Goal: Task Accomplishment & Management: Contribute content

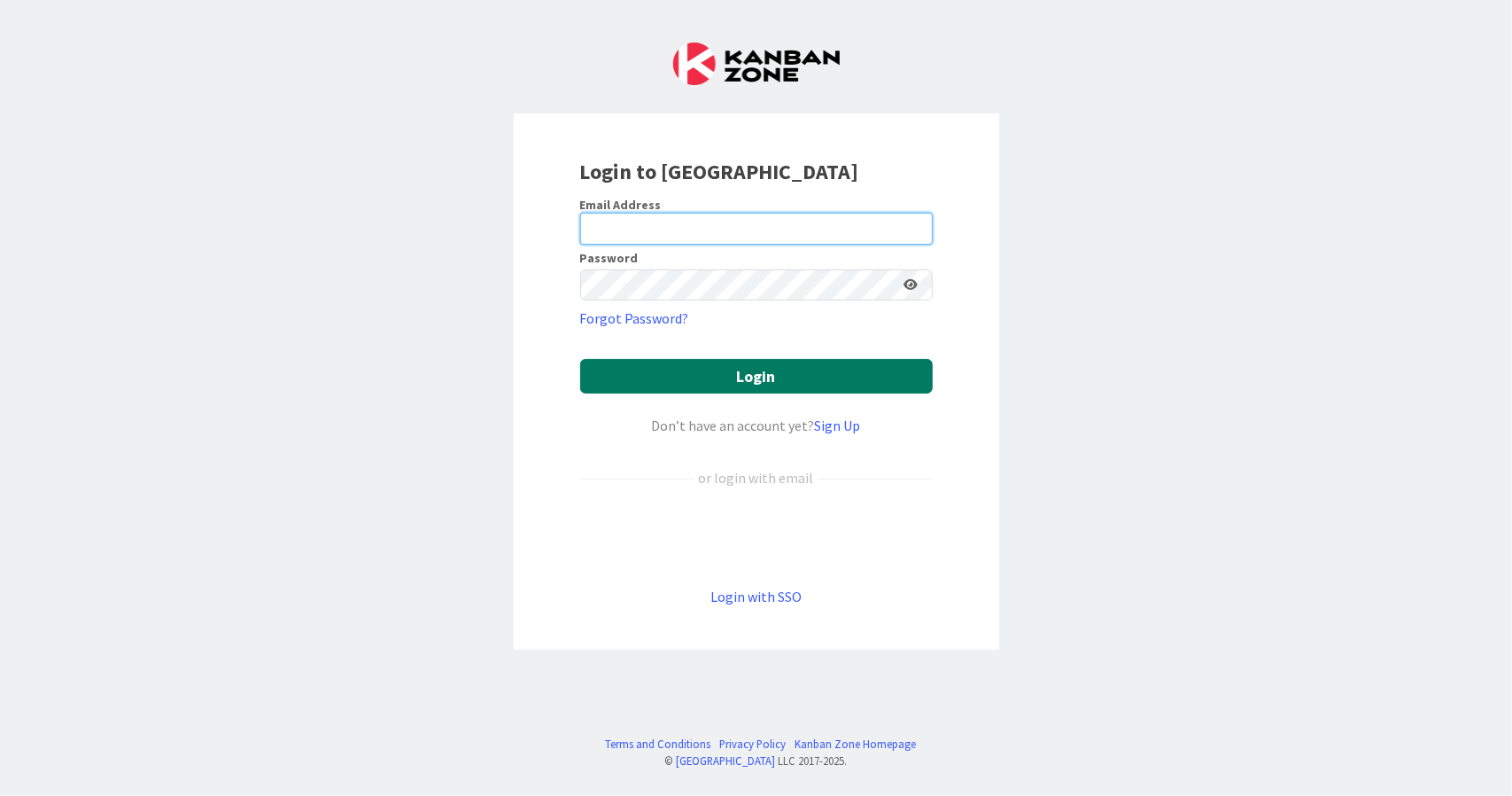
type input "[EMAIL_ADDRESS][DOMAIN_NAME]"
click at [752, 378] on button "Login" at bounding box center [756, 376] width 352 height 35
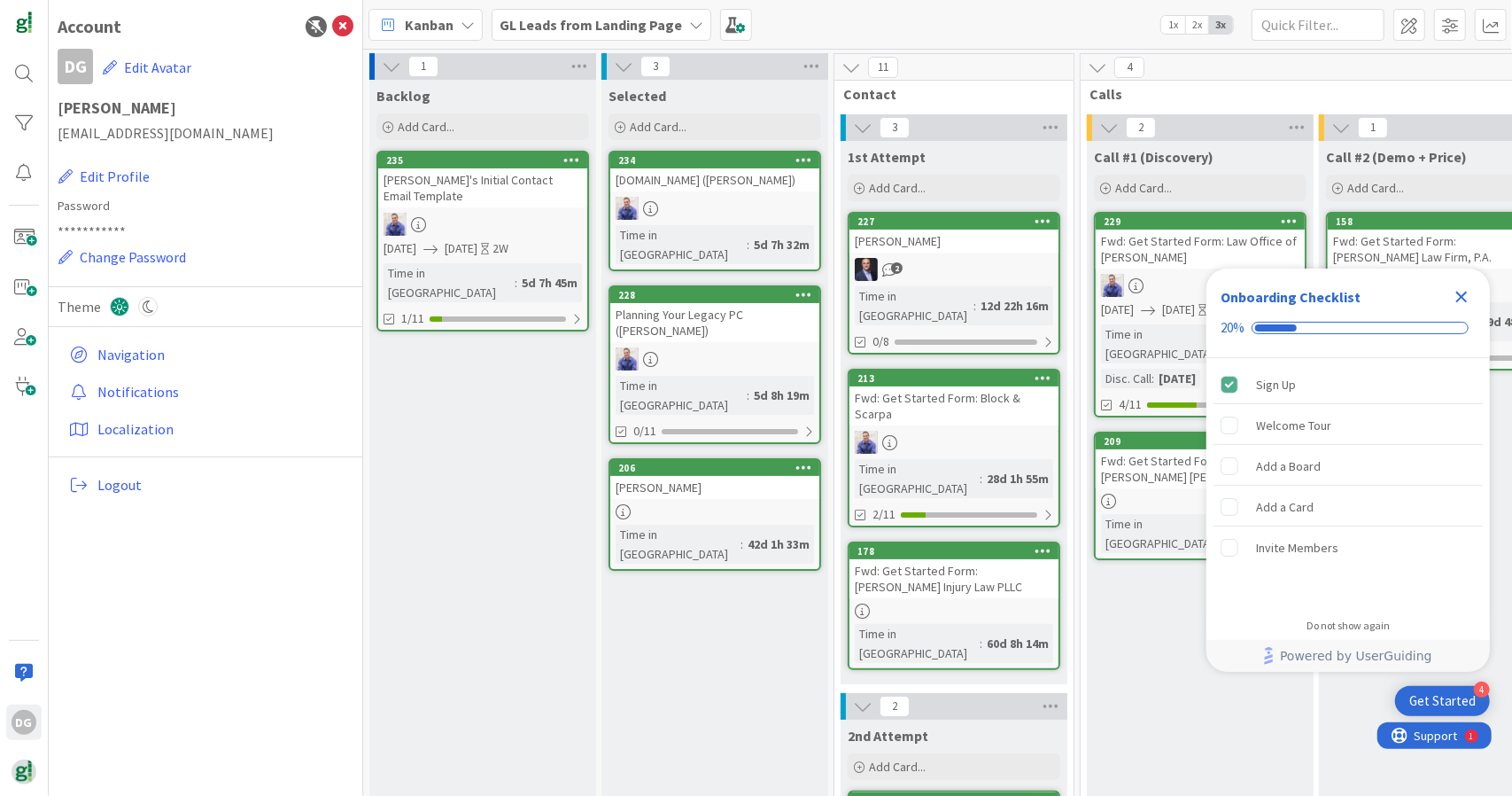
click at [347, 25] on icon at bounding box center [343, 27] width 21 height 21
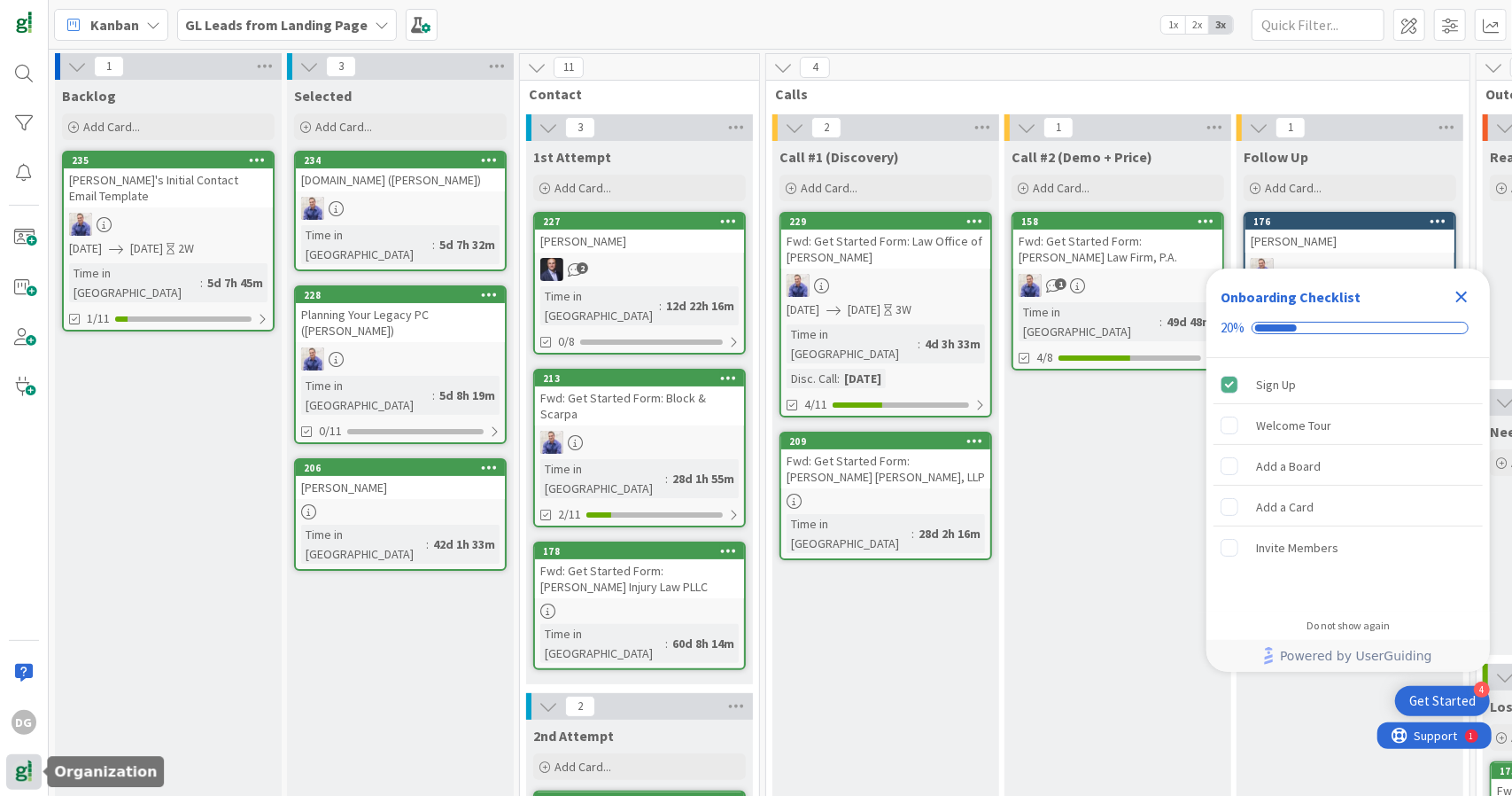
click at [27, 757] on div at bounding box center [24, 772] width 36 height 36
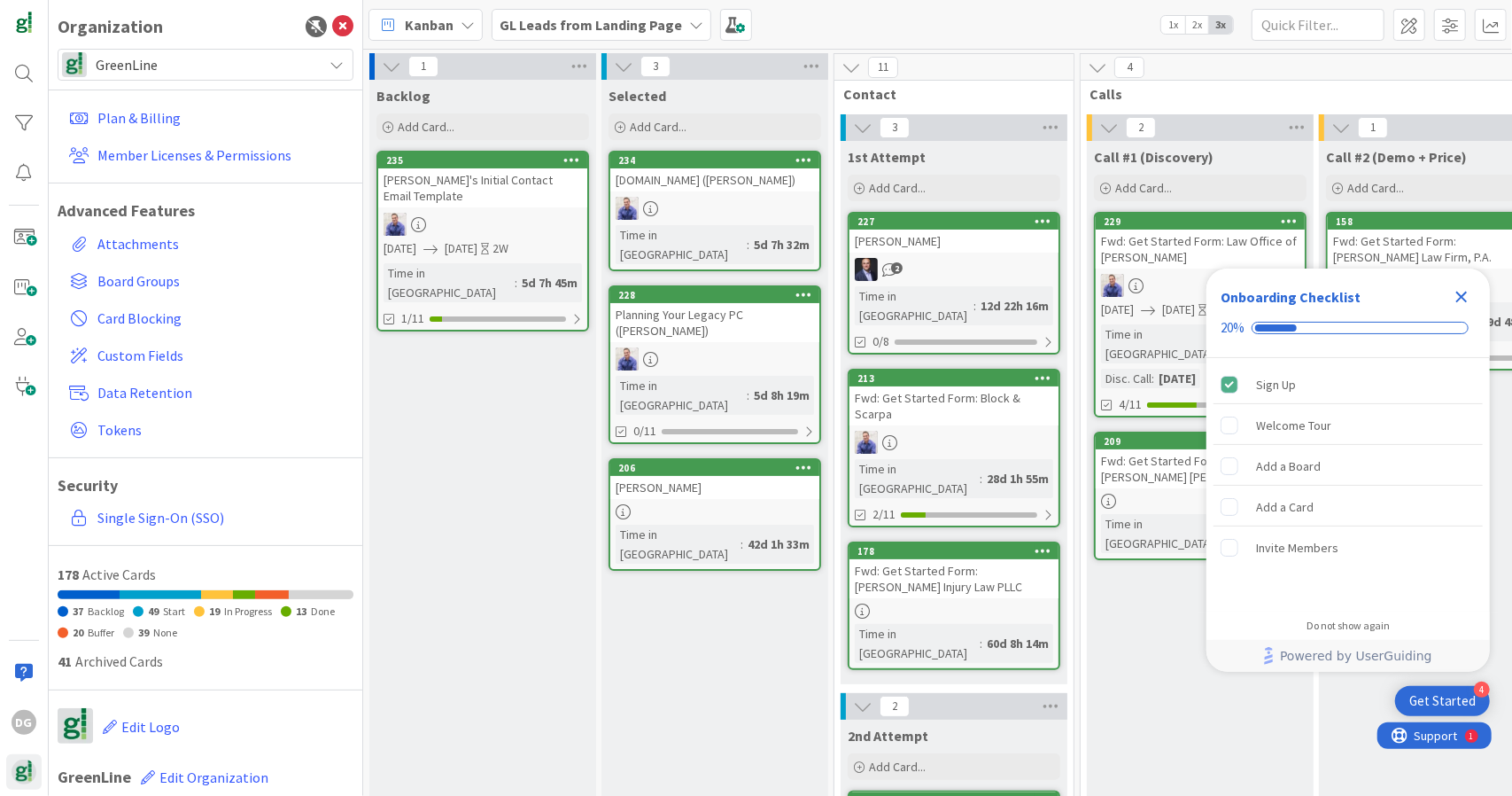
click at [200, 81] on div "Plan & Billing Member Licenses & Permissions Advanced Features Attachments Boar…" at bounding box center [206, 318] width 295 height 474
click at [205, 76] on span "GreenLine" at bounding box center [204, 65] width 218 height 25
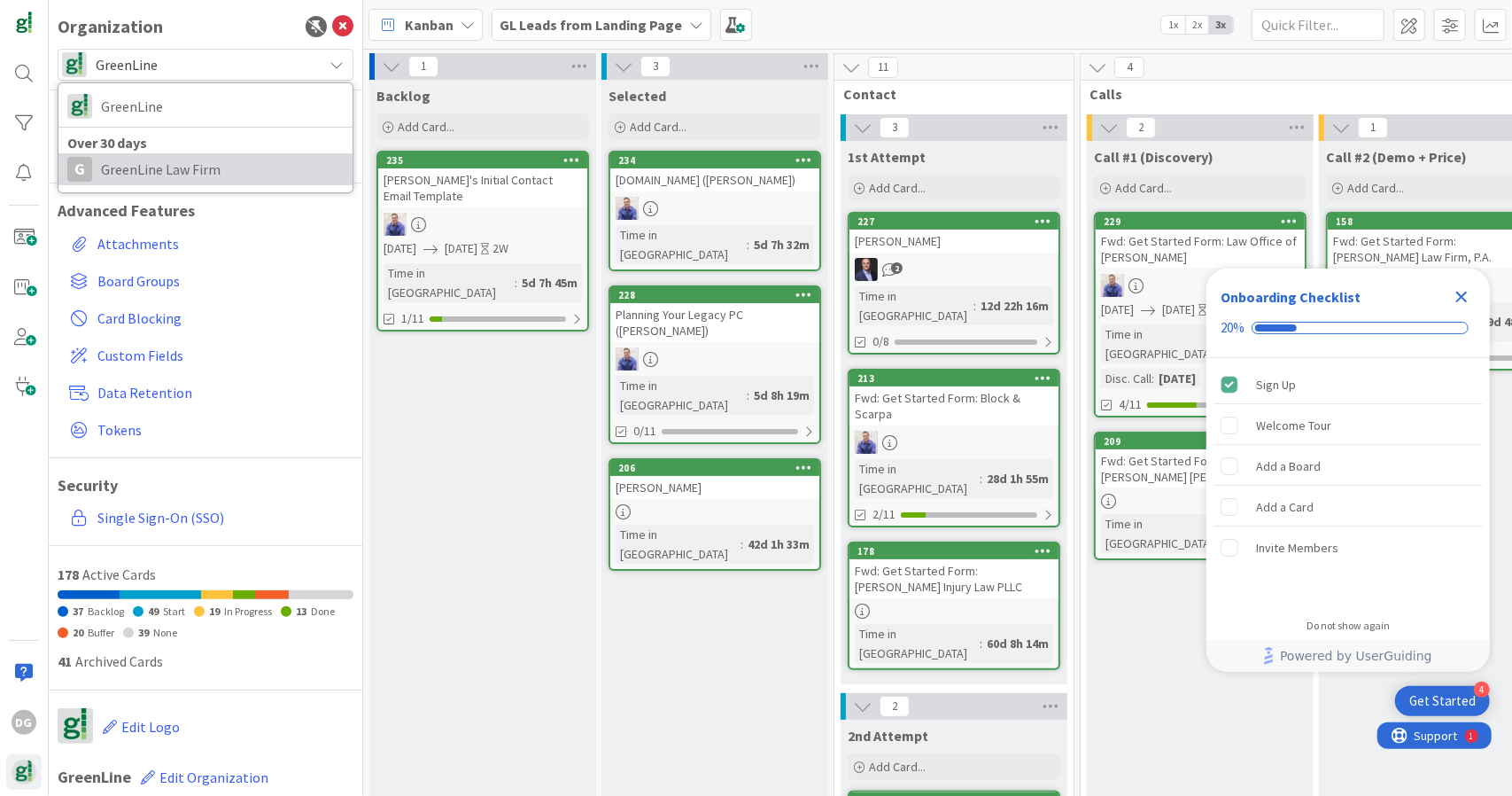
click at [203, 176] on span "GreenLine Law Firm" at bounding box center [222, 169] width 243 height 27
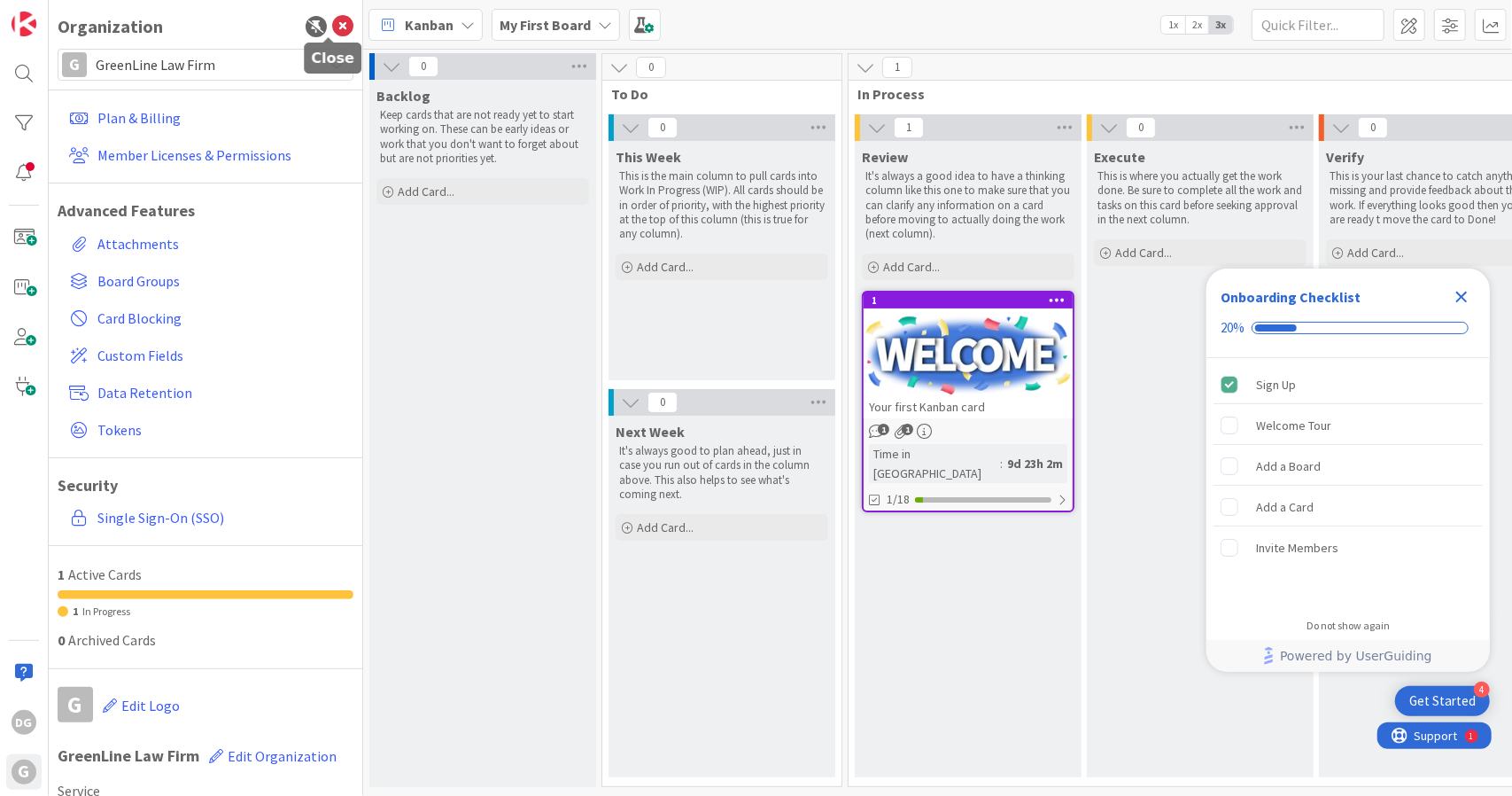
click at [333, 32] on icon at bounding box center [343, 27] width 21 height 21
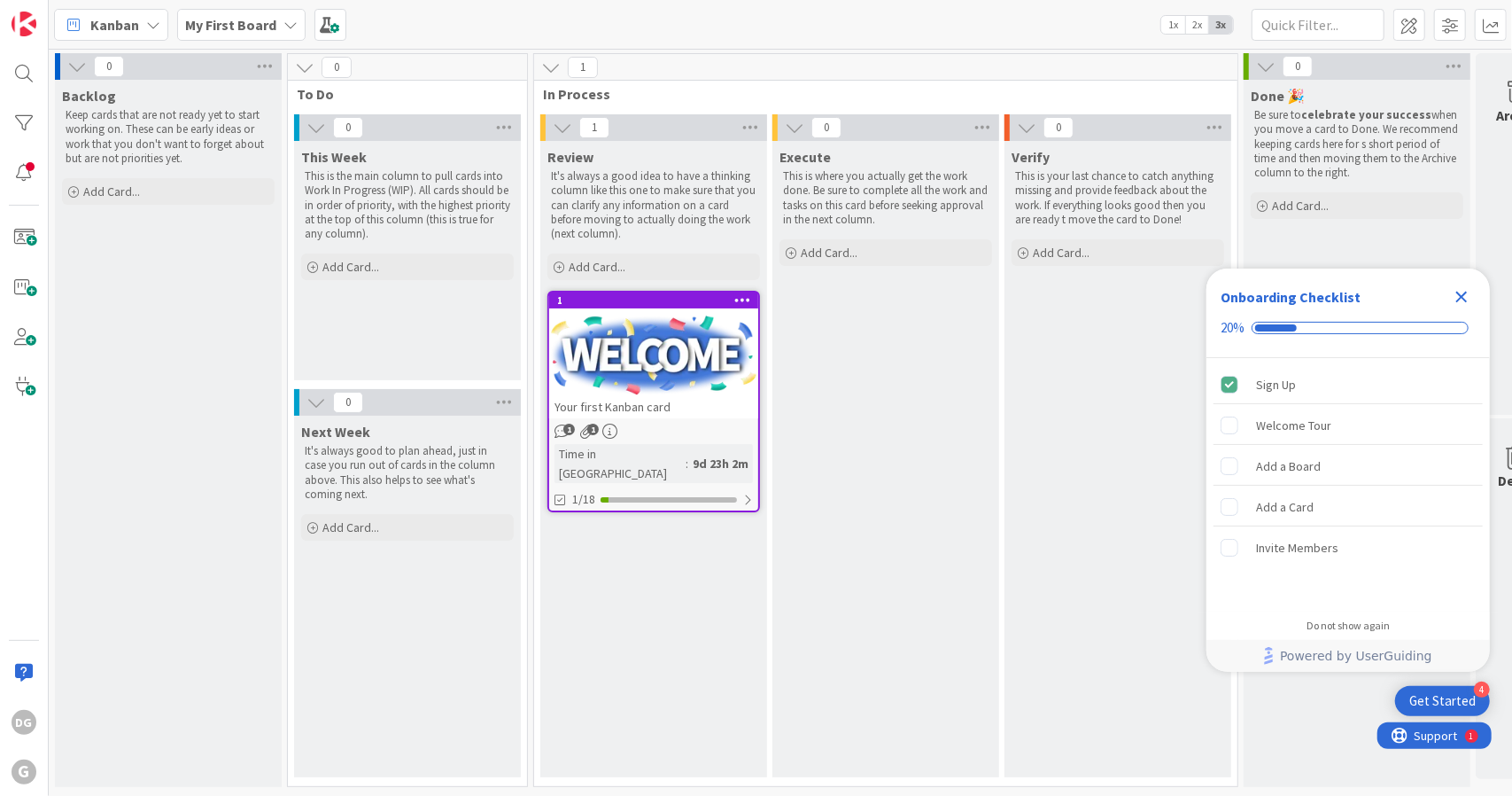
click at [1456, 296] on icon "Close Checklist" at bounding box center [1461, 296] width 21 height 21
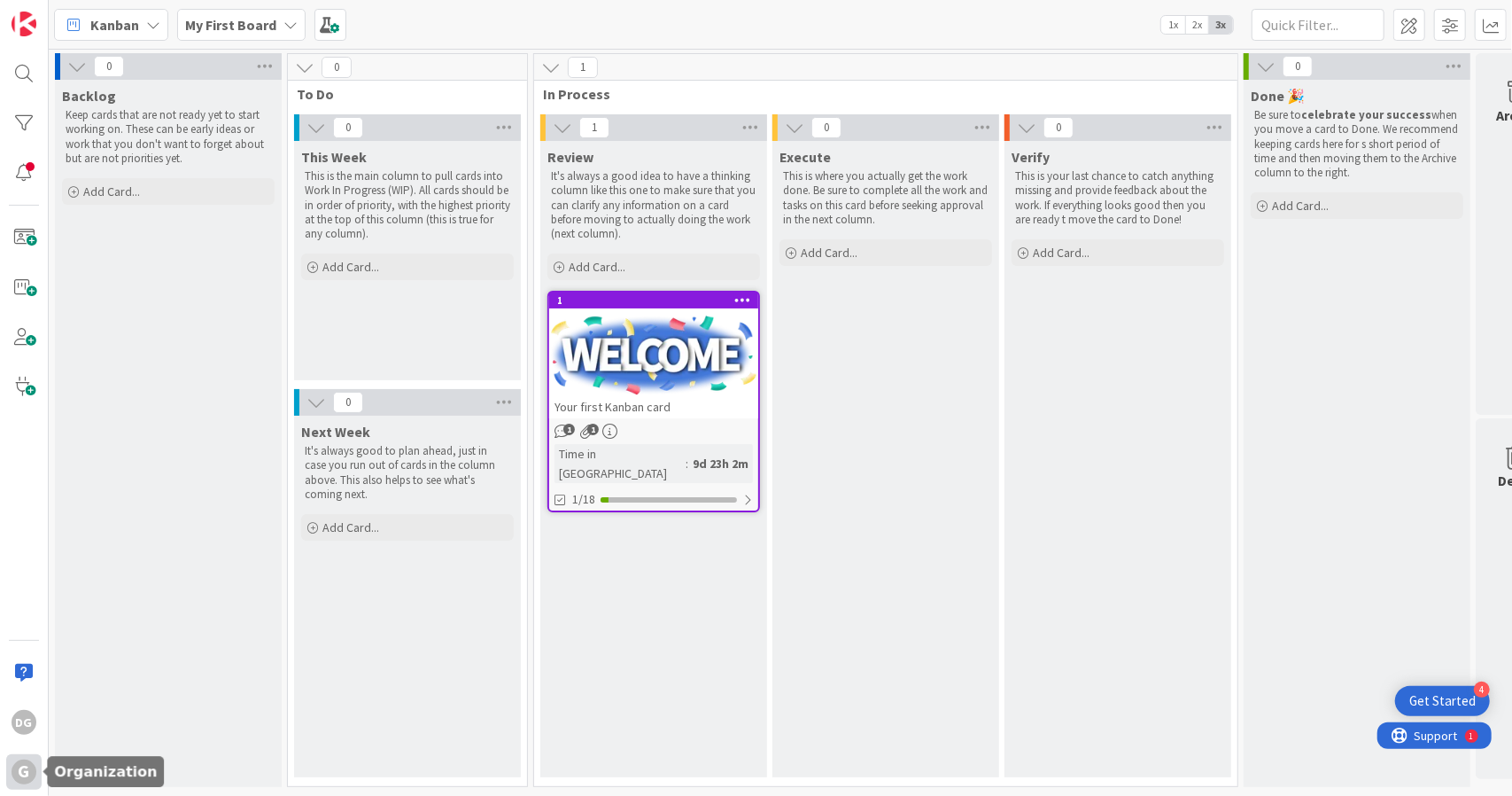
click at [25, 776] on div "G" at bounding box center [24, 772] width 25 height 25
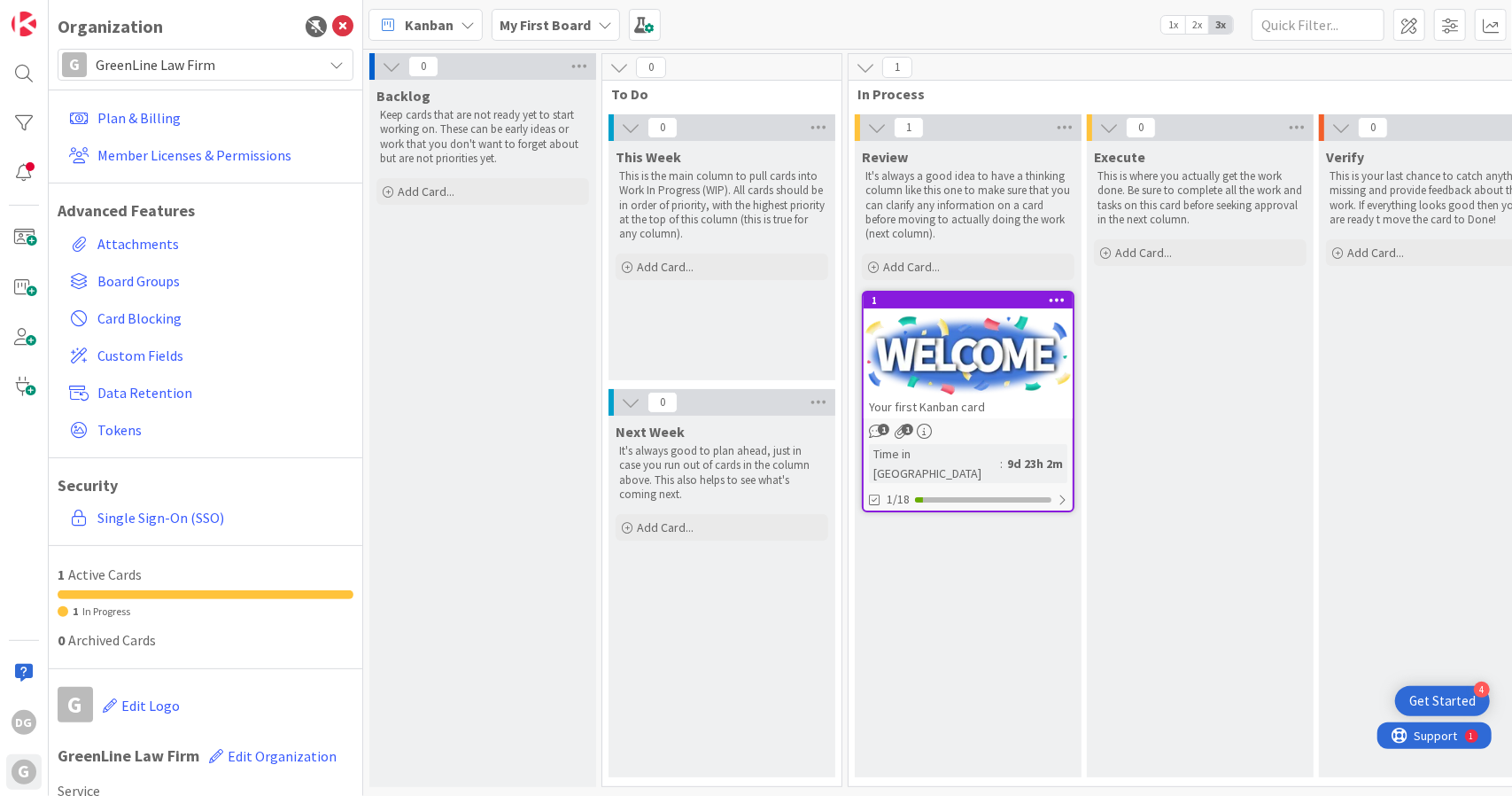
click at [270, 62] on span "GreenLine Law Firm" at bounding box center [204, 65] width 218 height 25
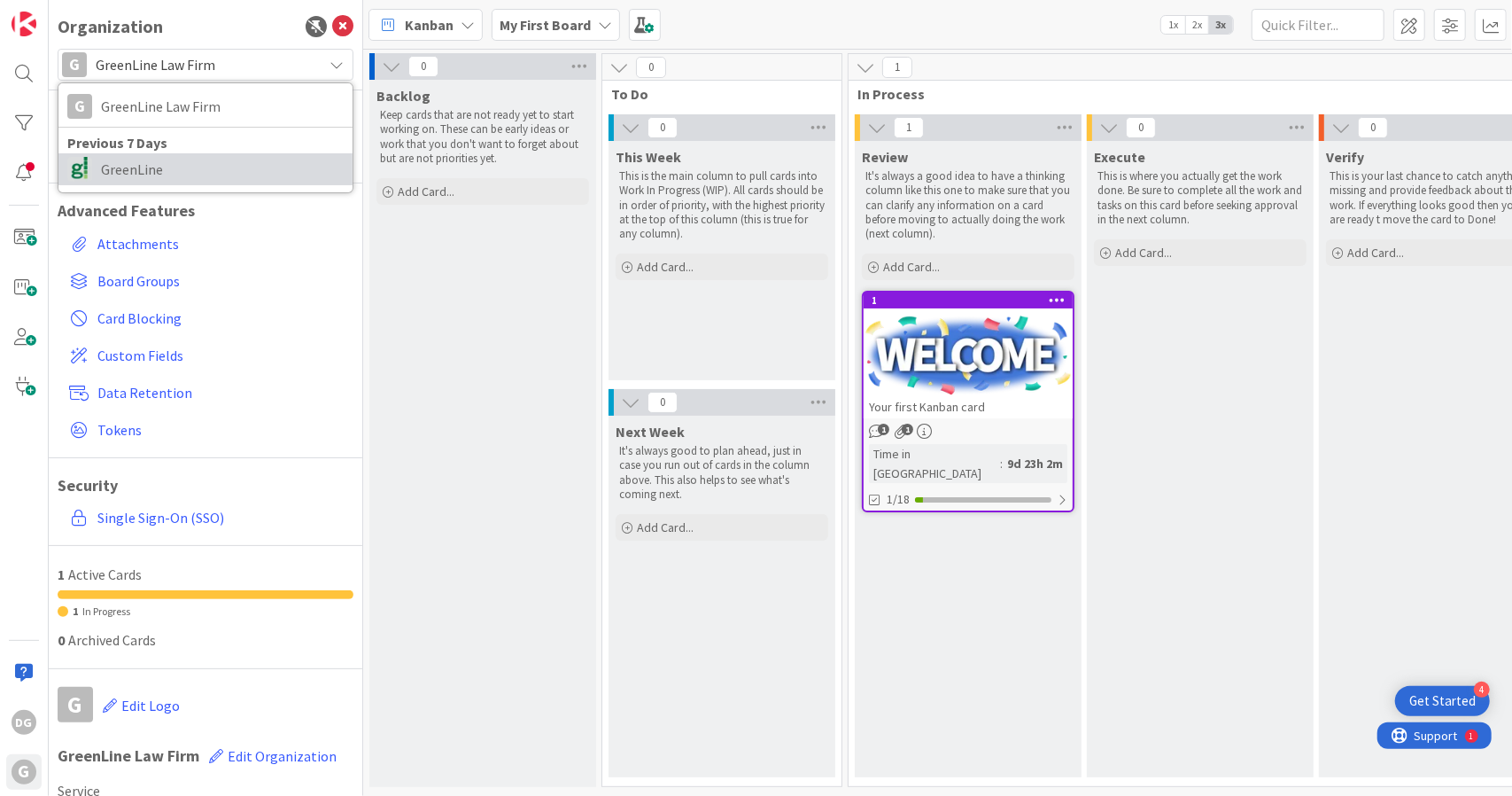
click at [212, 170] on span "GreenLine" at bounding box center [222, 169] width 243 height 27
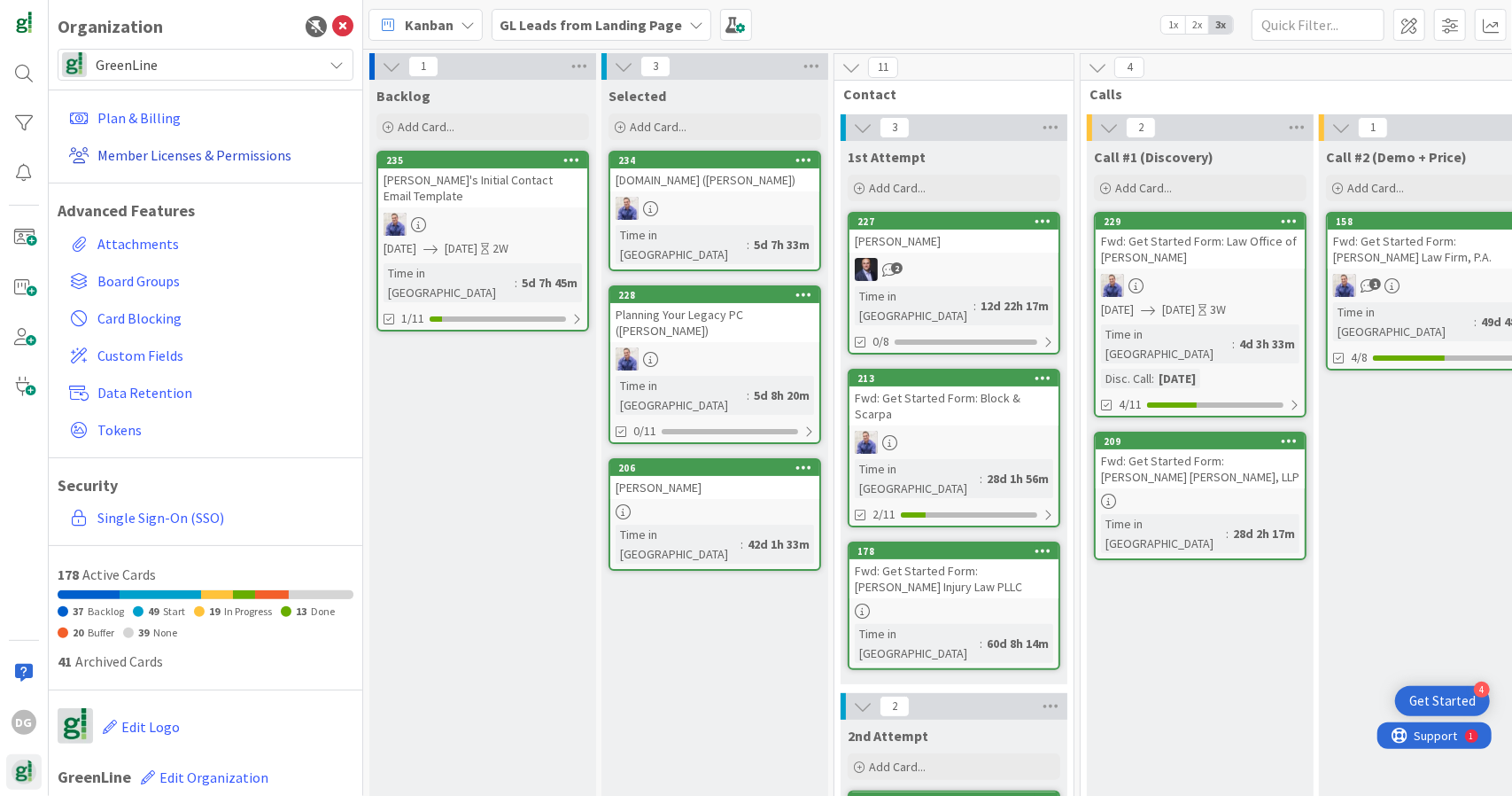
click at [166, 160] on link "Member Licenses & Permissions" at bounding box center [207, 155] width 291 height 32
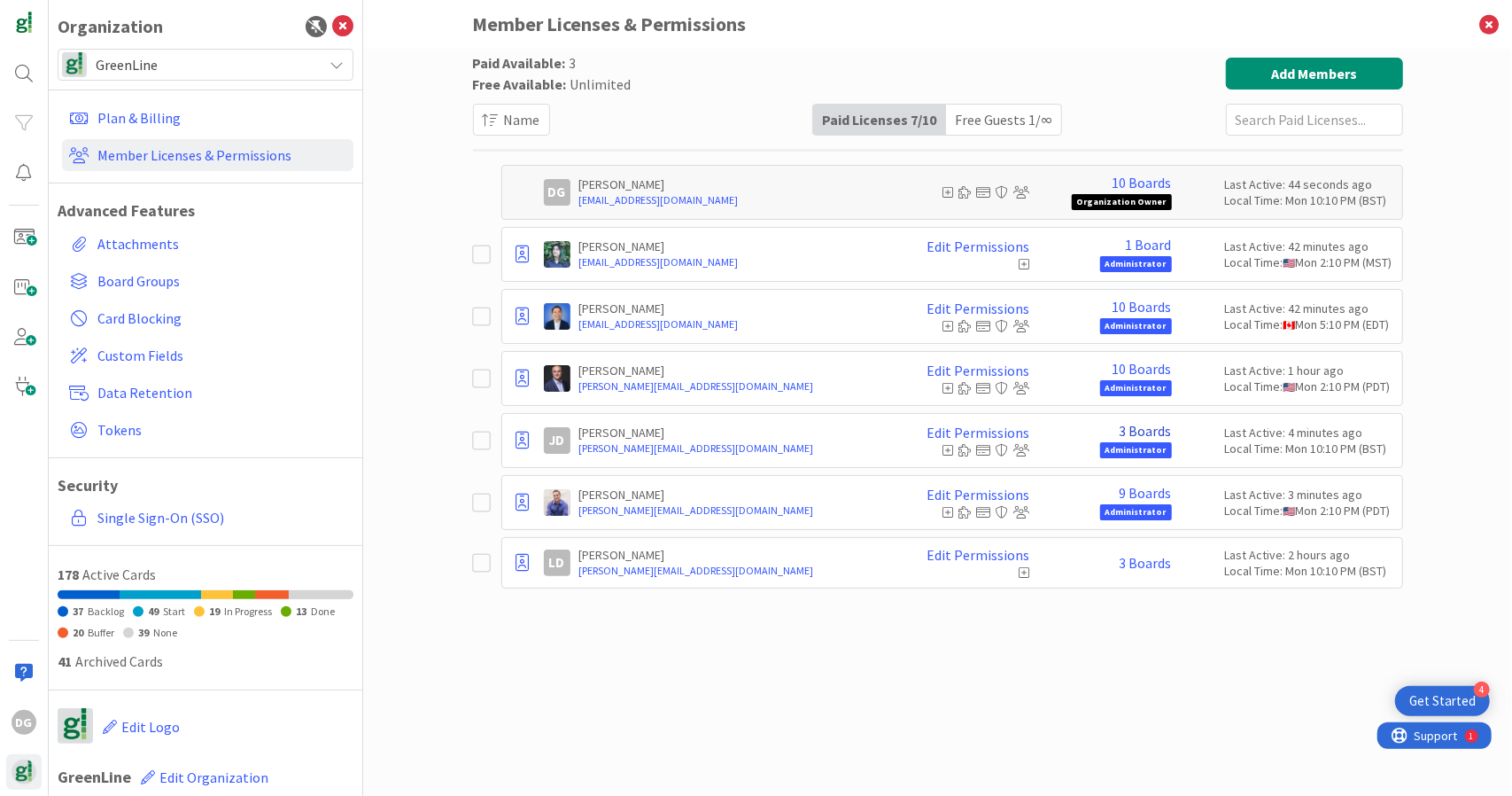
click at [1143, 430] on link "3 Boards" at bounding box center [1145, 431] width 53 height 16
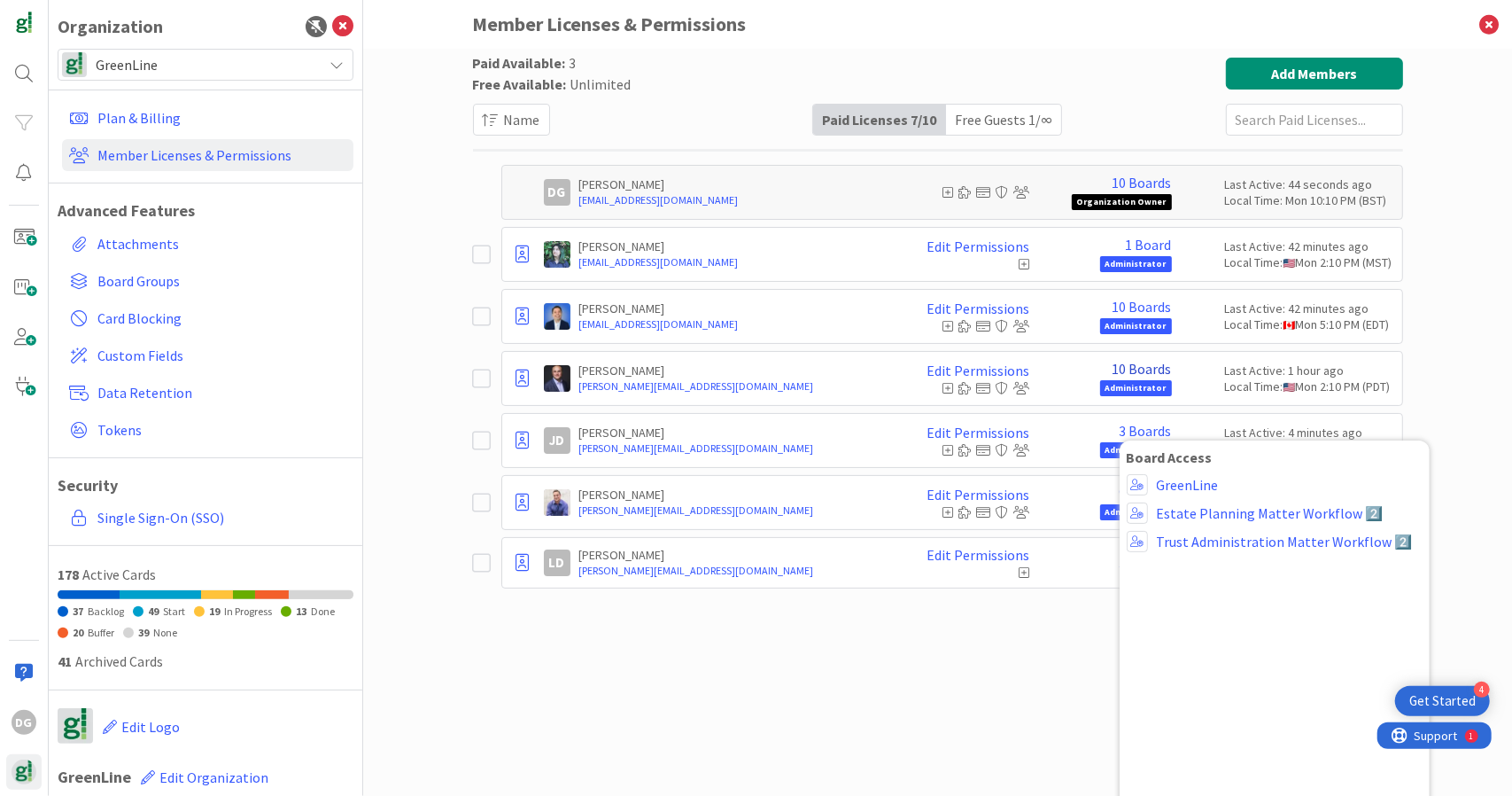
click at [1138, 368] on link "10 Boards" at bounding box center [1142, 369] width 60 height 16
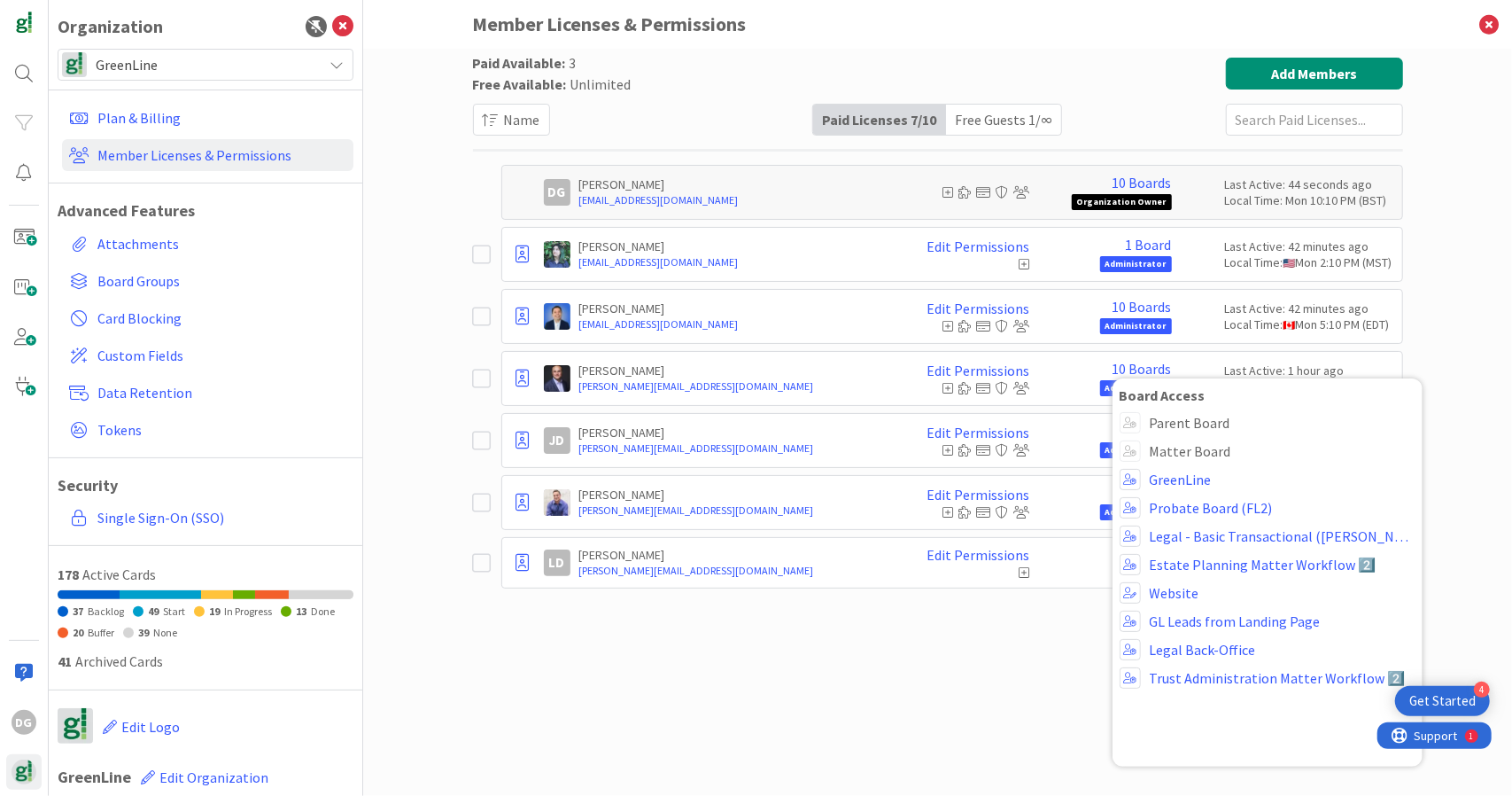
click at [654, 362] on p "[PERSON_NAME]" at bounding box center [733, 370] width 309 height 16
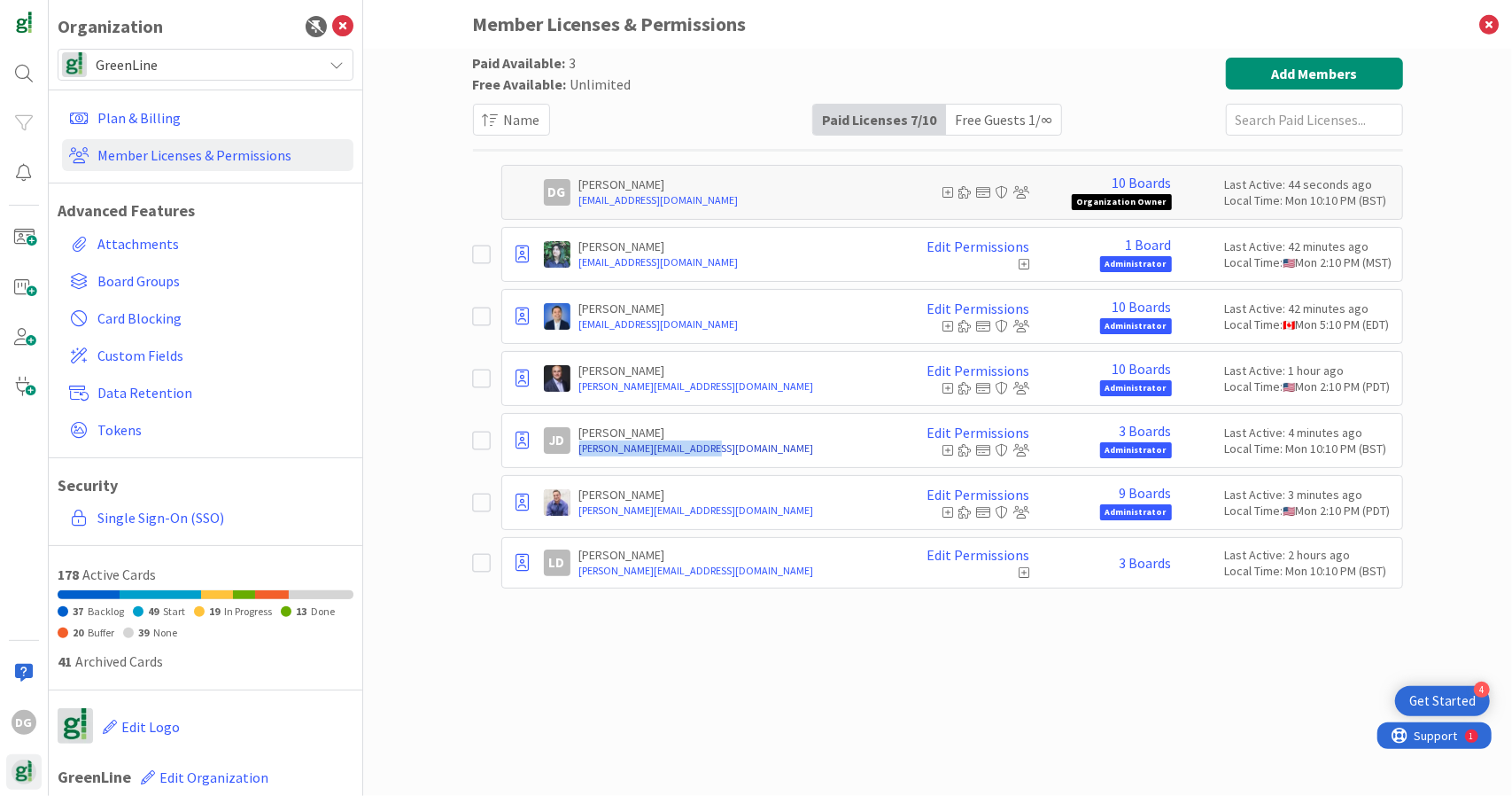
drag, startPoint x: 577, startPoint y: 448, endPoint x: 733, endPoint y: 441, distance: 156.2
click at [733, 441] on div "[PERSON_NAME] [PERSON_NAME] De Francisco [PERSON_NAME][EMAIL_ADDRESS][DOMAIN_NA…" at bounding box center [968, 441] width 849 height 36
copy link "[PERSON_NAME][EMAIL_ADDRESS][DOMAIN_NAME]"
click at [20, 240] on span at bounding box center [24, 238] width 36 height 36
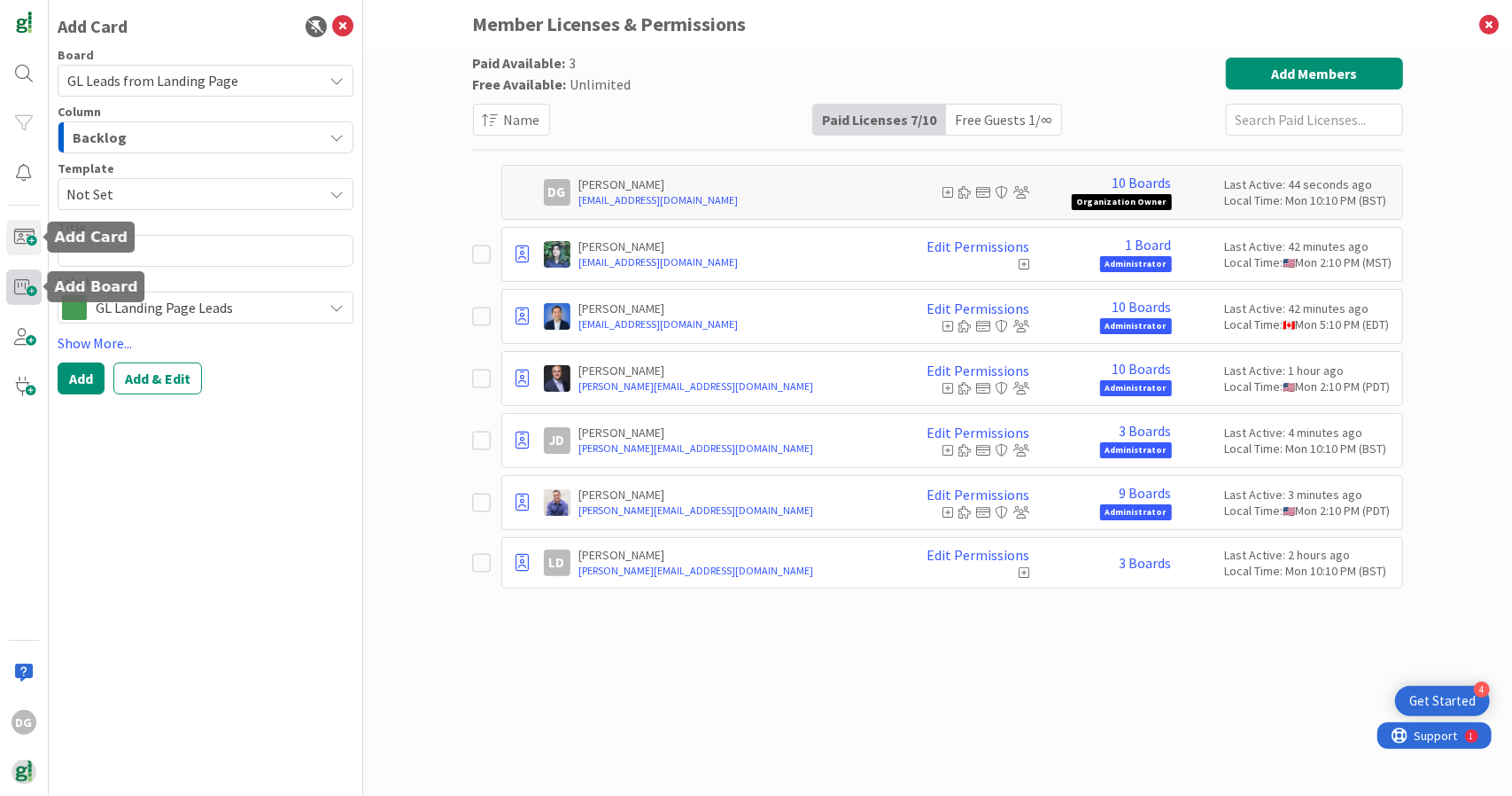
click at [28, 280] on span at bounding box center [24, 288] width 36 height 36
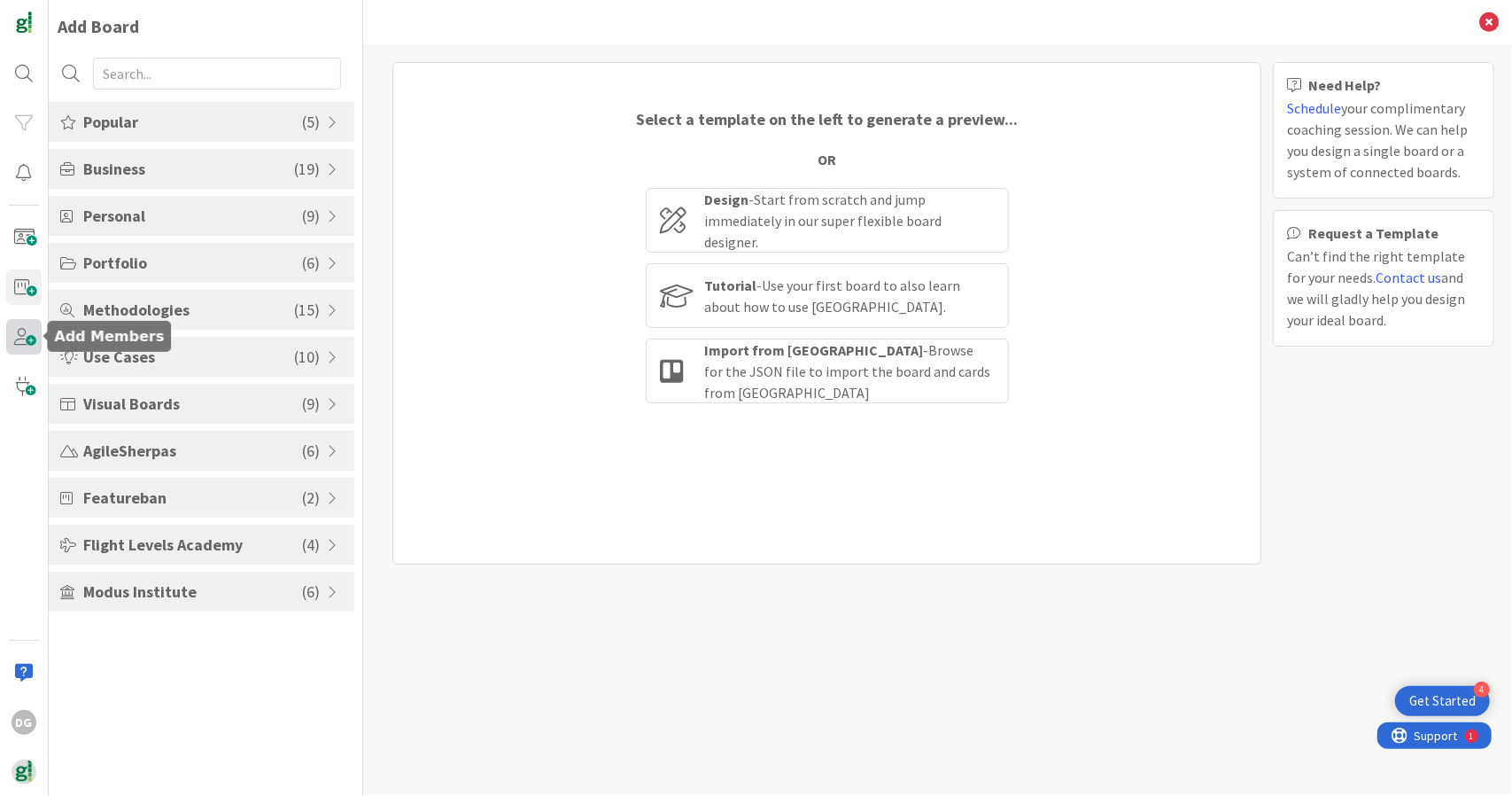
click at [28, 347] on span at bounding box center [24, 337] width 36 height 36
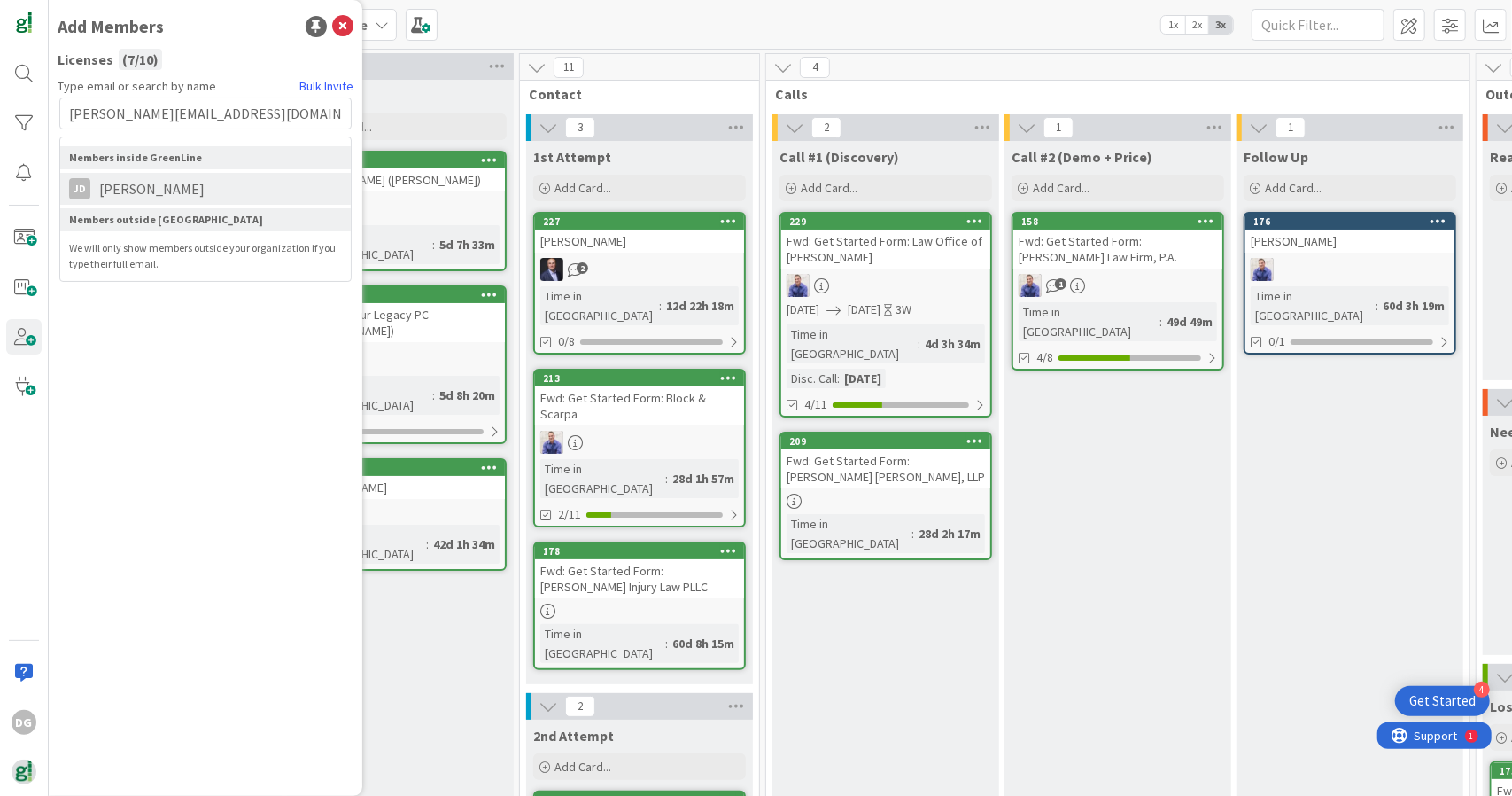
type input "[PERSON_NAME][EMAIL_ADDRESS][DOMAIN_NAME]"
click at [174, 192] on span "[PERSON_NAME]" at bounding box center [152, 189] width 123 height 21
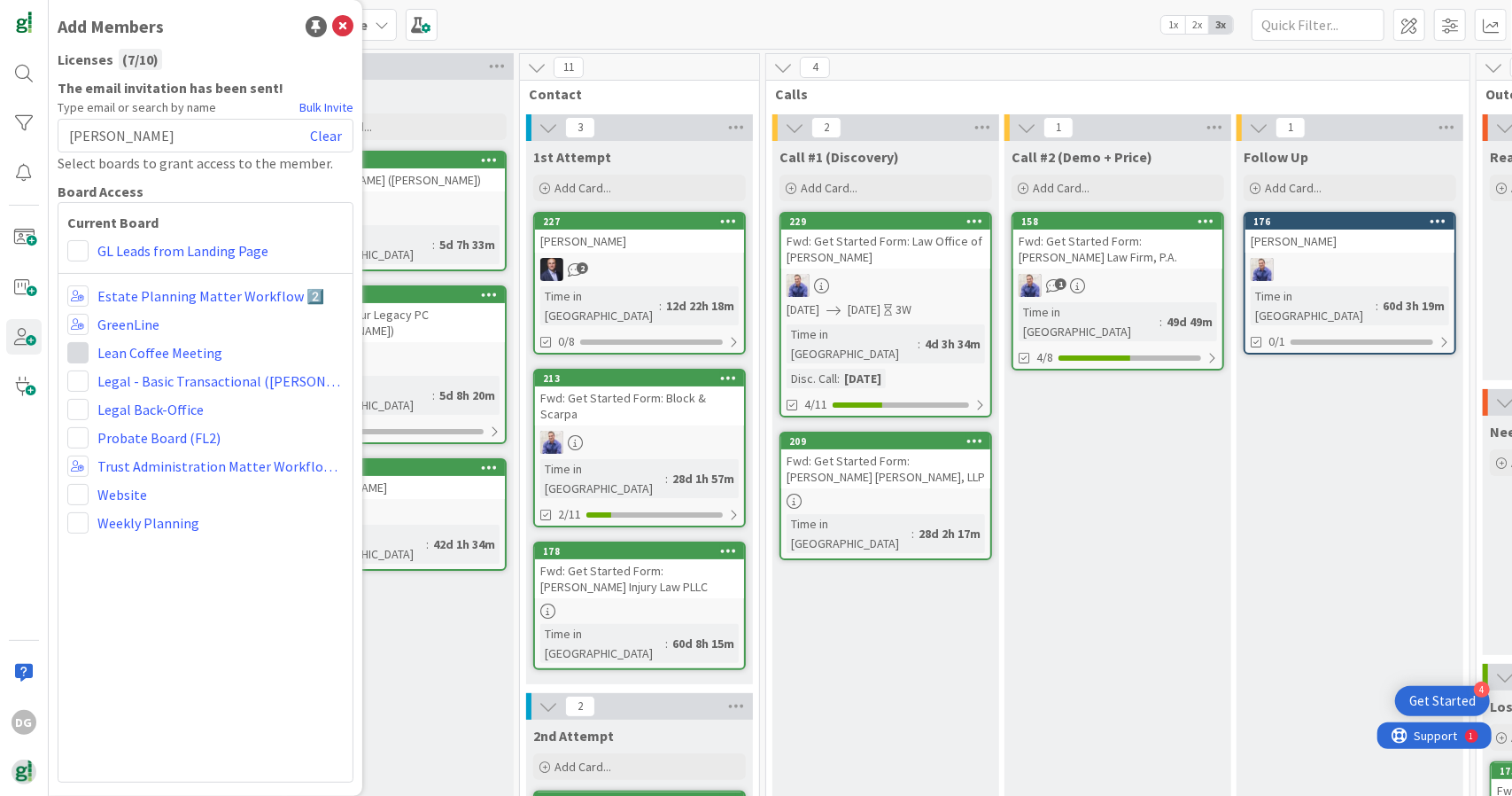
click at [78, 357] on span at bounding box center [78, 353] width 21 height 21
click at [189, 575] on div "Current Board GL Leads from Landing Page Estate Planning Matter Workflow 2️⃣ Gr…" at bounding box center [206, 492] width 295 height 581
click at [77, 491] on span at bounding box center [78, 494] width 21 height 21
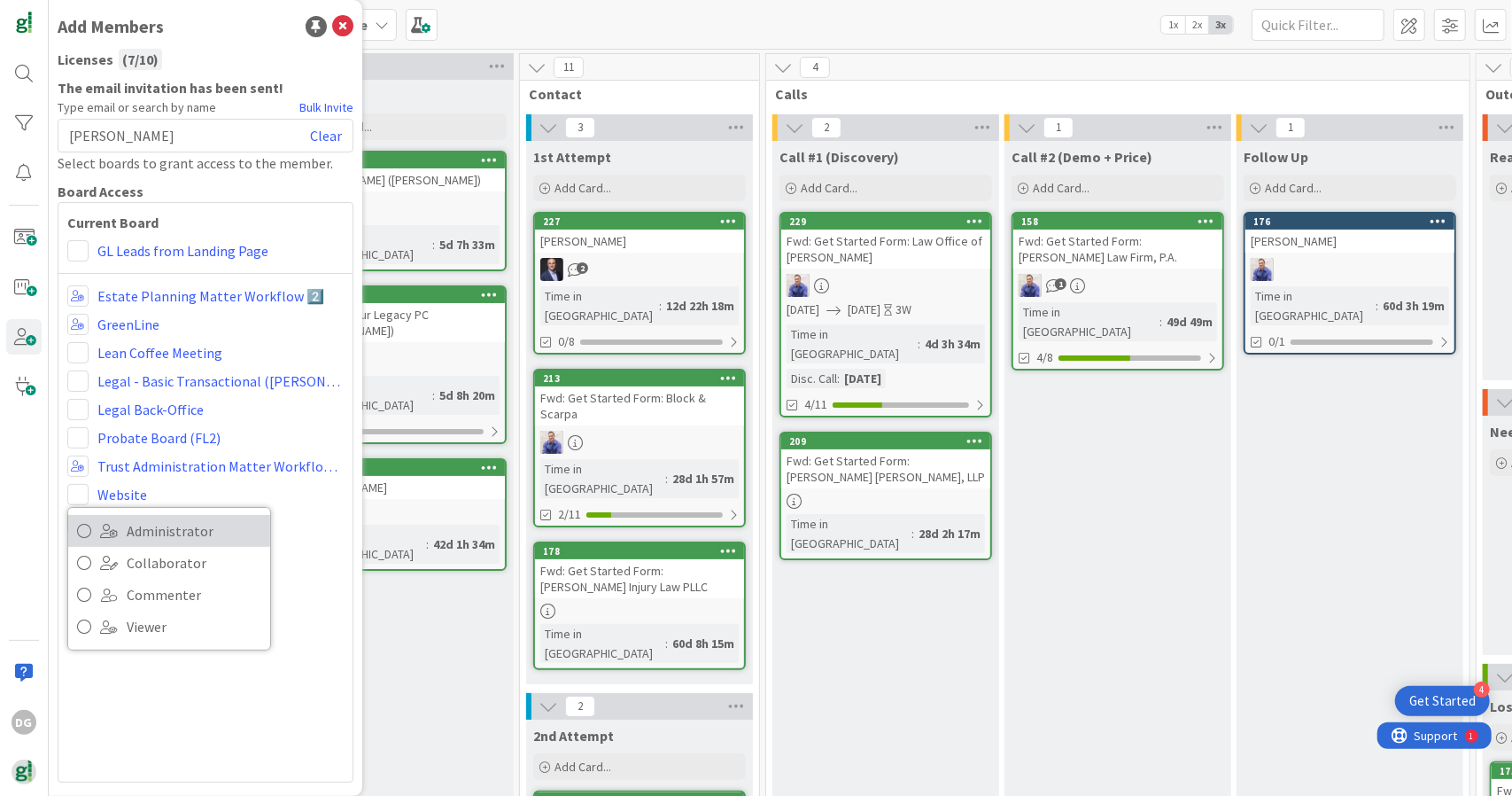
click at [137, 534] on span "Administrator" at bounding box center [193, 531] width 134 height 27
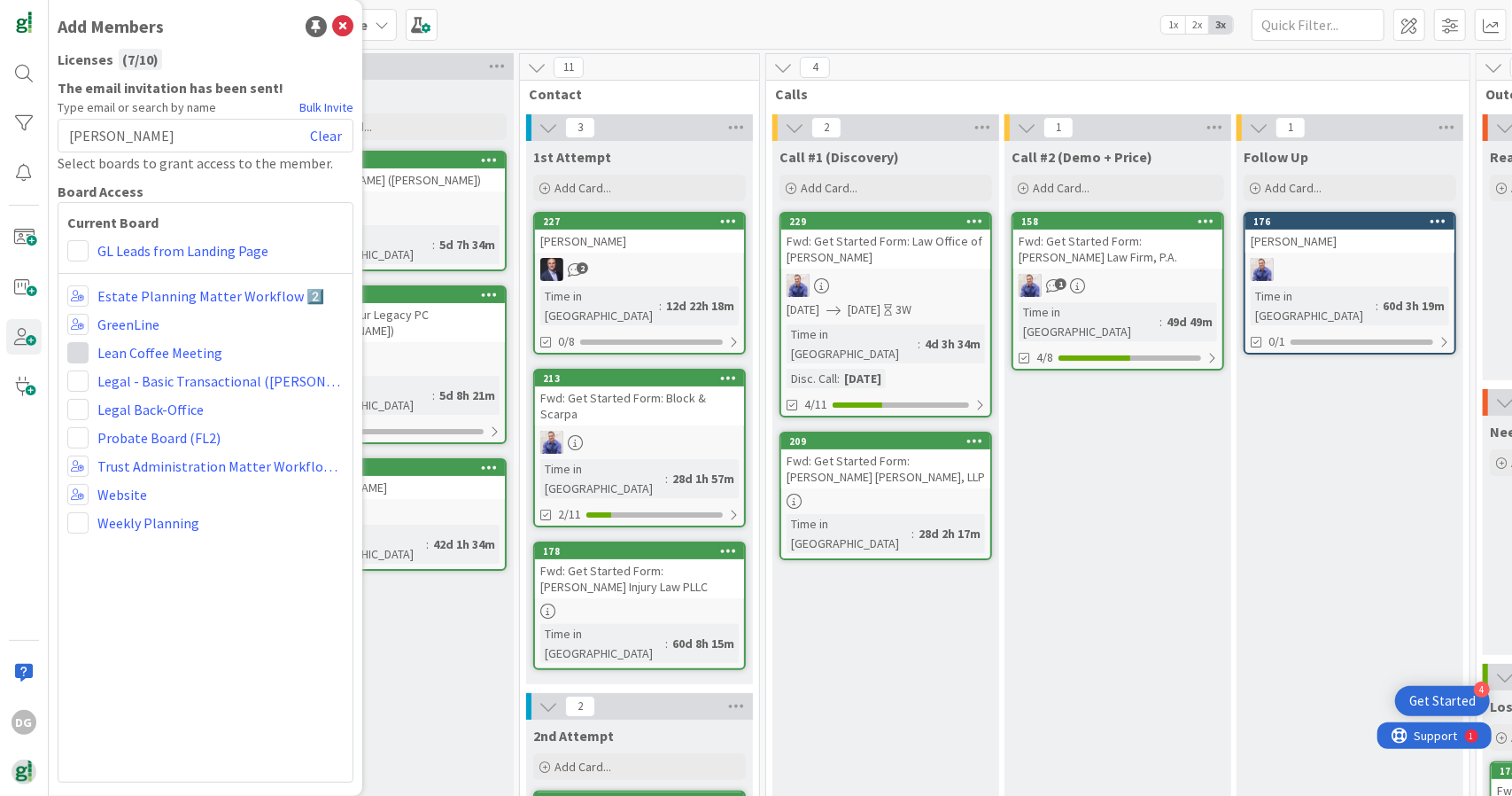
click at [79, 348] on span at bounding box center [78, 353] width 21 height 21
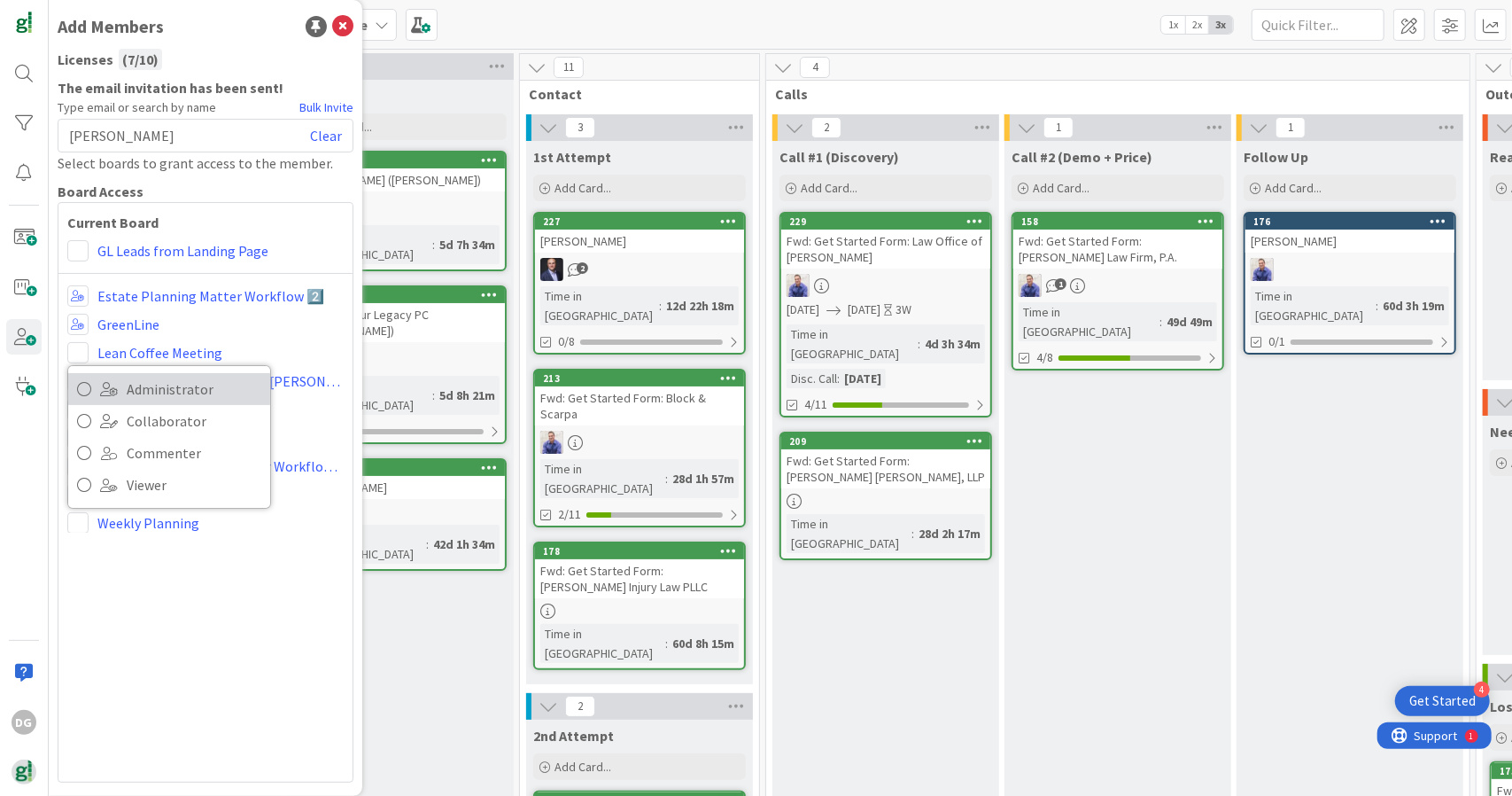
click at [117, 375] on link "Administrator" at bounding box center [169, 389] width 202 height 32
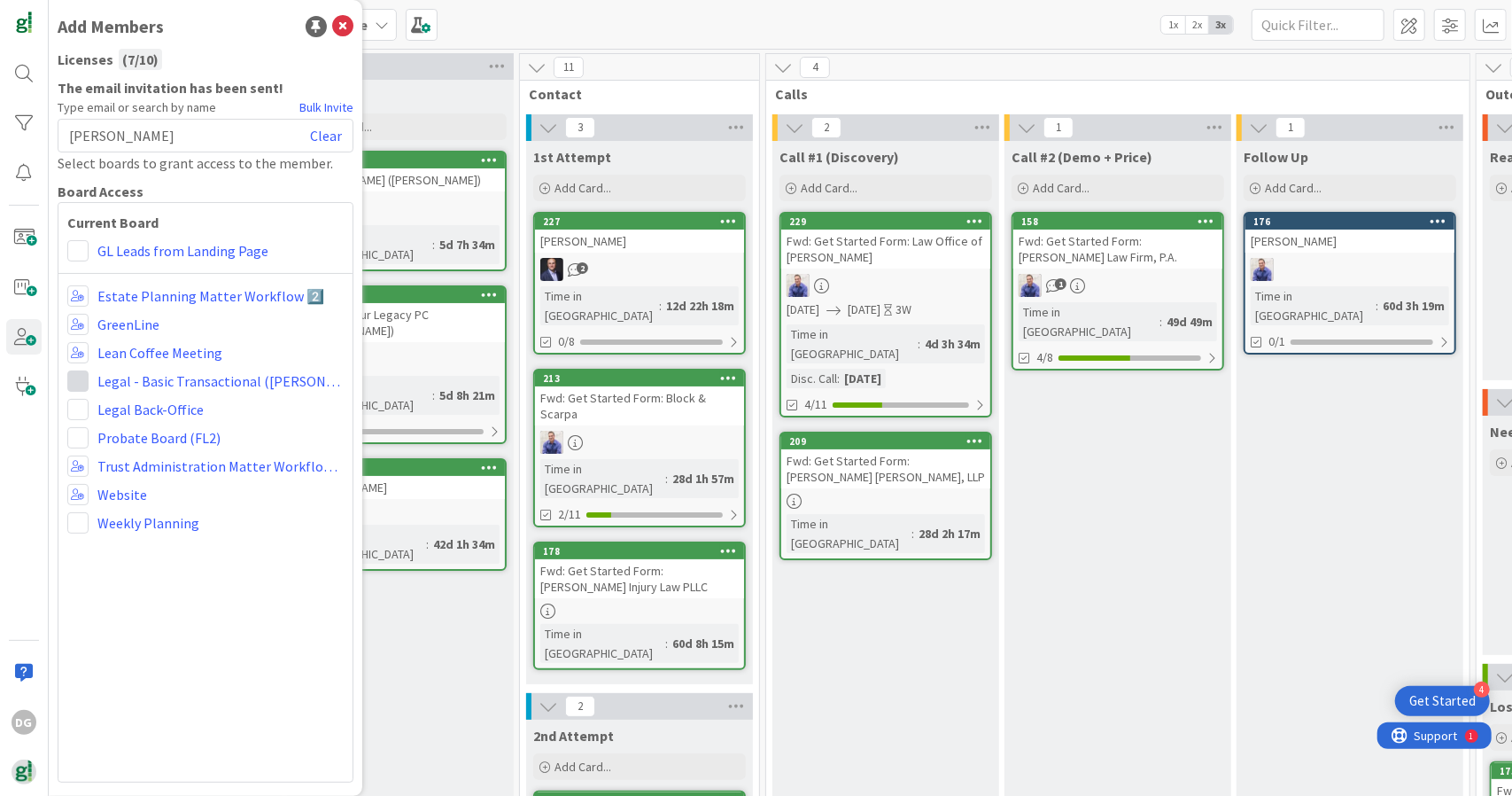
click at [78, 386] on span at bounding box center [78, 381] width 21 height 21
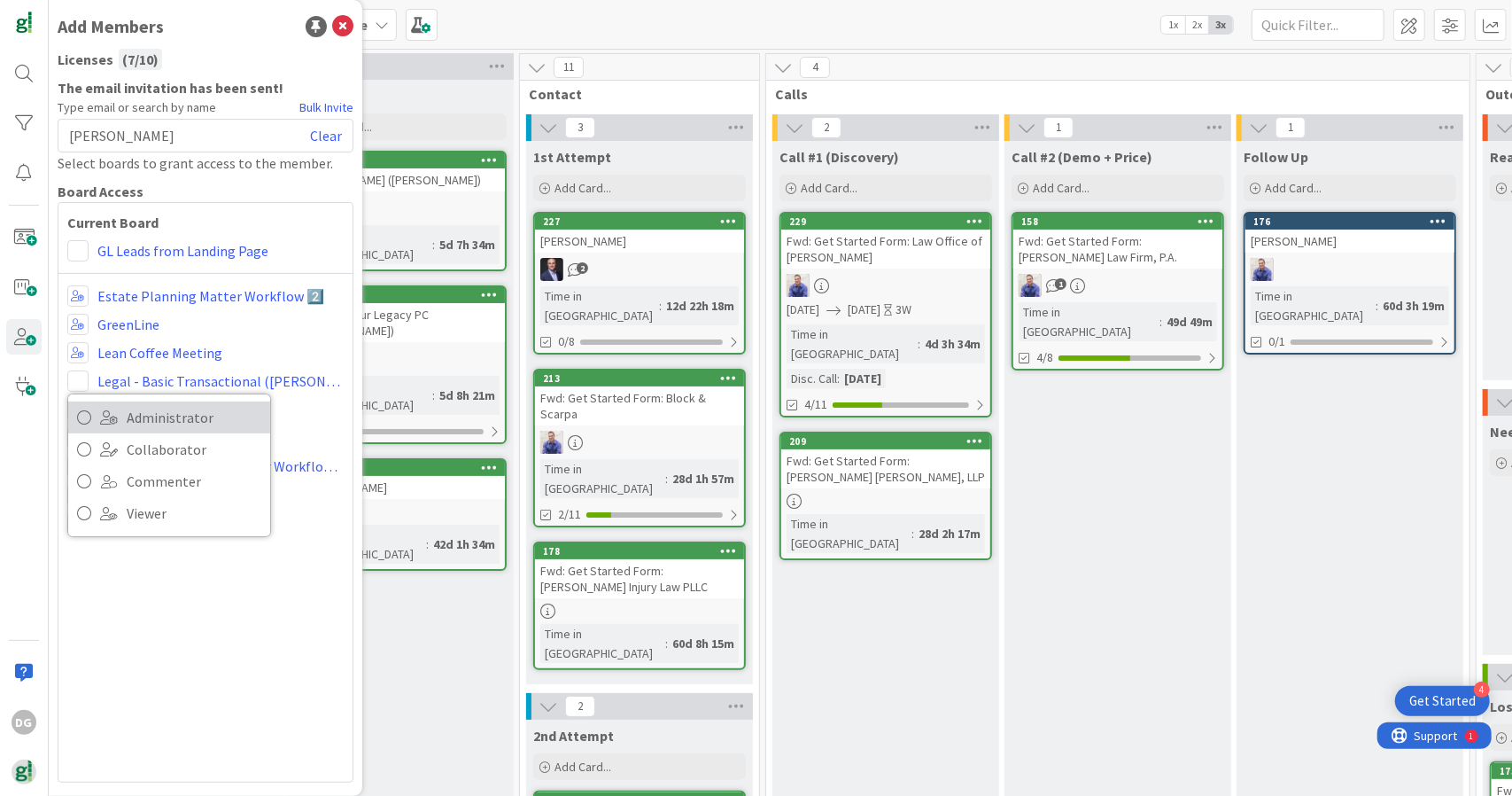
click at [116, 413] on span at bounding box center [109, 418] width 18 height 14
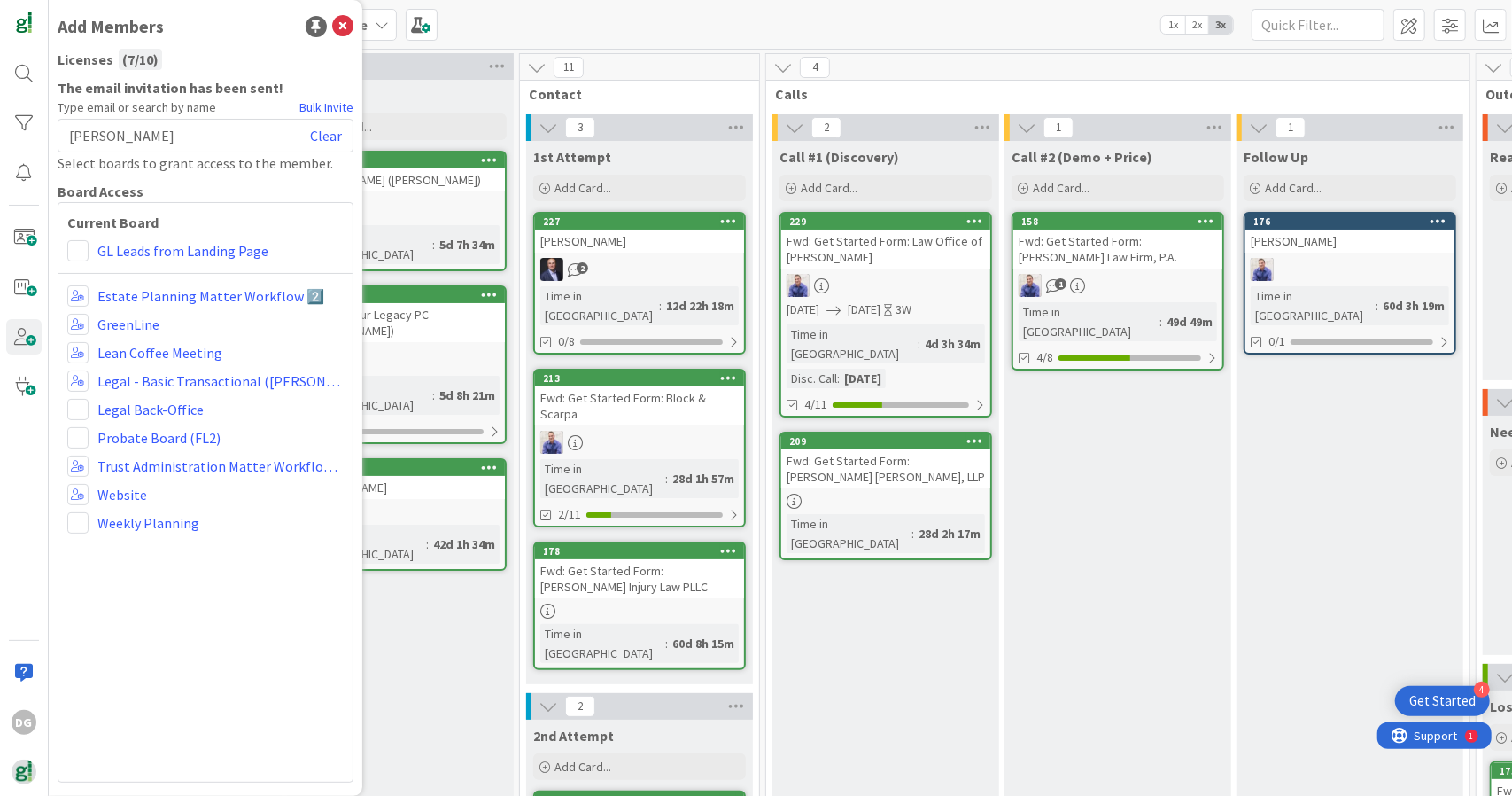
click at [72, 237] on div "Current Board GL Leads from Landing Page Estate Planning Matter Workflow 2️⃣ Gr…" at bounding box center [206, 492] width 295 height 581
click at [78, 248] on span at bounding box center [78, 251] width 21 height 21
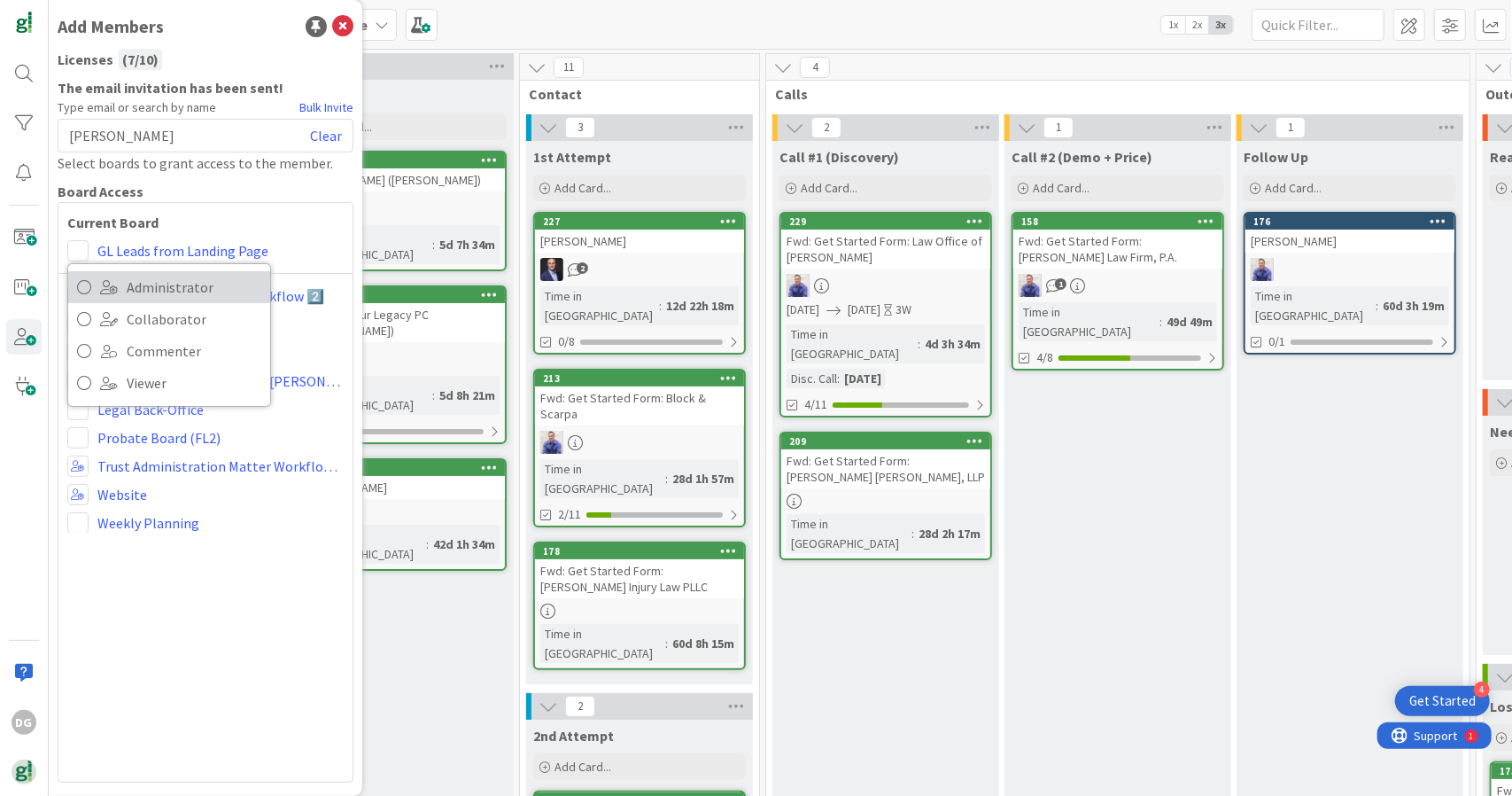
click at [136, 282] on span "Administrator" at bounding box center [193, 287] width 134 height 27
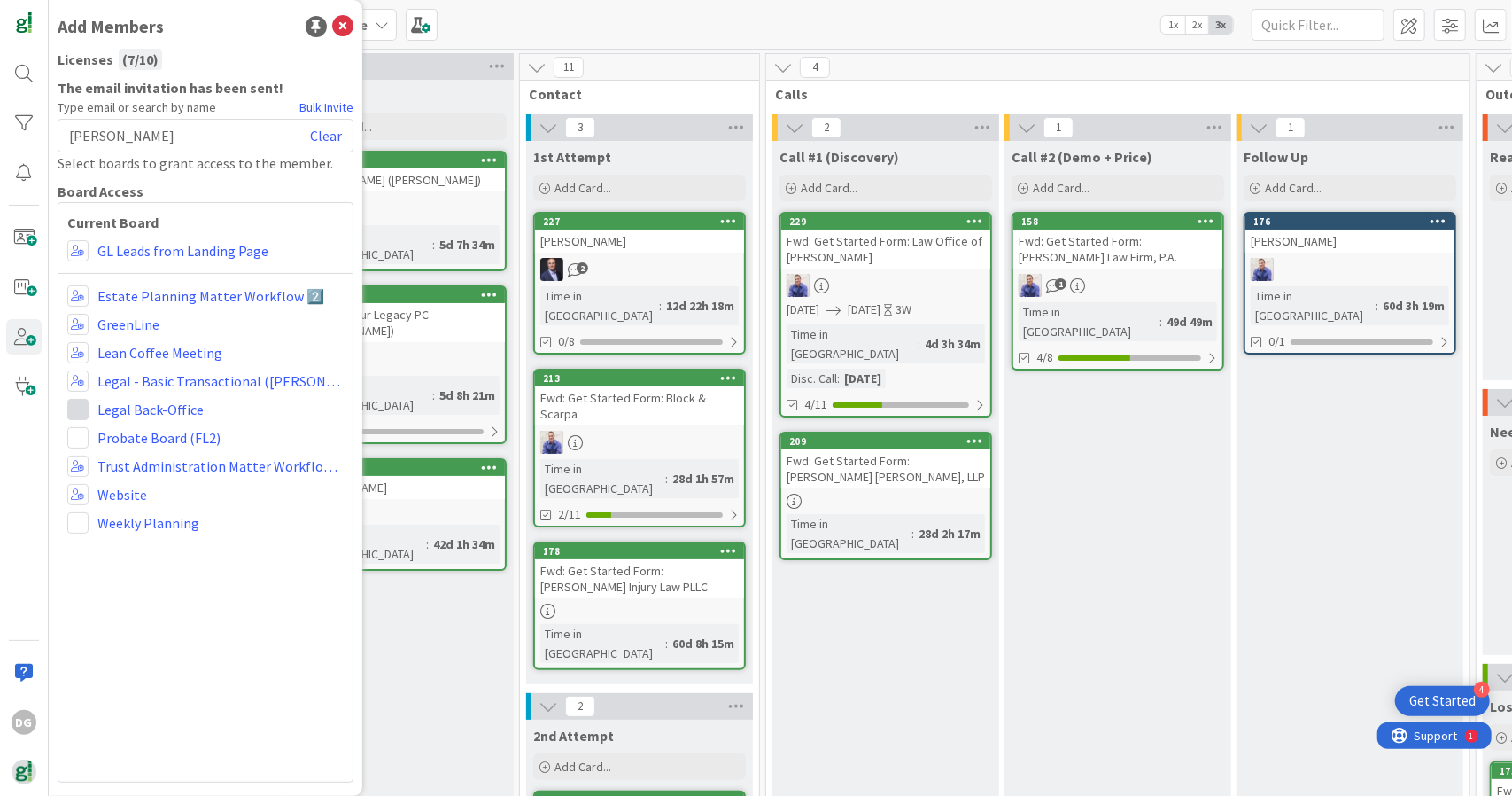
click at [77, 412] on span at bounding box center [78, 410] width 21 height 21
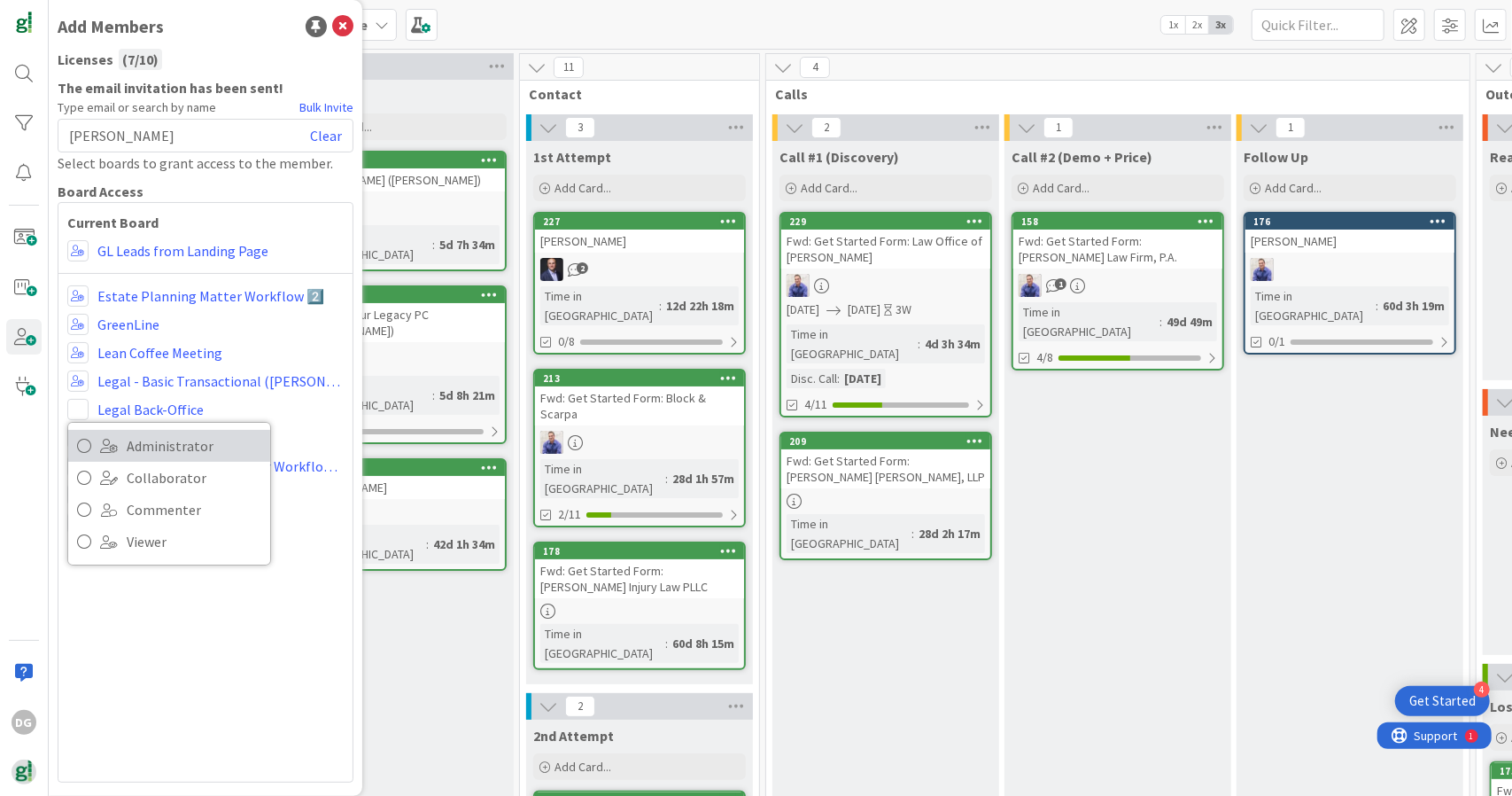
click at [110, 443] on span at bounding box center [109, 446] width 18 height 14
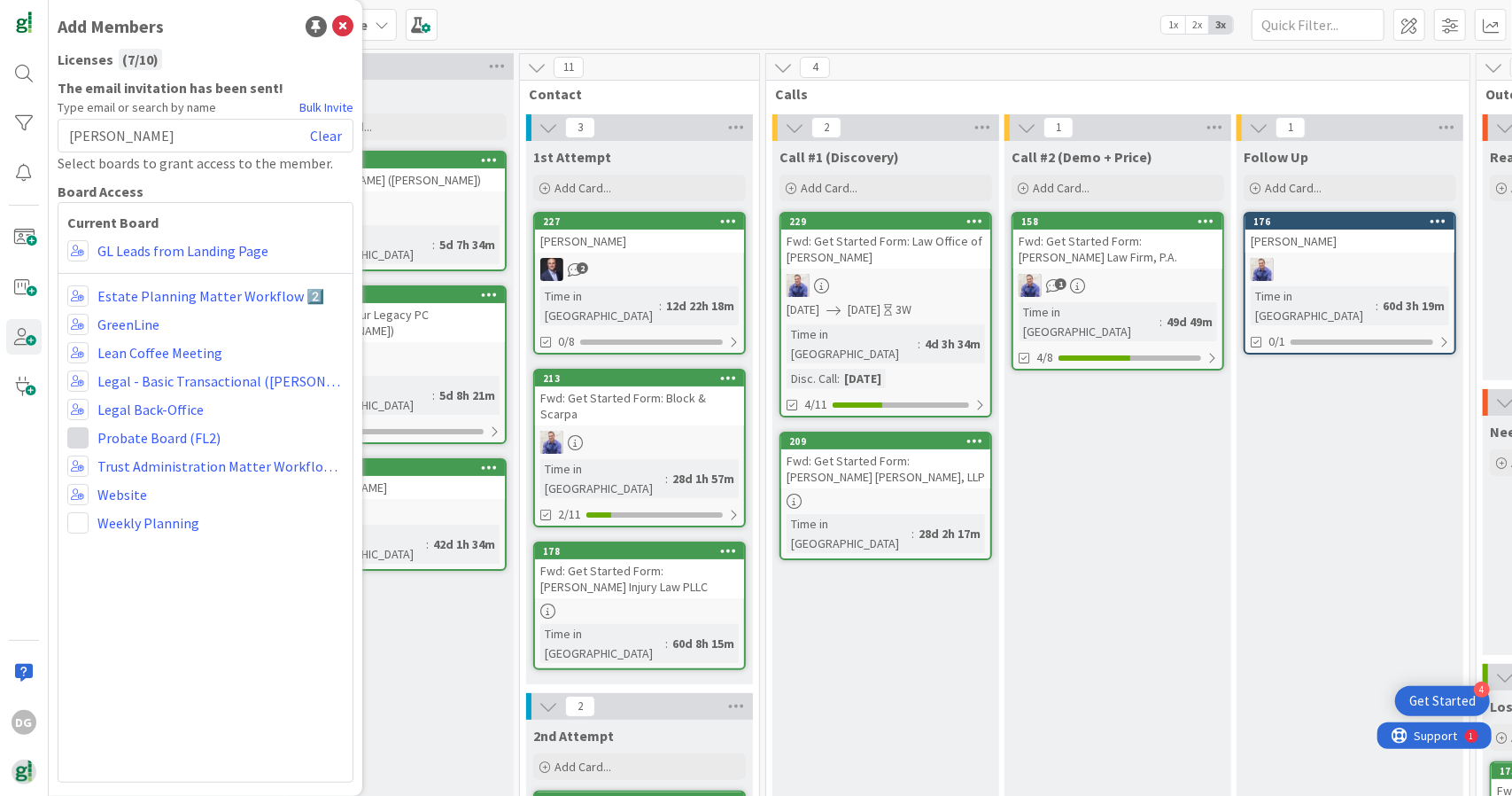
click at [79, 433] on span at bounding box center [78, 438] width 21 height 21
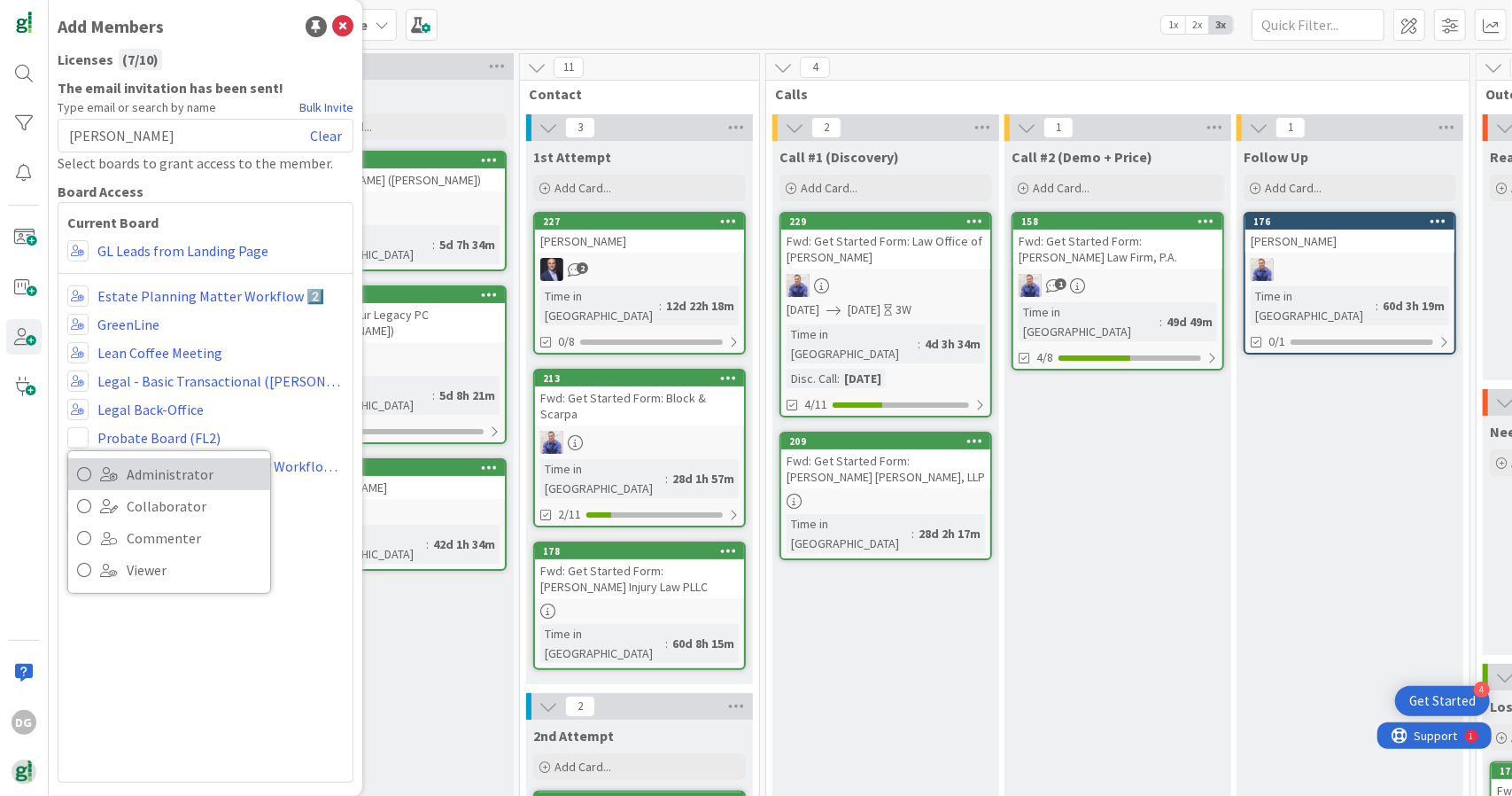
click at [131, 465] on span "Administrator" at bounding box center [193, 474] width 134 height 27
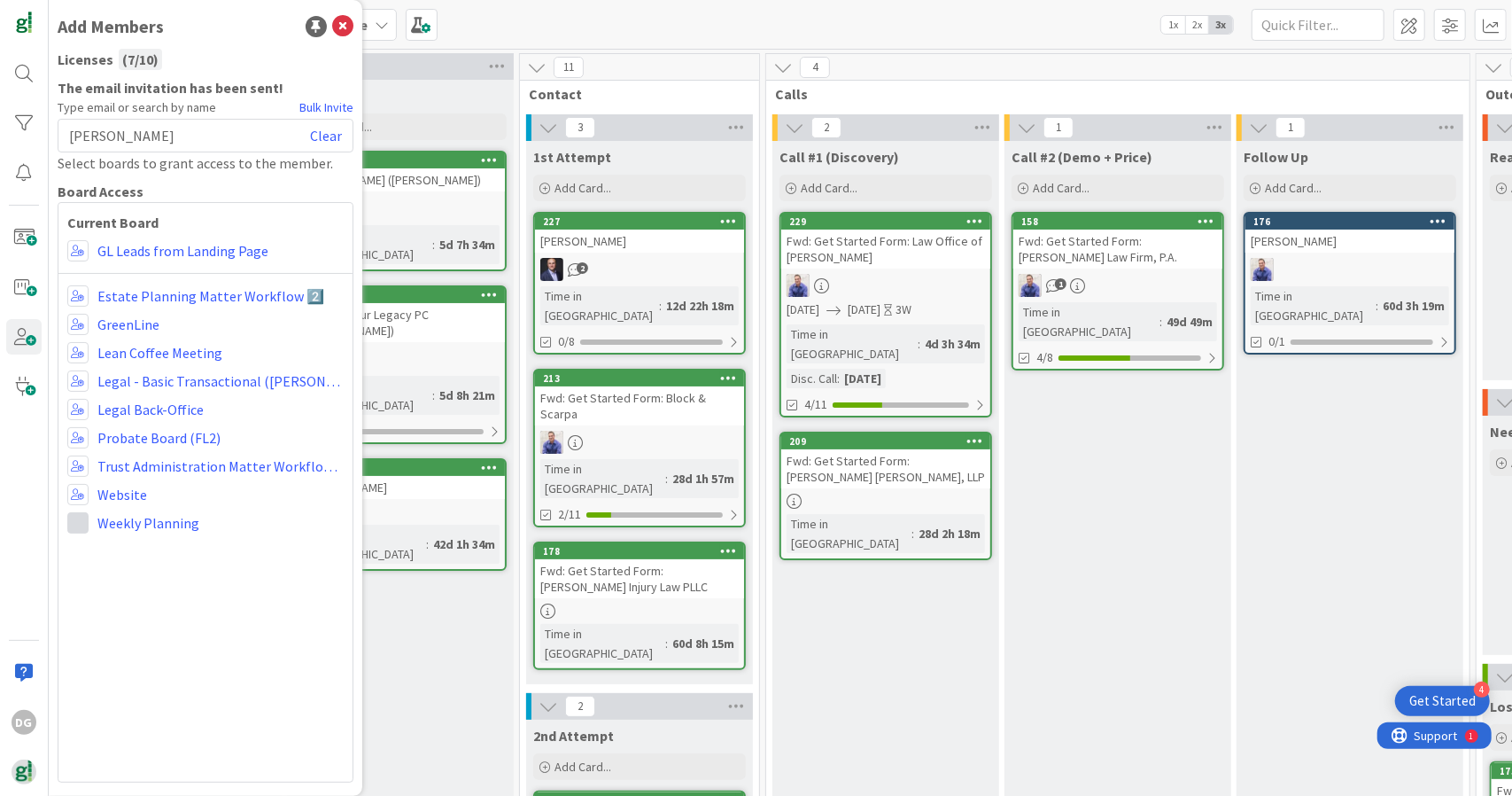
click at [84, 525] on span at bounding box center [78, 523] width 21 height 21
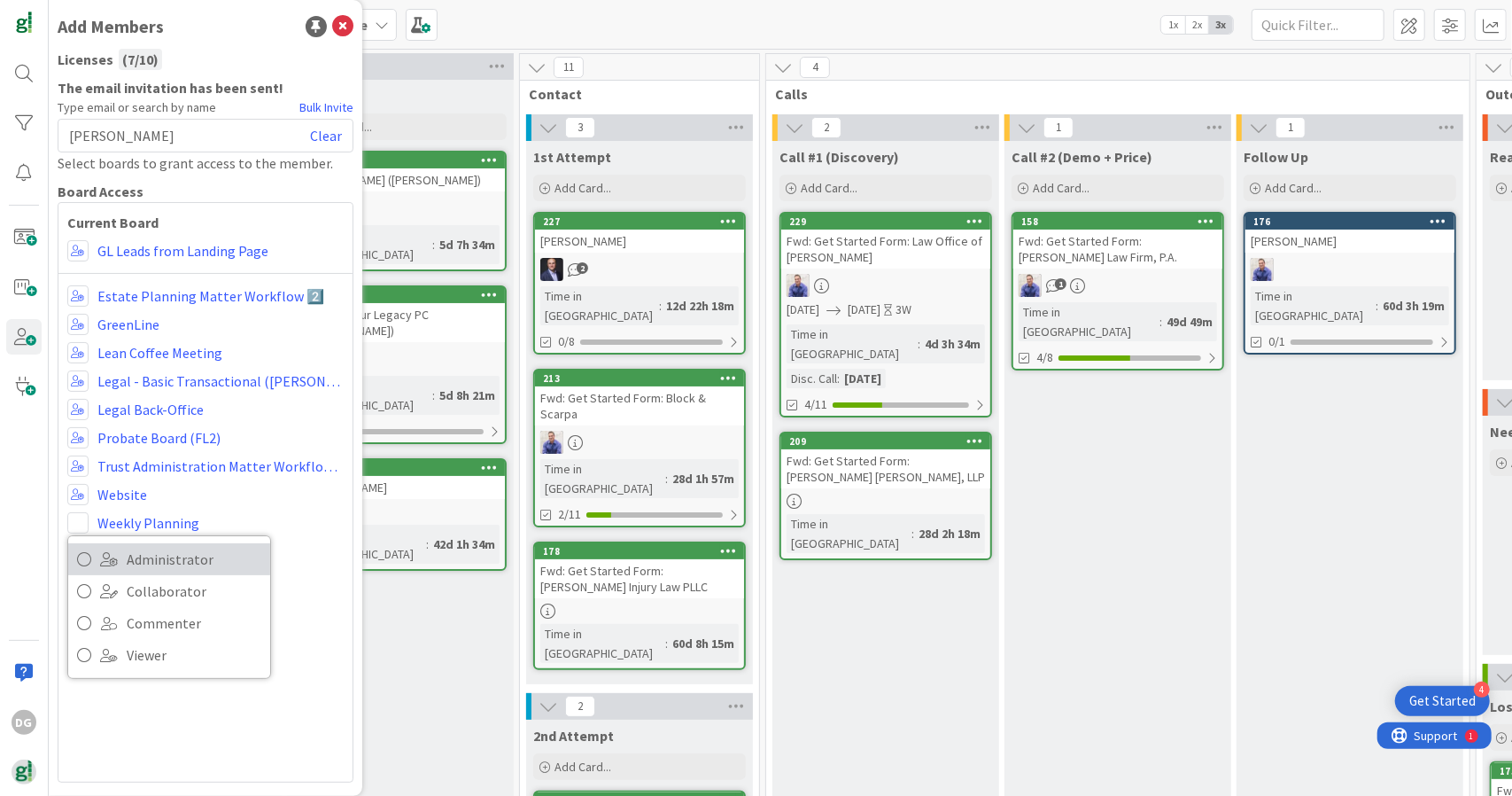
click at [136, 556] on span "Administrator" at bounding box center [193, 559] width 134 height 27
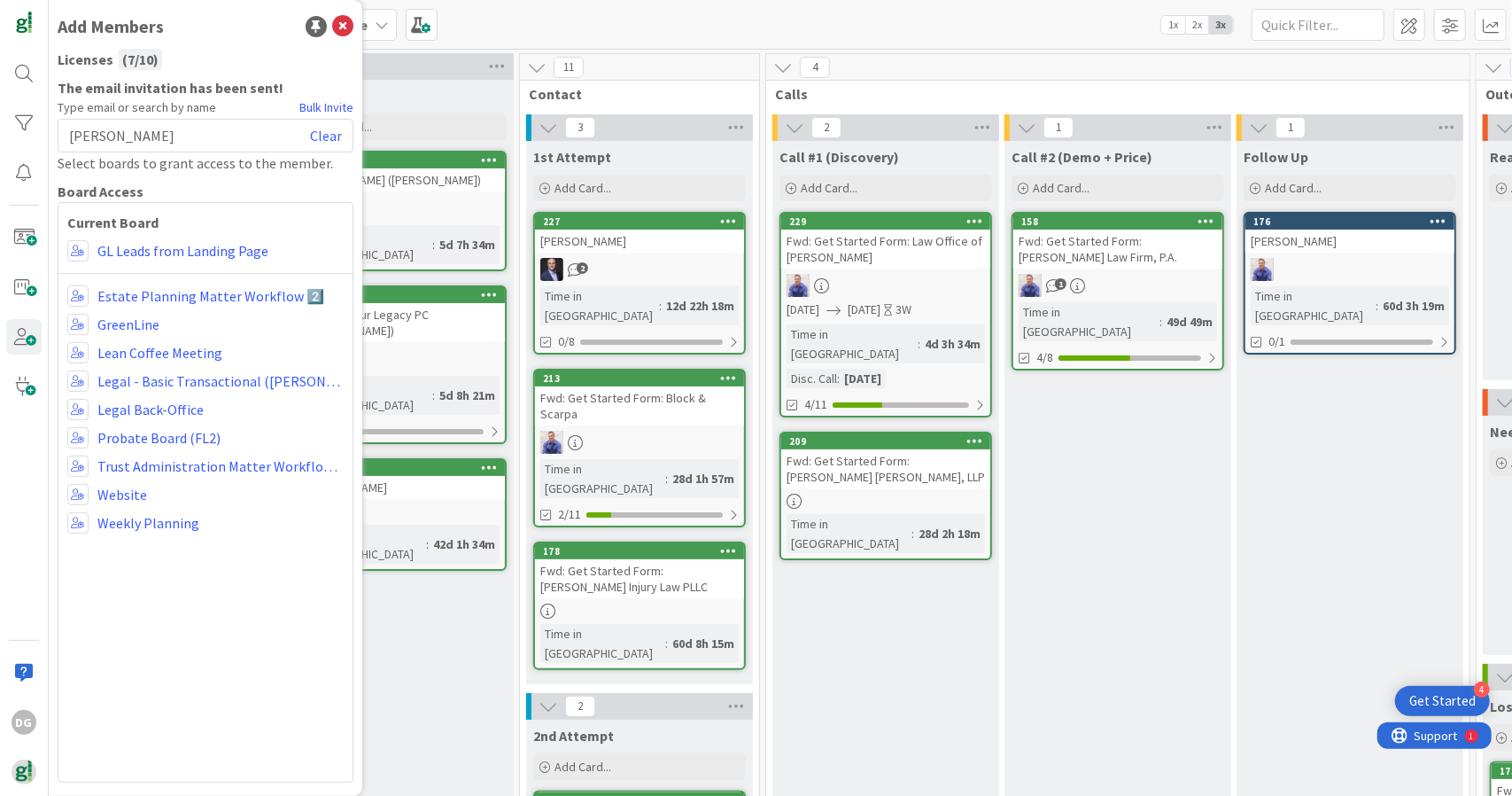
click at [546, 12] on div "Kanban GL Leads from Landing Page 1x 2x 3x" at bounding box center [780, 24] width 1463 height 49
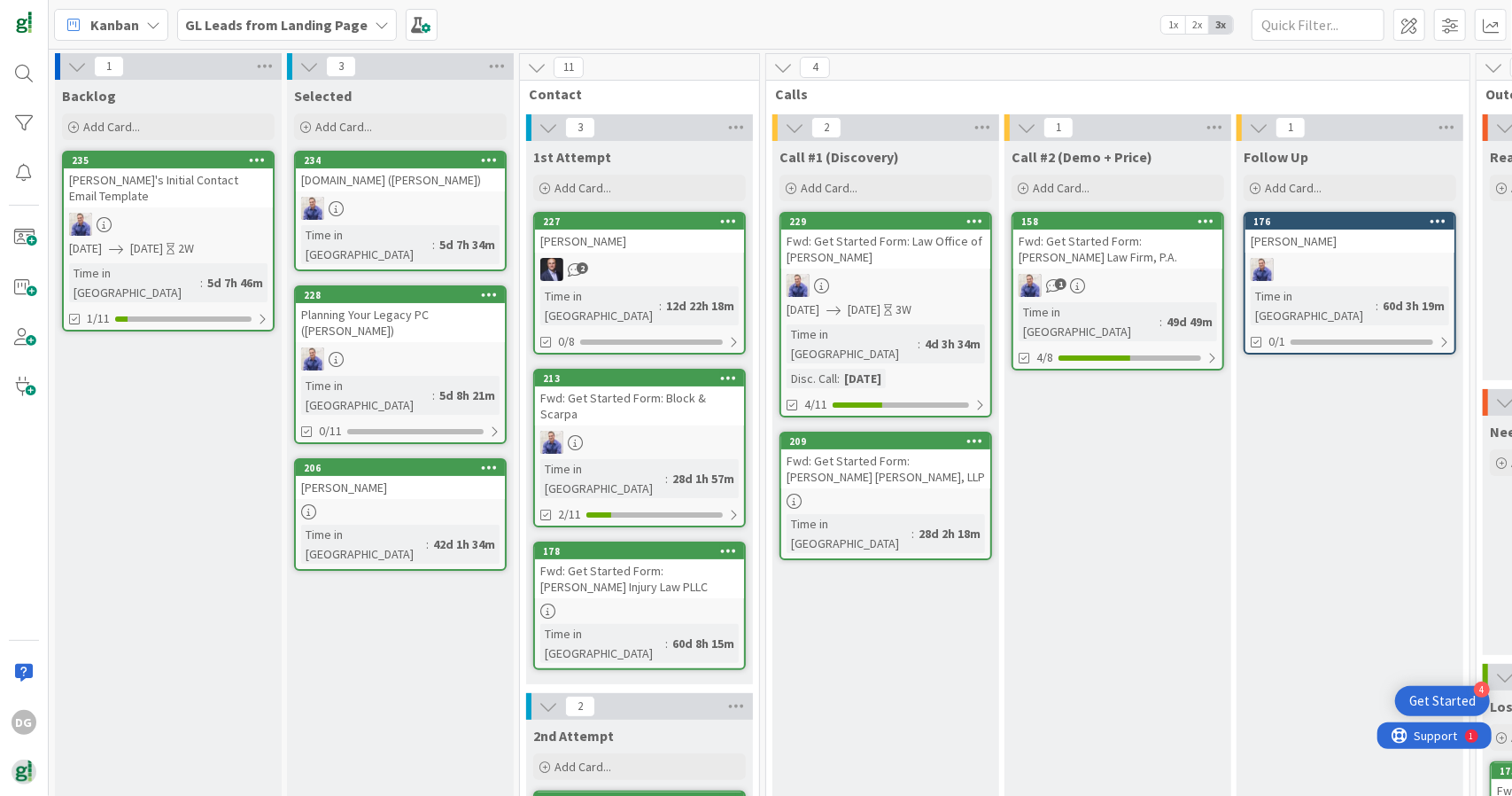
click at [312, 29] on b "GL Leads from Landing Page" at bounding box center [276, 25] width 182 height 18
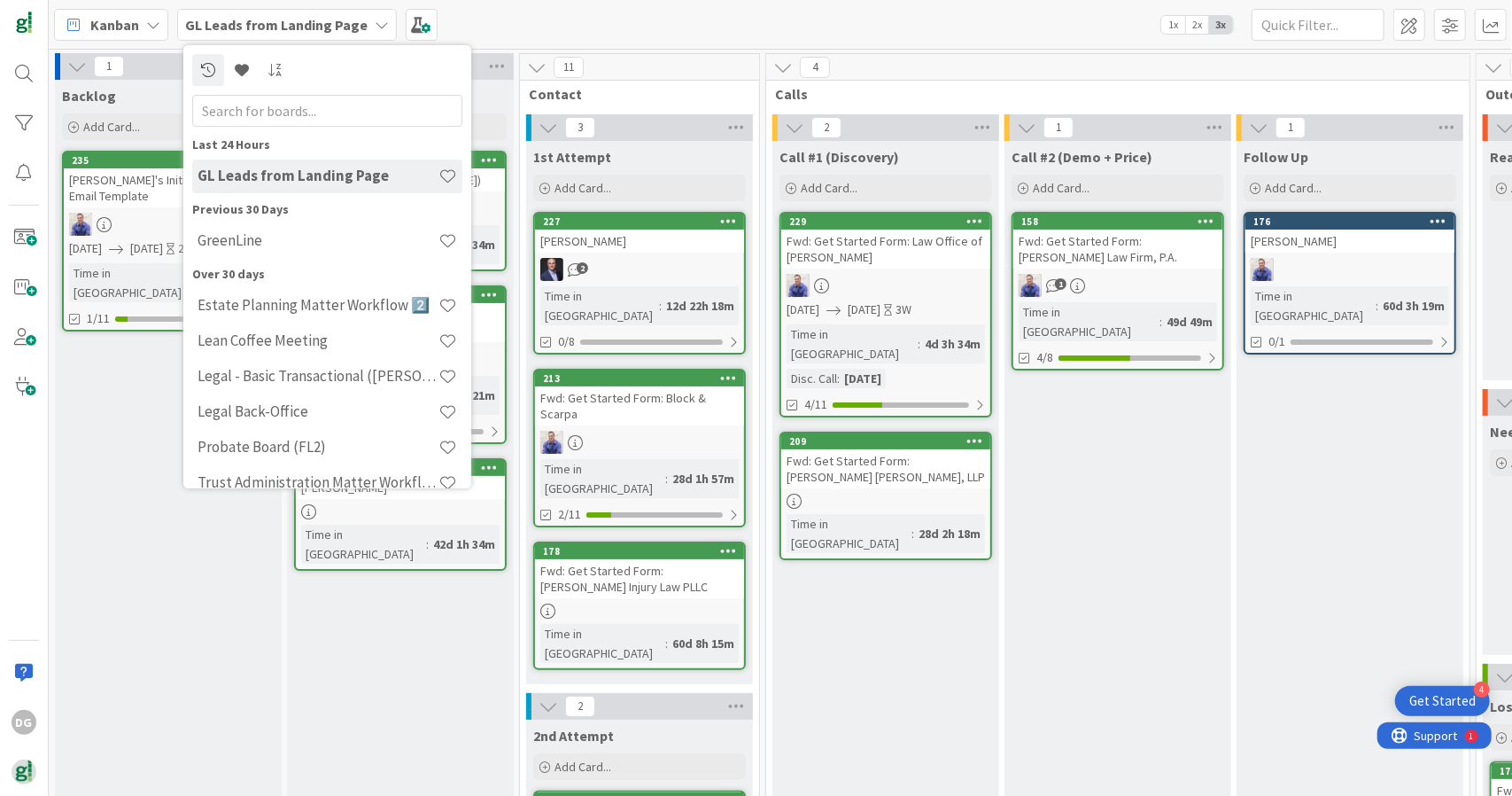
scroll to position [92, 0]
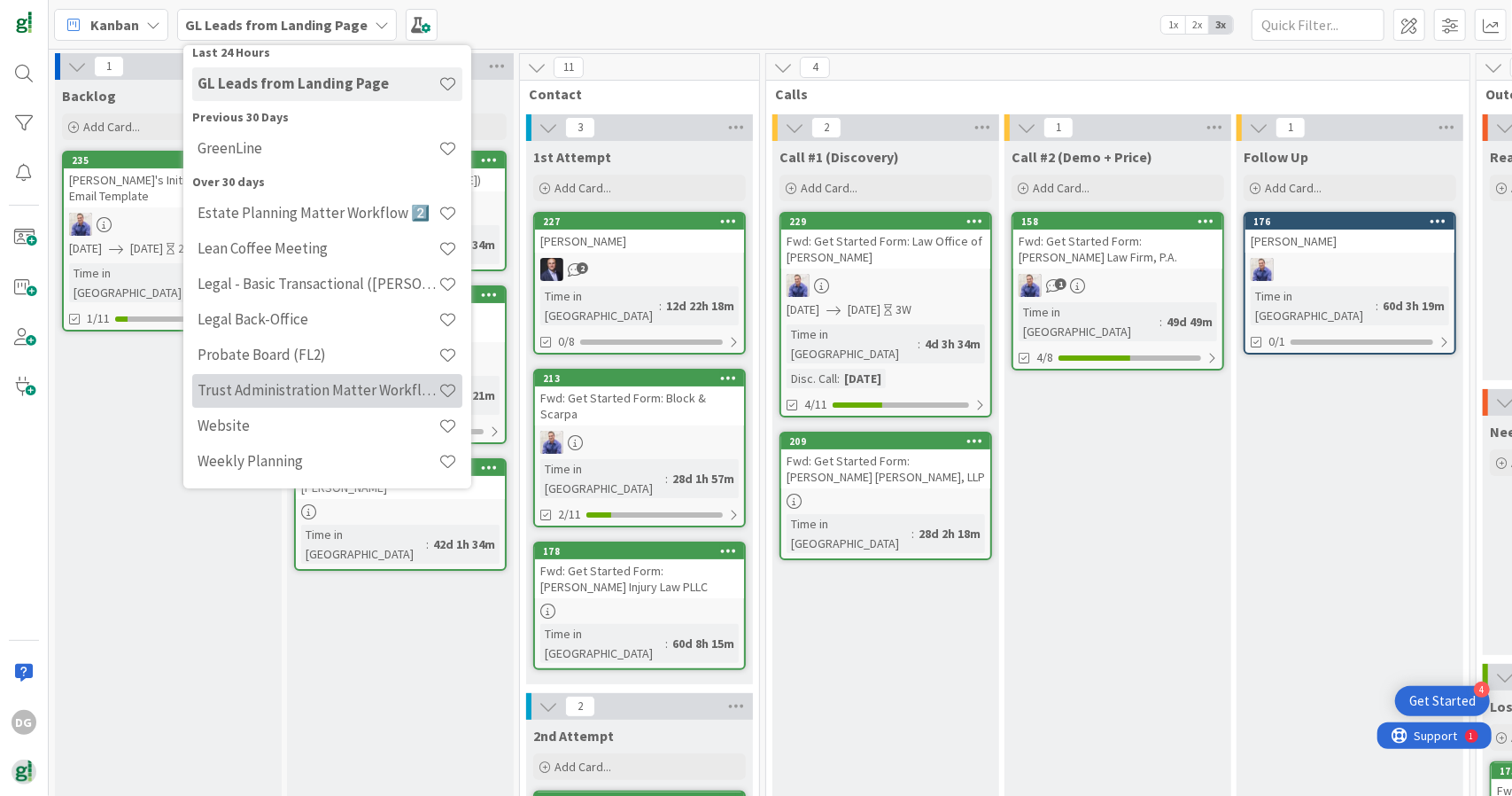
click at [312, 379] on div "Trust Administration Matter Workflow 2️⃣" at bounding box center [327, 391] width 271 height 34
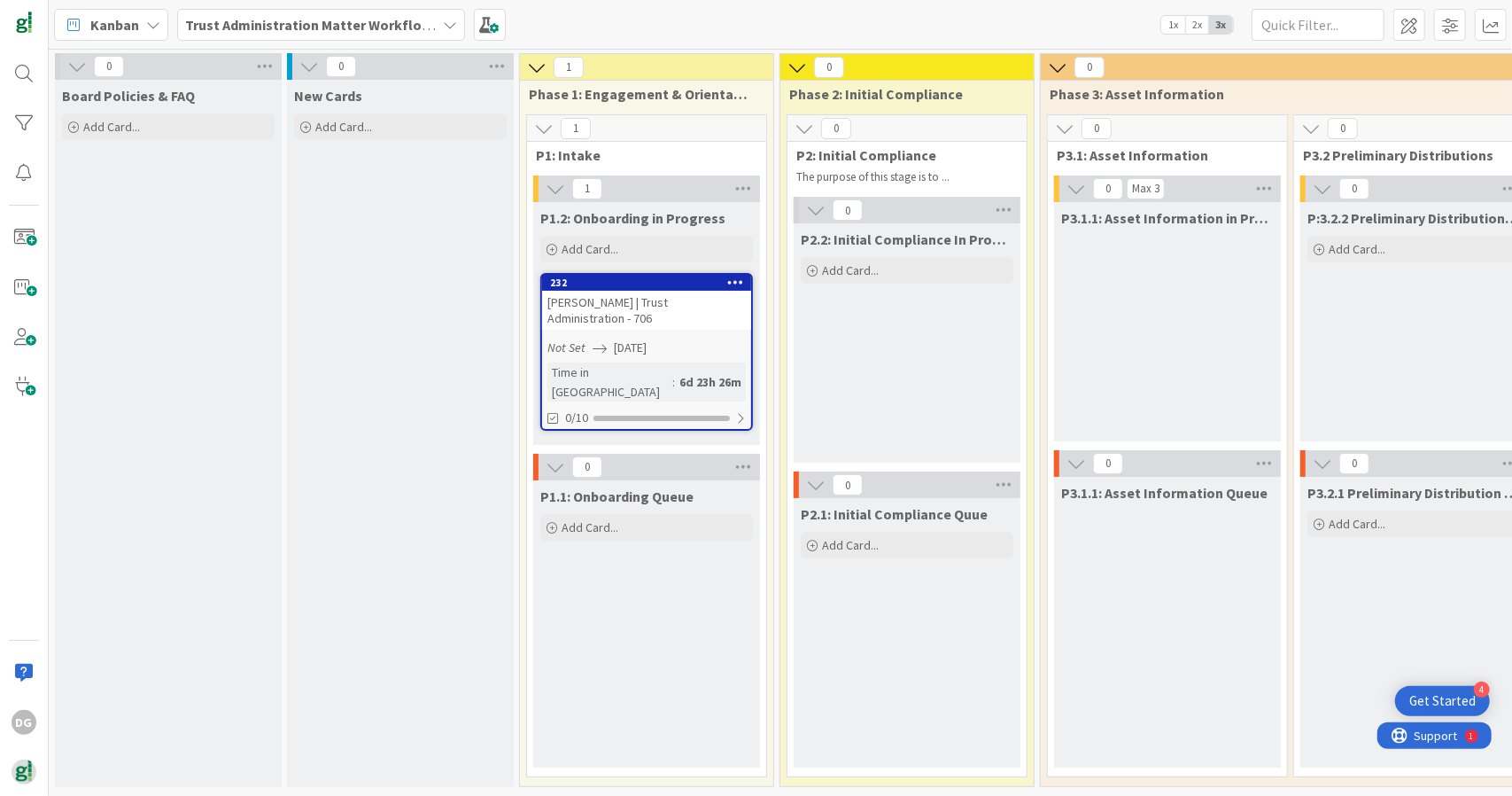
click at [299, 19] on b "Trust Administration Matter Workflow 2️⃣" at bounding box center [319, 25] width 268 height 18
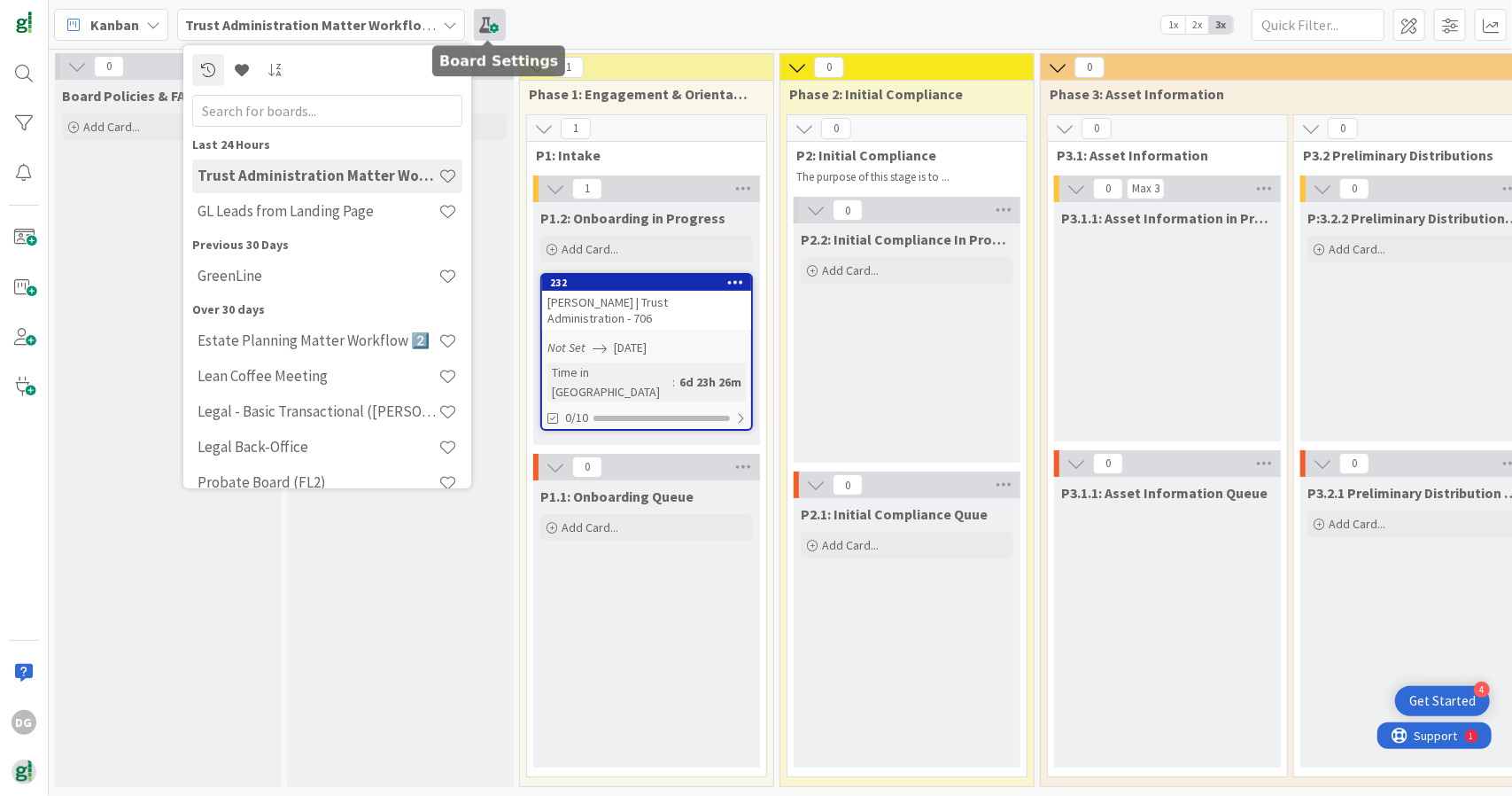
click at [486, 23] on span at bounding box center [489, 25] width 32 height 32
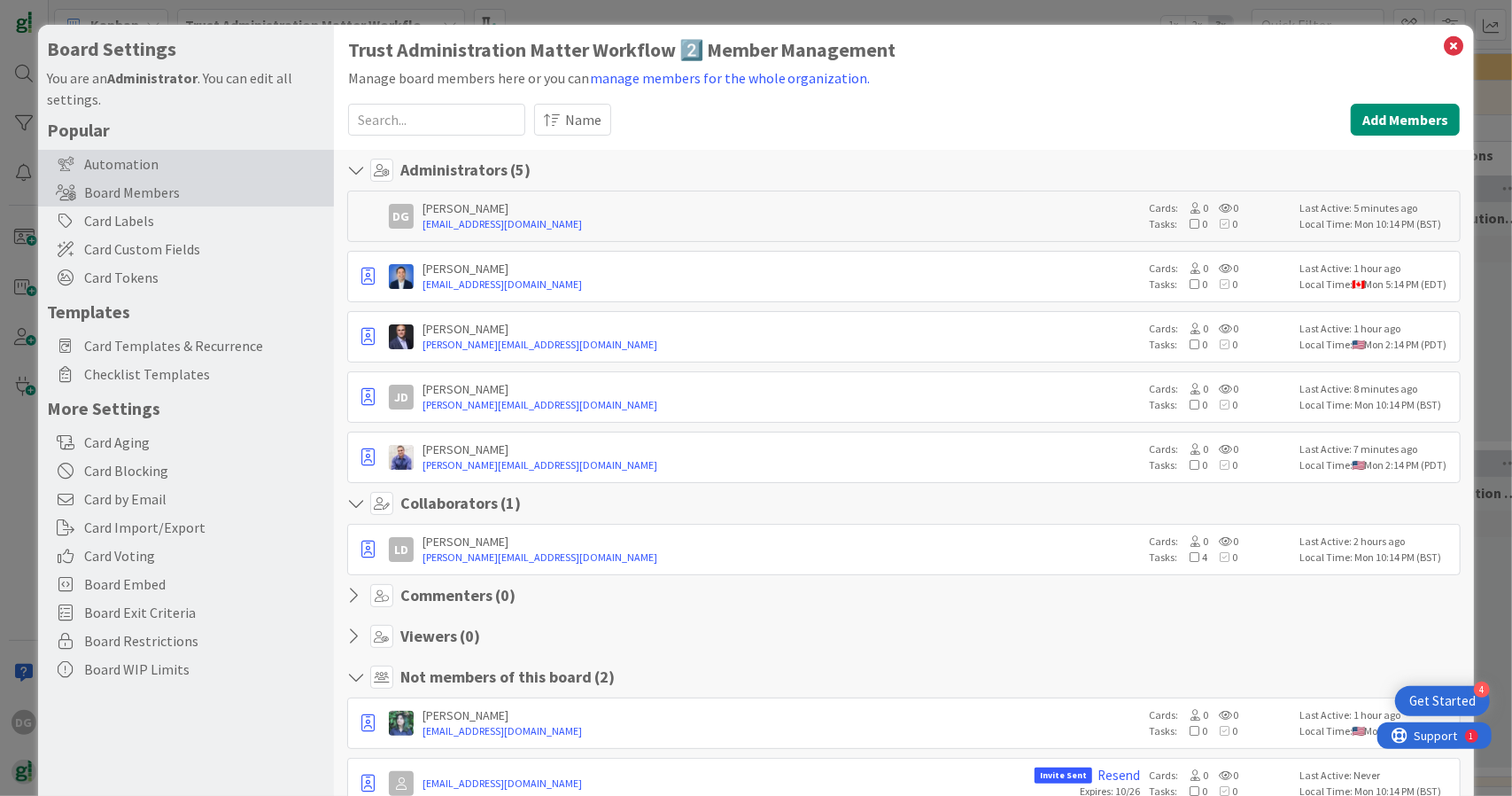
click at [172, 153] on div "Automation" at bounding box center [186, 164] width 295 height 28
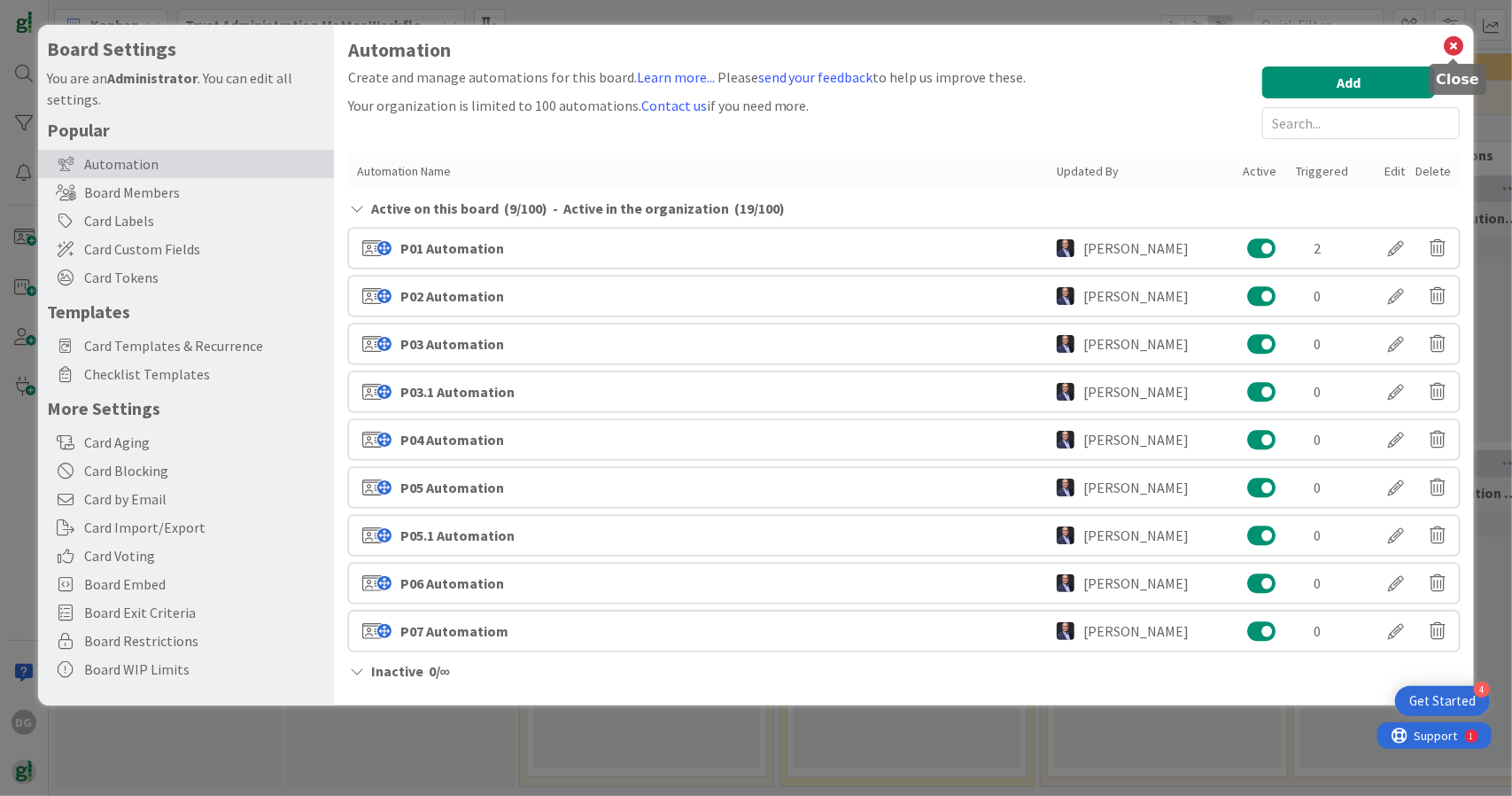
click at [1451, 49] on icon at bounding box center [1453, 46] width 23 height 25
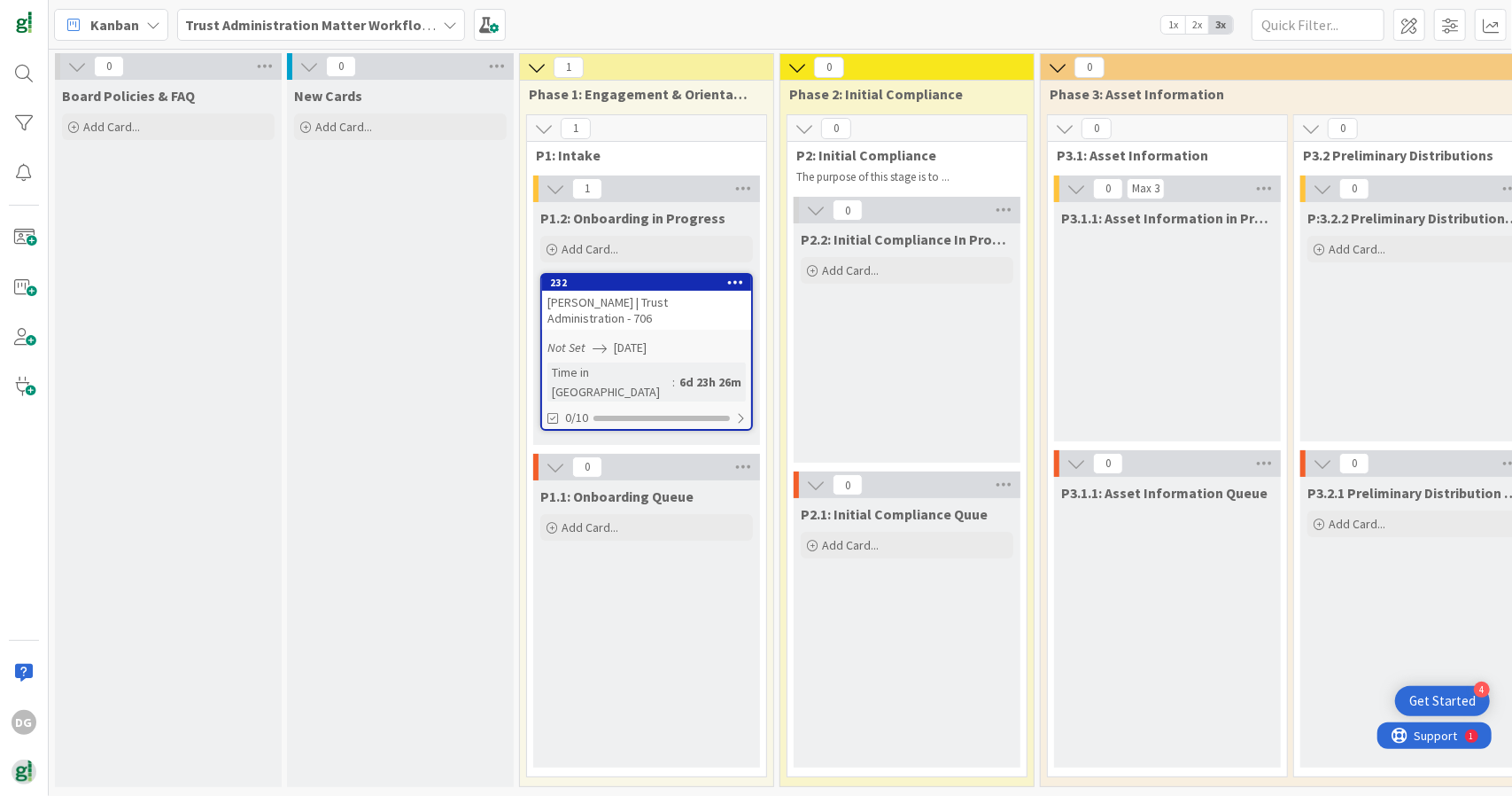
click at [427, 23] on b "Trust Administration Matter Workflow 2️⃣" at bounding box center [319, 25] width 268 height 18
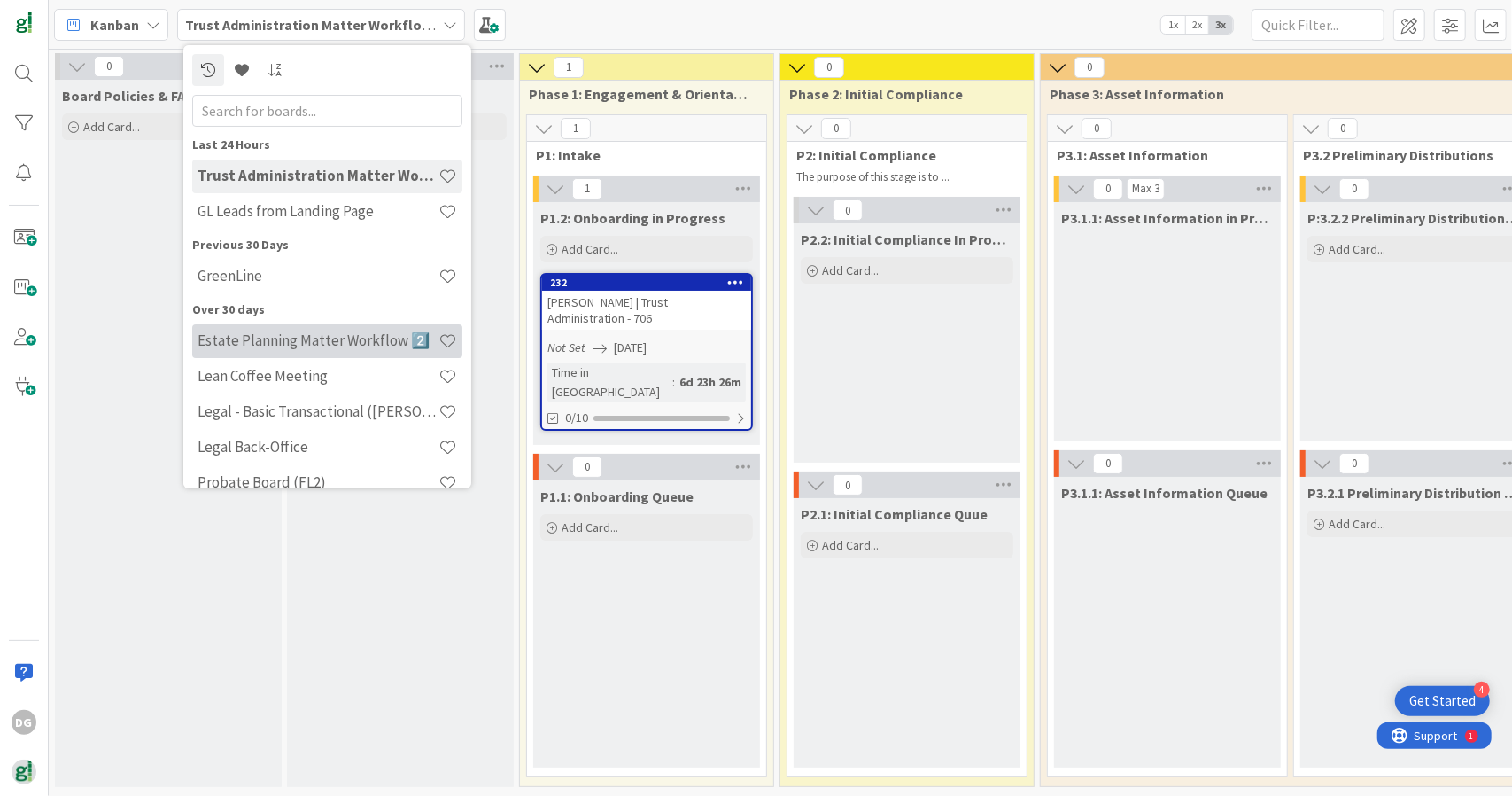
click at [360, 343] on h4 "Estate Planning Matter Workflow 2️⃣" at bounding box center [318, 340] width 241 height 18
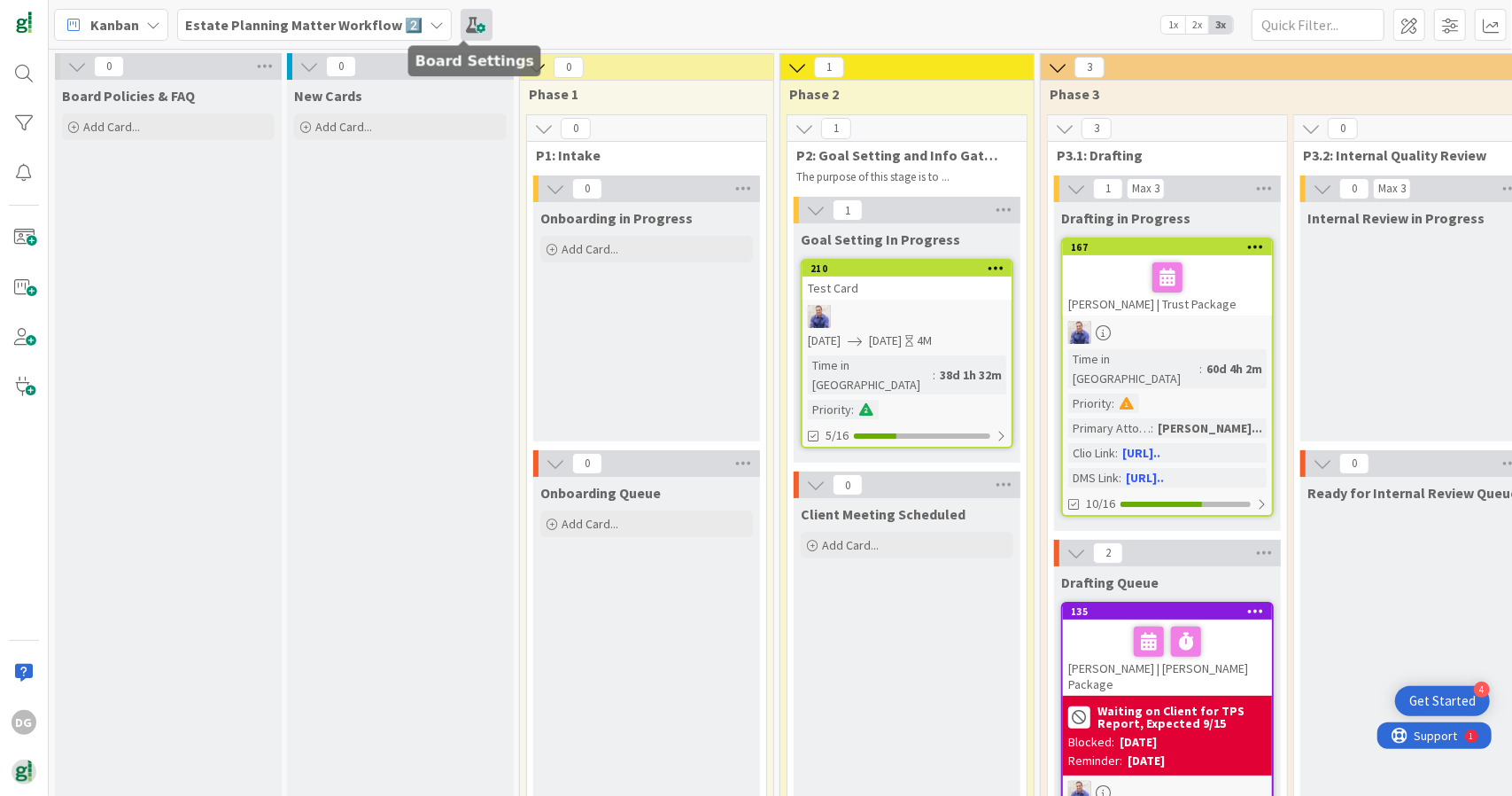
click at [463, 37] on span at bounding box center [476, 25] width 32 height 32
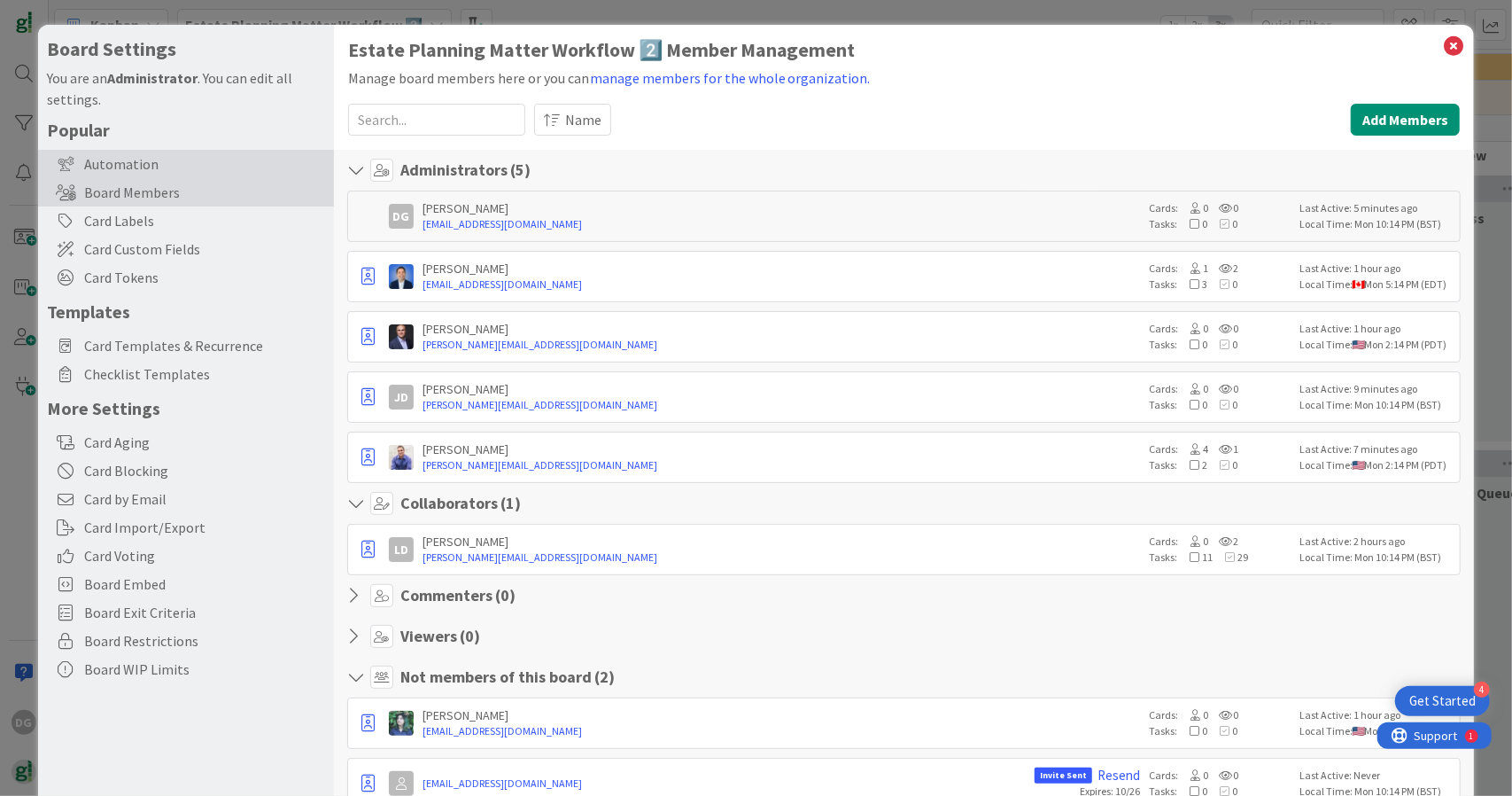
click at [129, 158] on div "Automation" at bounding box center [186, 164] width 295 height 28
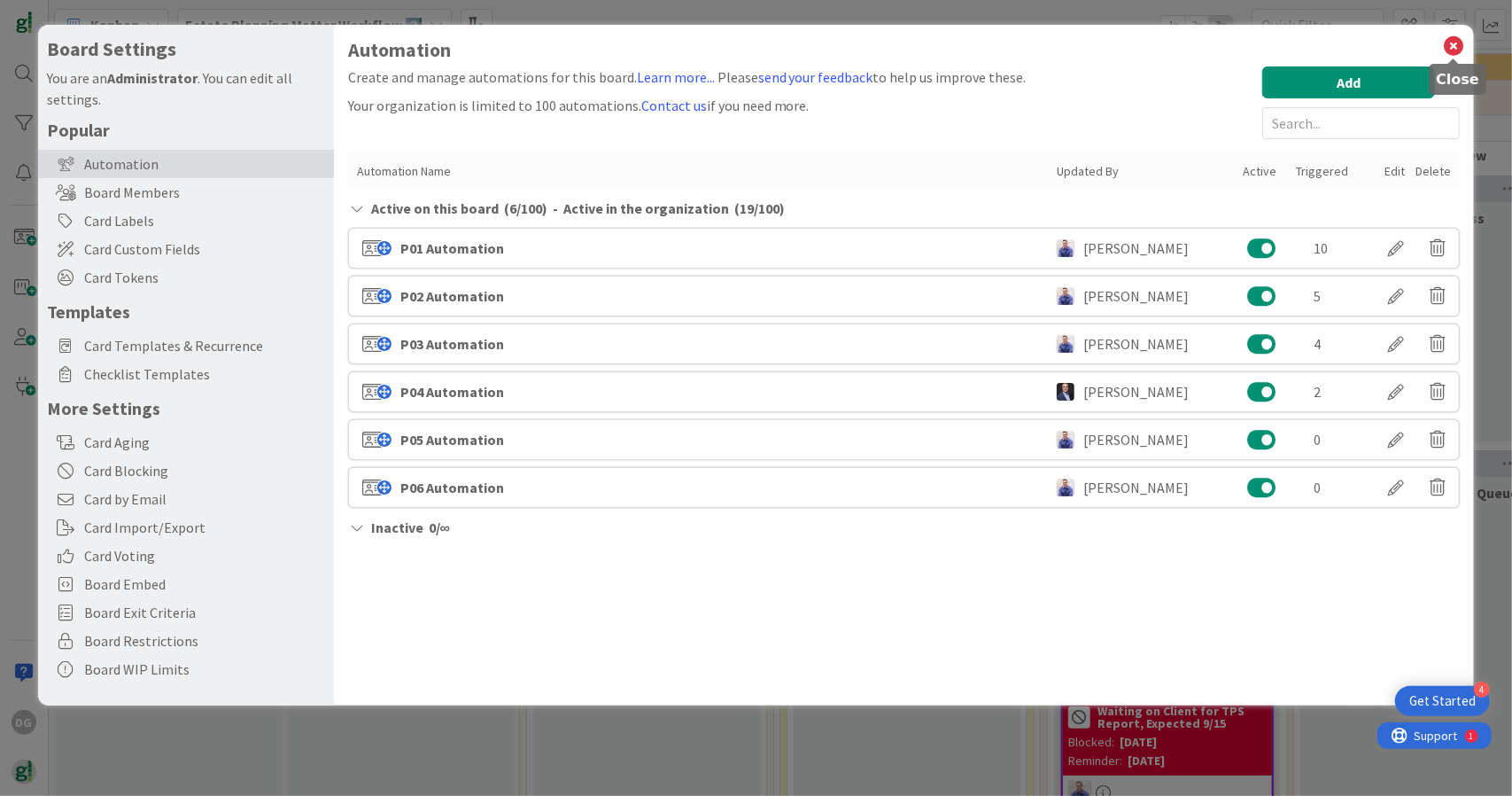
click at [1457, 51] on icon at bounding box center [1453, 46] width 23 height 25
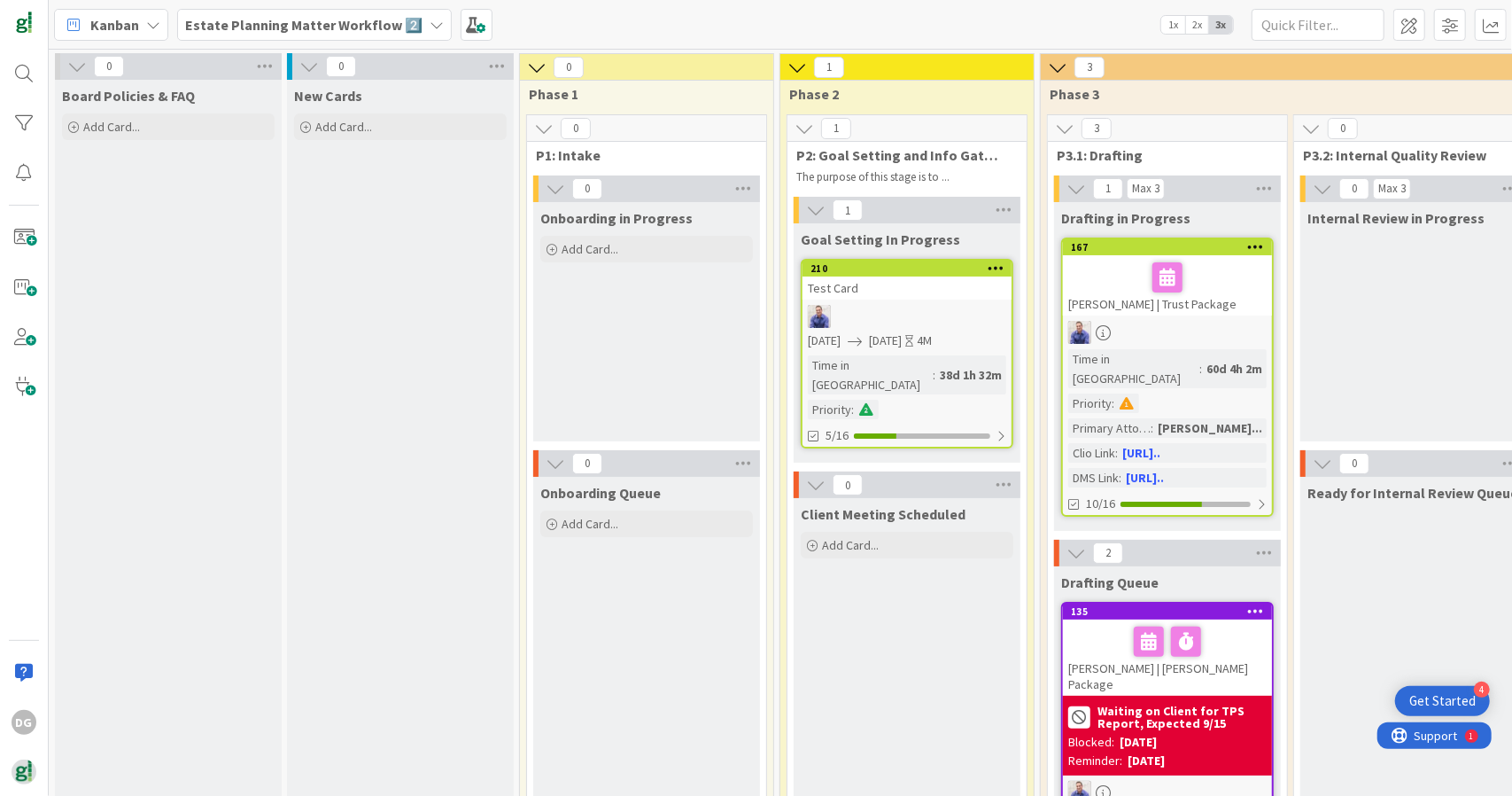
click at [239, 21] on b "Estate Planning Matter Workflow 2️⃣" at bounding box center [303, 25] width 238 height 18
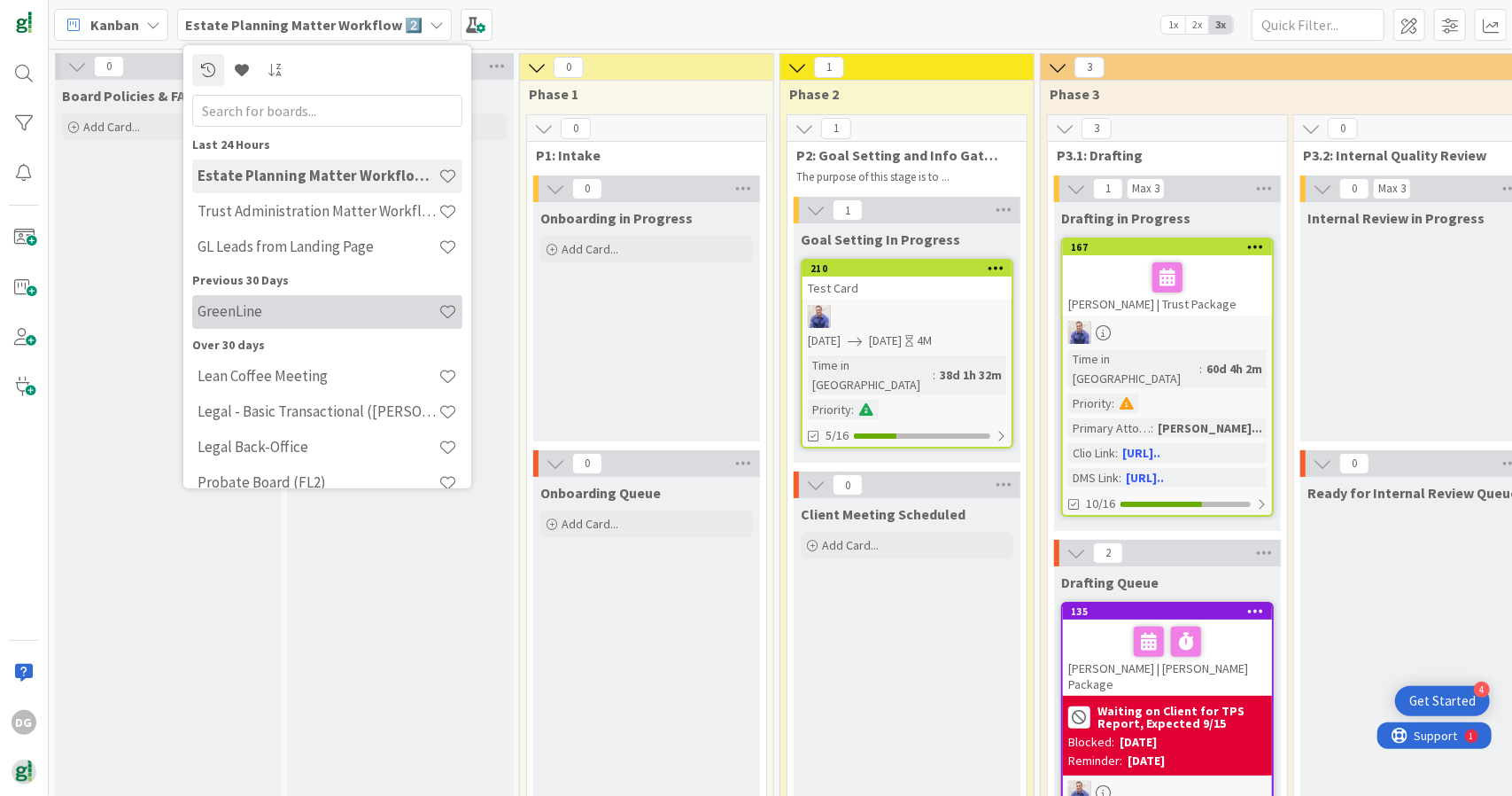
click at [266, 313] on h4 "GreenLine" at bounding box center [318, 311] width 241 height 18
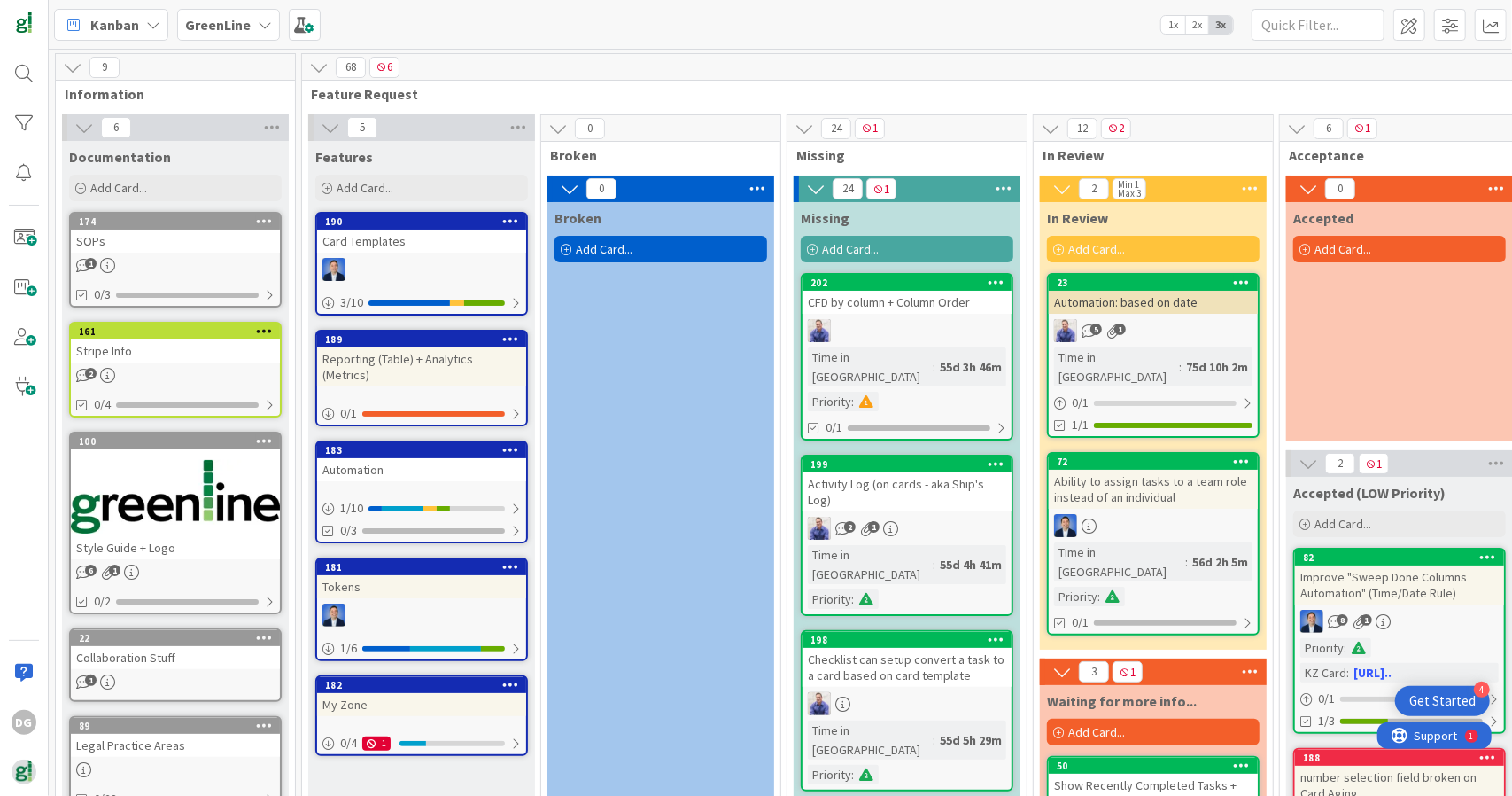
click at [76, 69] on icon at bounding box center [73, 68] width 20 height 20
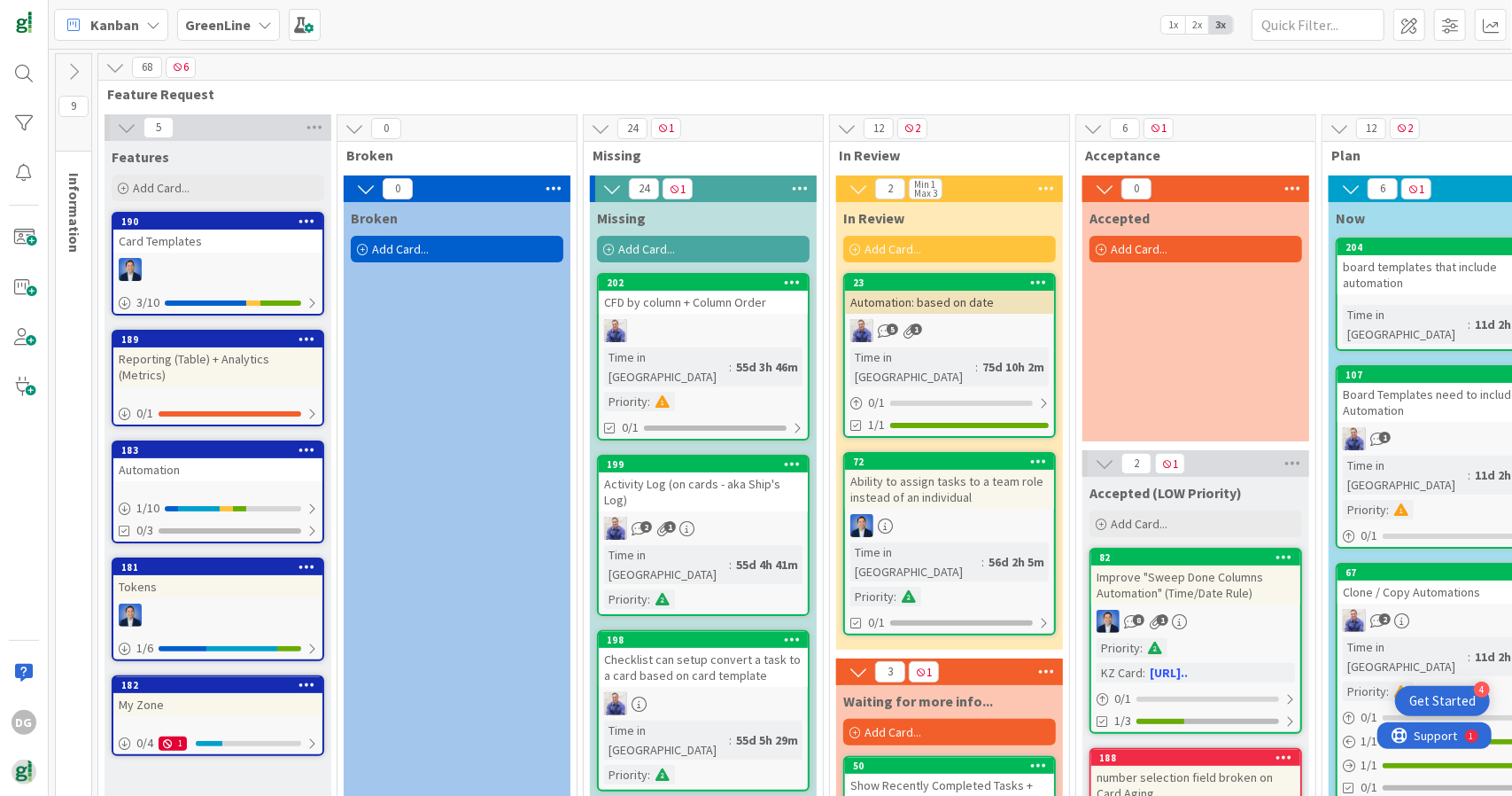
click at [117, 68] on icon at bounding box center [115, 68] width 20 height 20
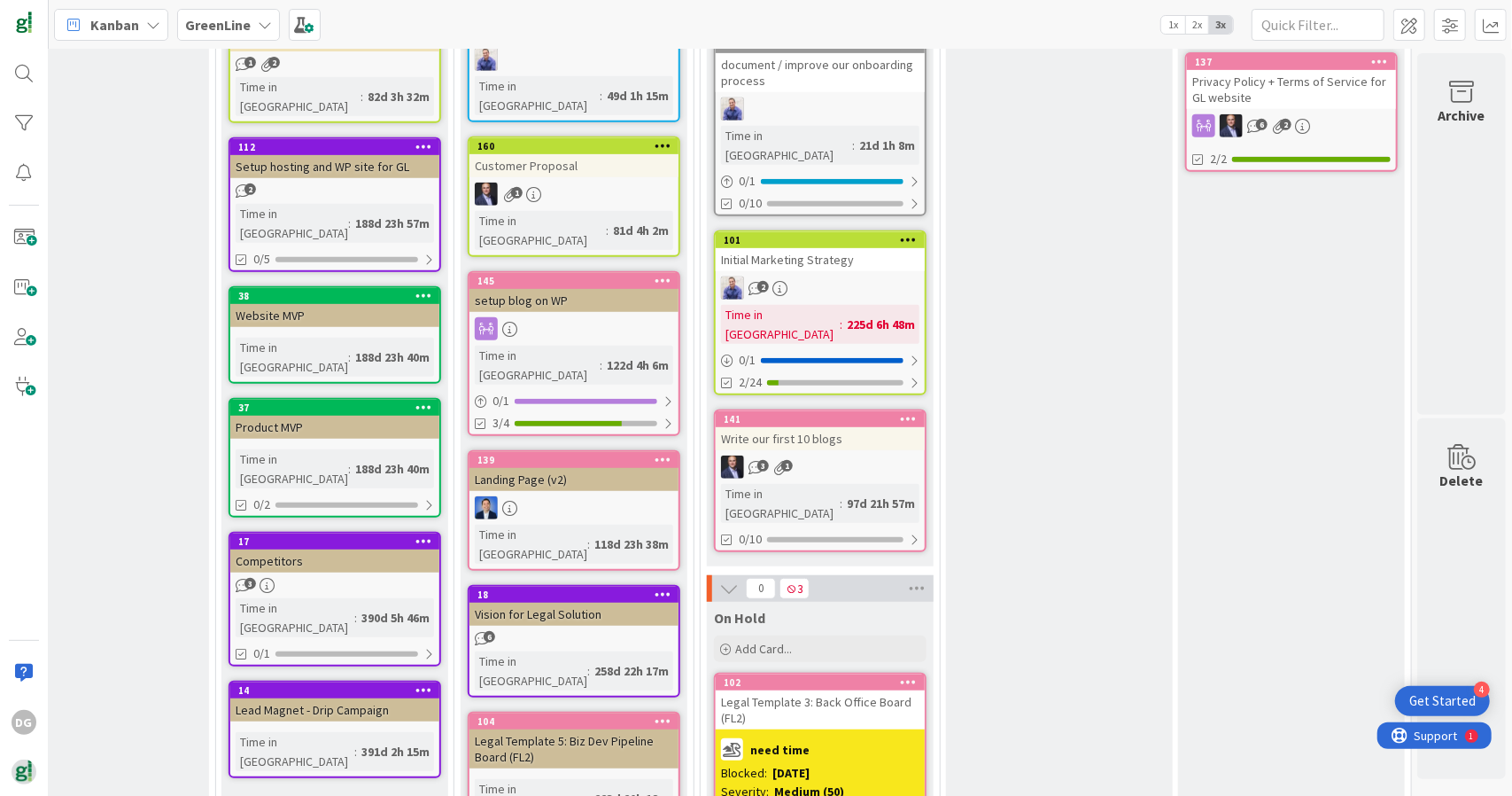
scroll to position [553, 415]
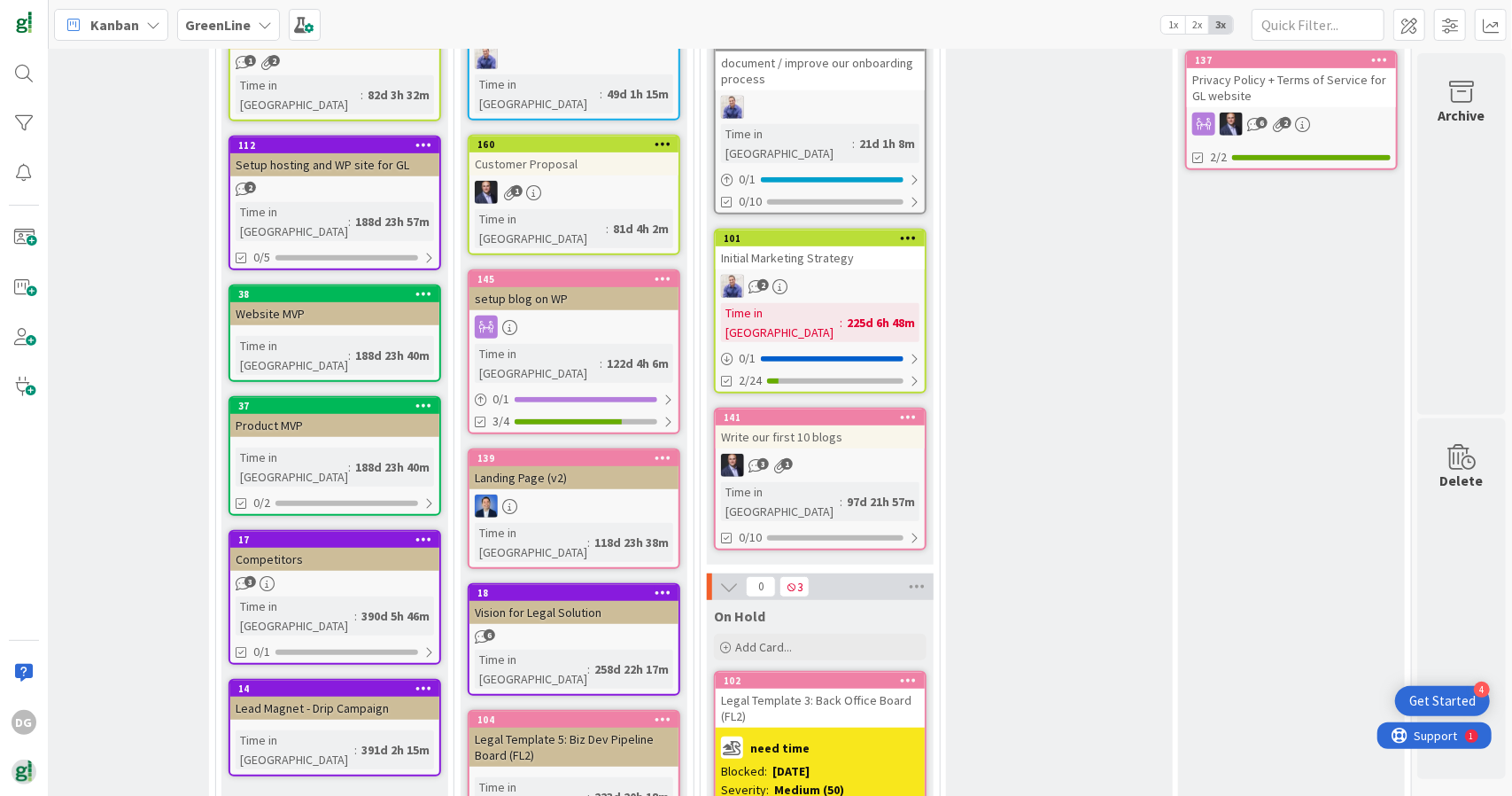
click at [874, 274] on div "2" at bounding box center [820, 286] width 209 height 23
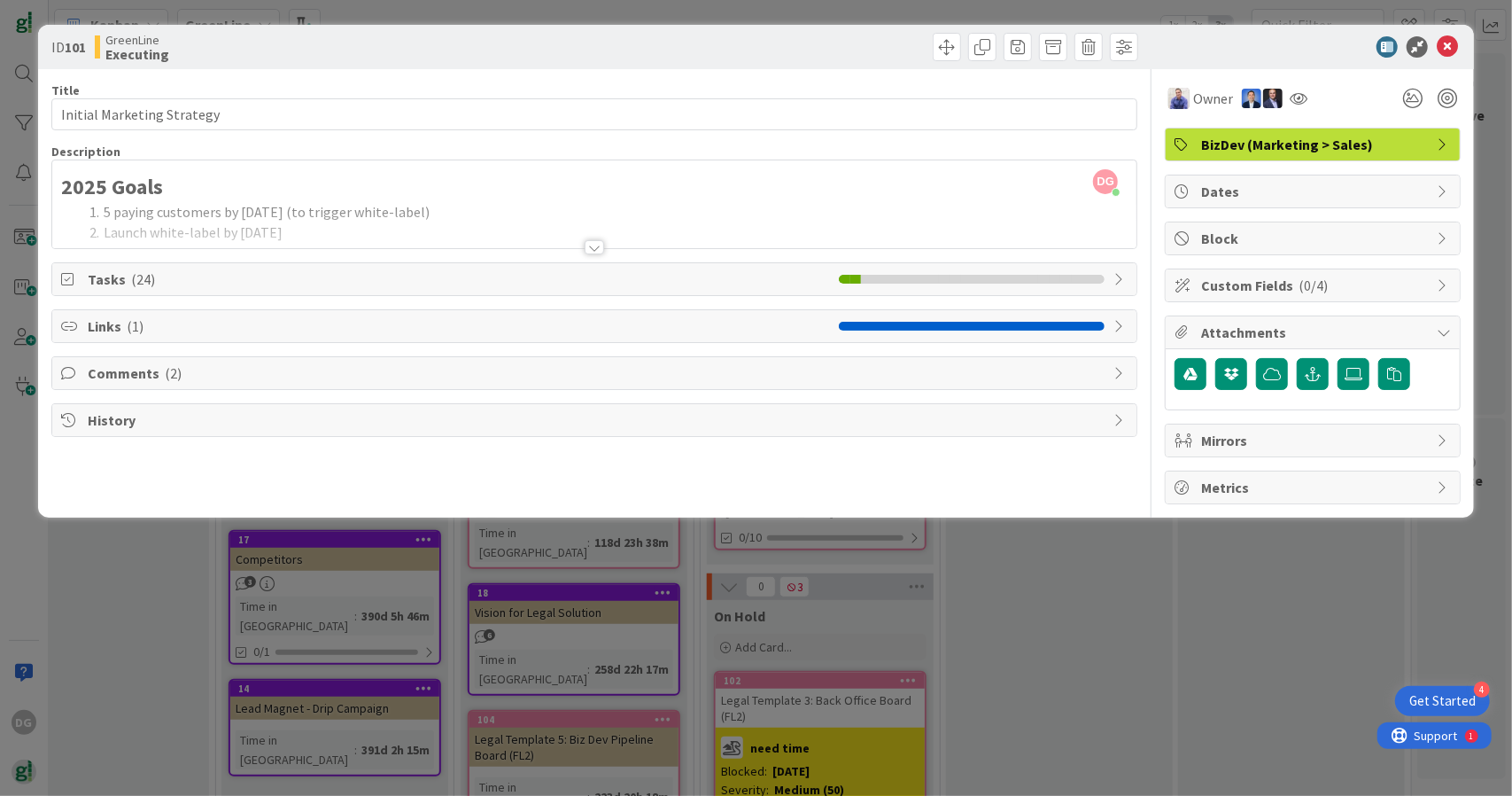
click at [811, 275] on span "Tasks ( 24 )" at bounding box center [459, 280] width 743 height 21
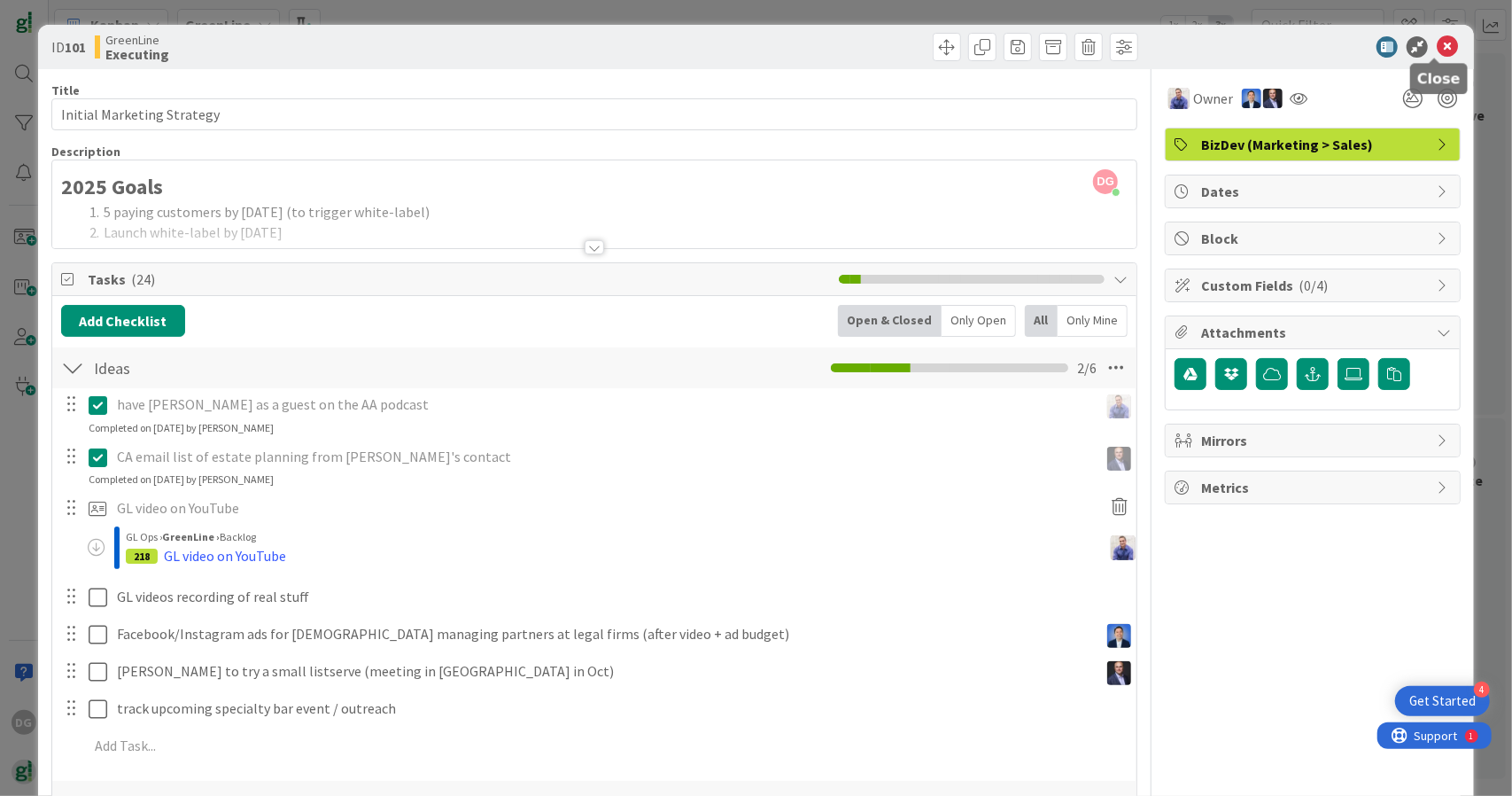
click at [1437, 48] on icon at bounding box center [1447, 47] width 21 height 21
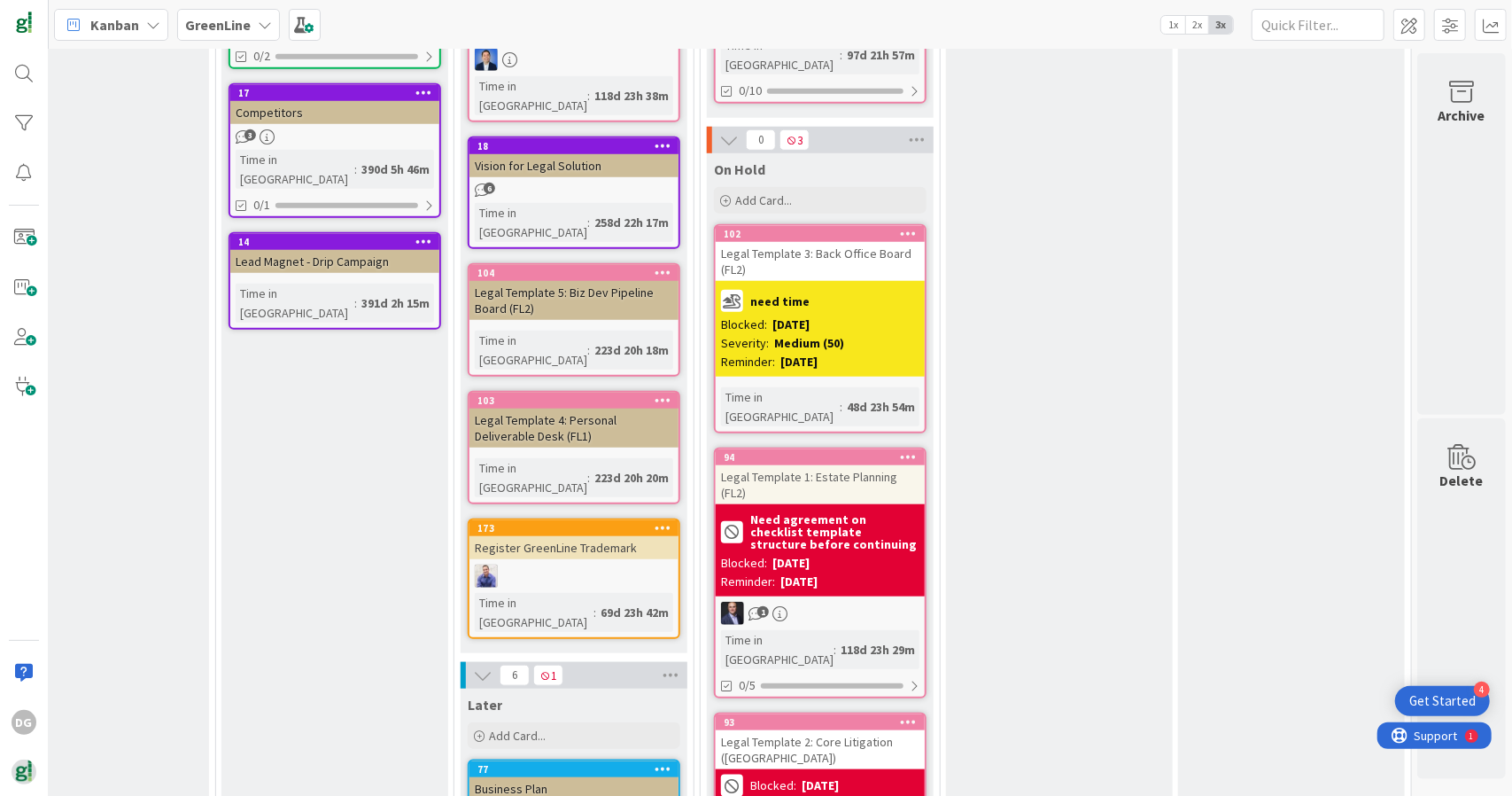
scroll to position [992, 415]
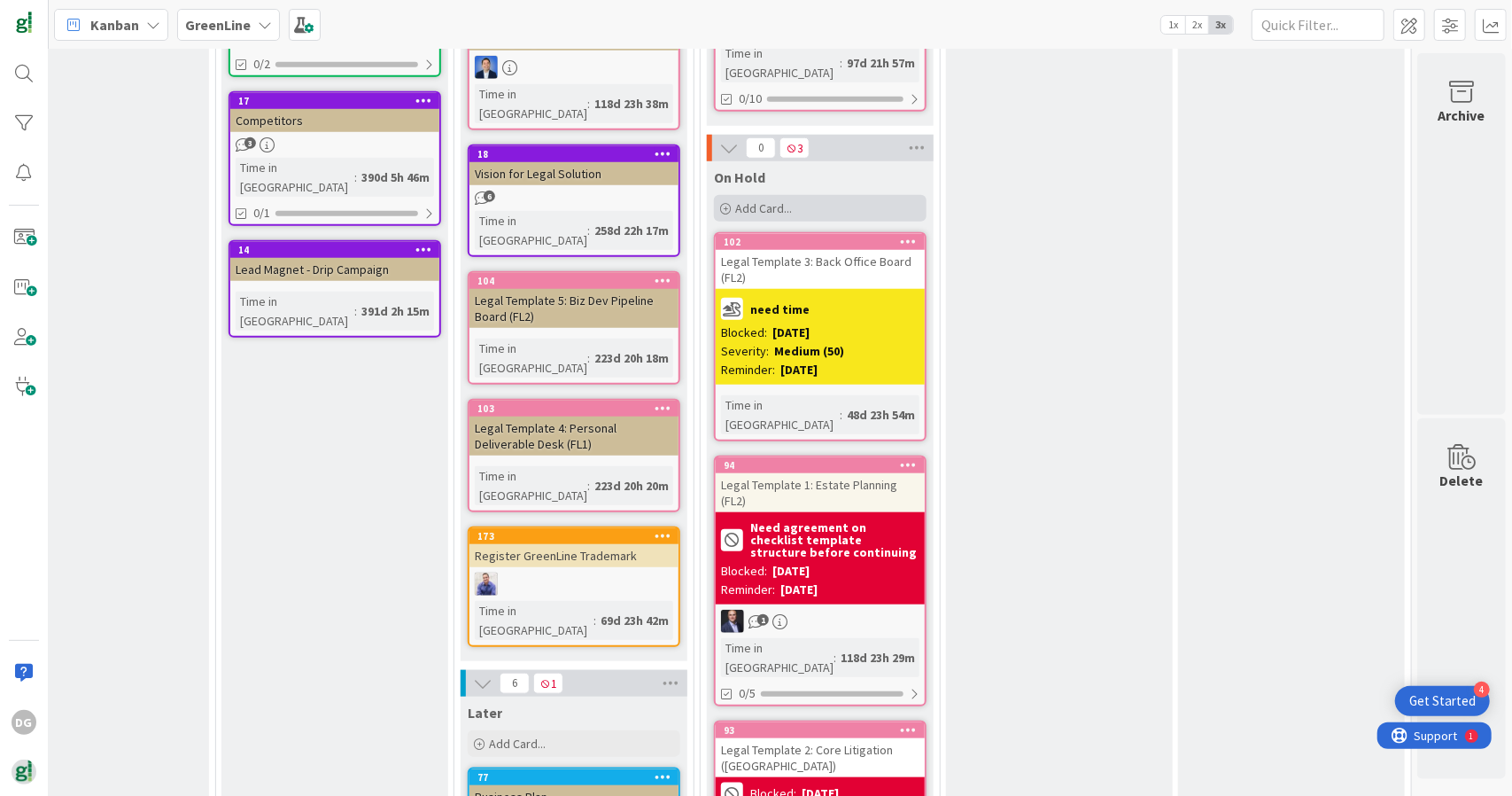
click at [800, 195] on div "Add Card..." at bounding box center [820, 208] width 213 height 27
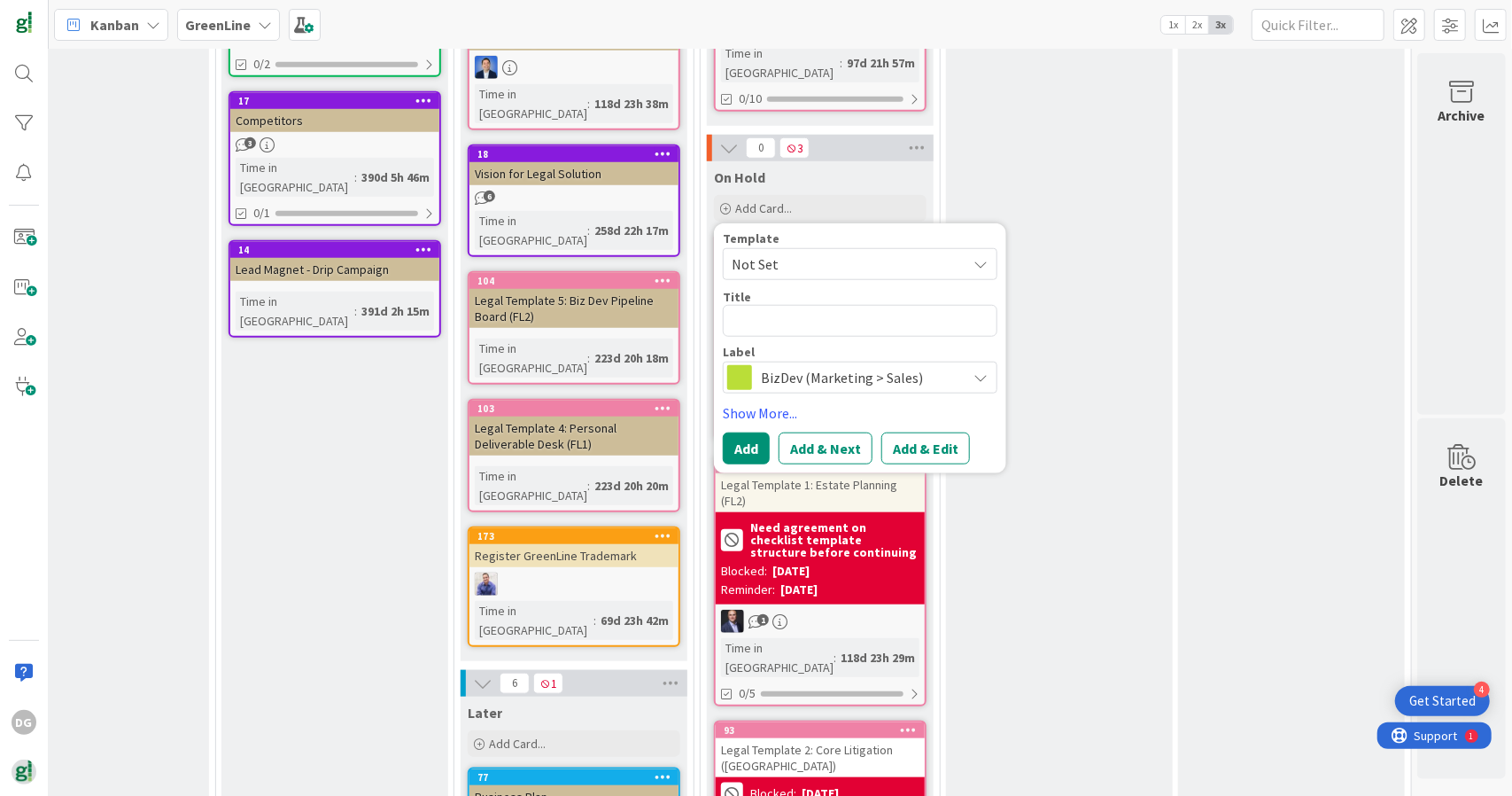
click at [803, 345] on div "Label BizDev (Marketing > Sales)" at bounding box center [860, 370] width 274 height 48
click at [803, 365] on span "BizDev (Marketing > Sales)" at bounding box center [859, 378] width 197 height 25
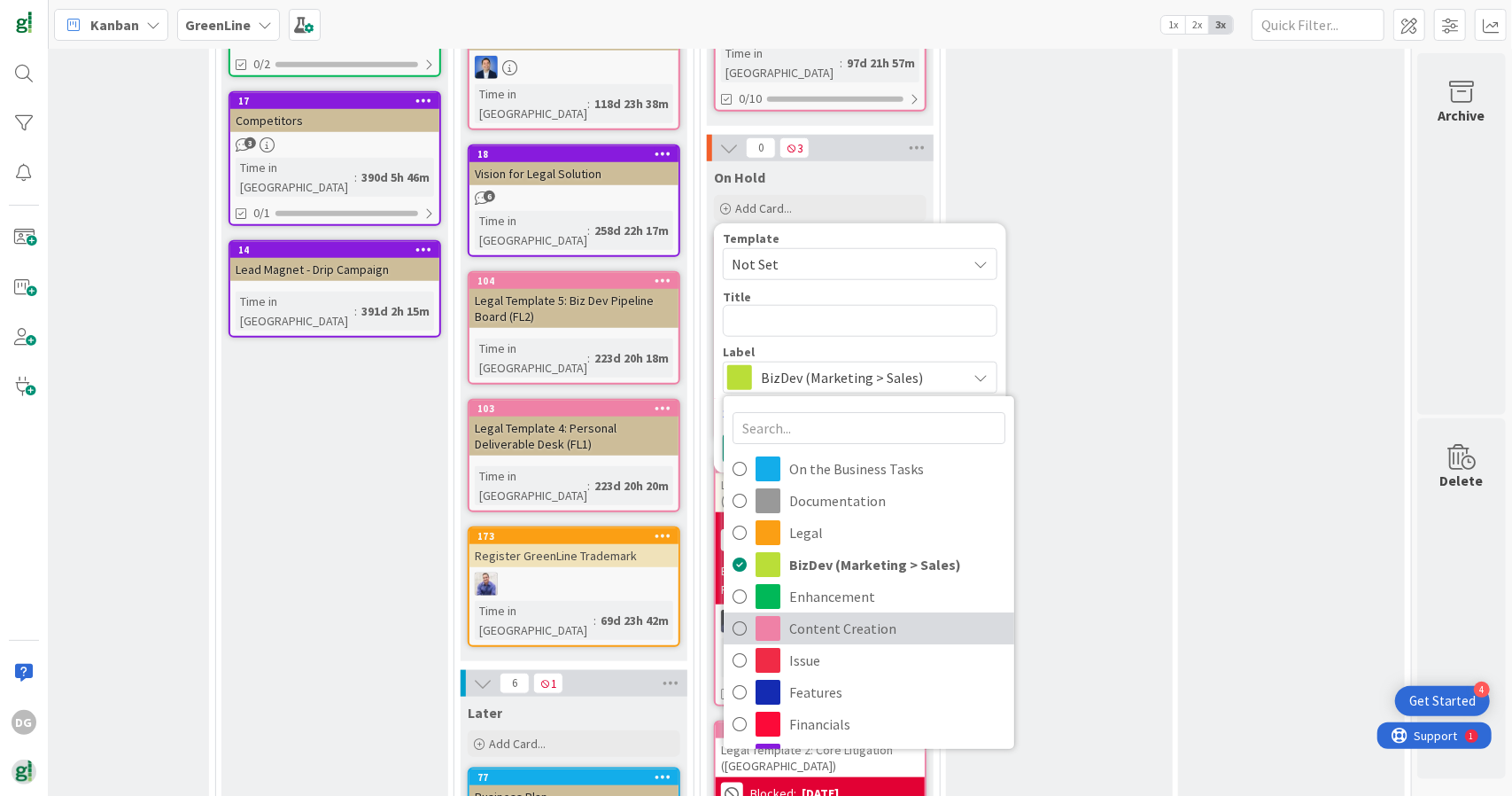
click at [846, 615] on span "Content Creation" at bounding box center [897, 629] width 216 height 27
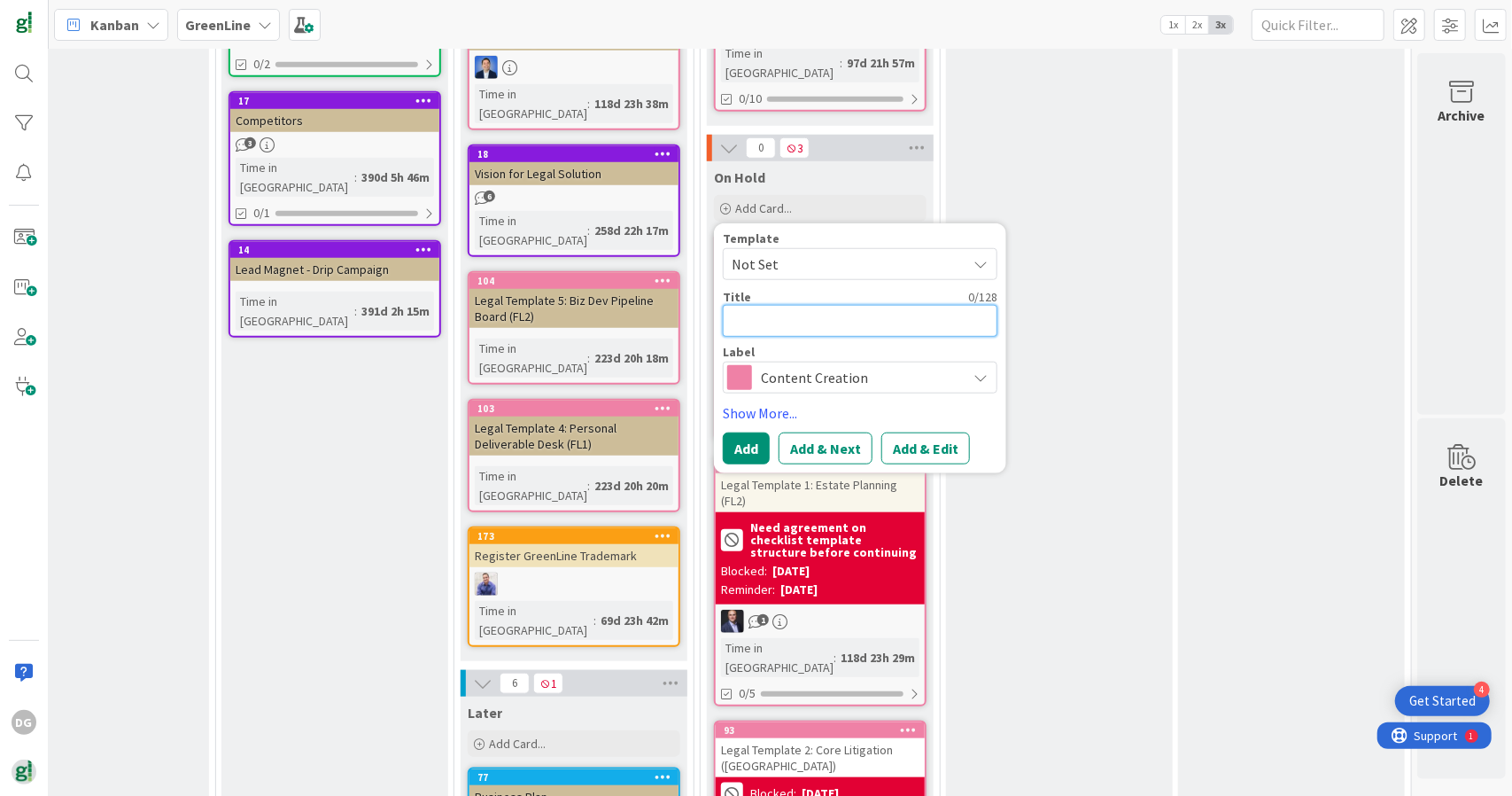
click at [769, 305] on textarea at bounding box center [860, 321] width 274 height 32
type textarea "x"
type textarea "T"
type textarea "x"
type textarea "TA"
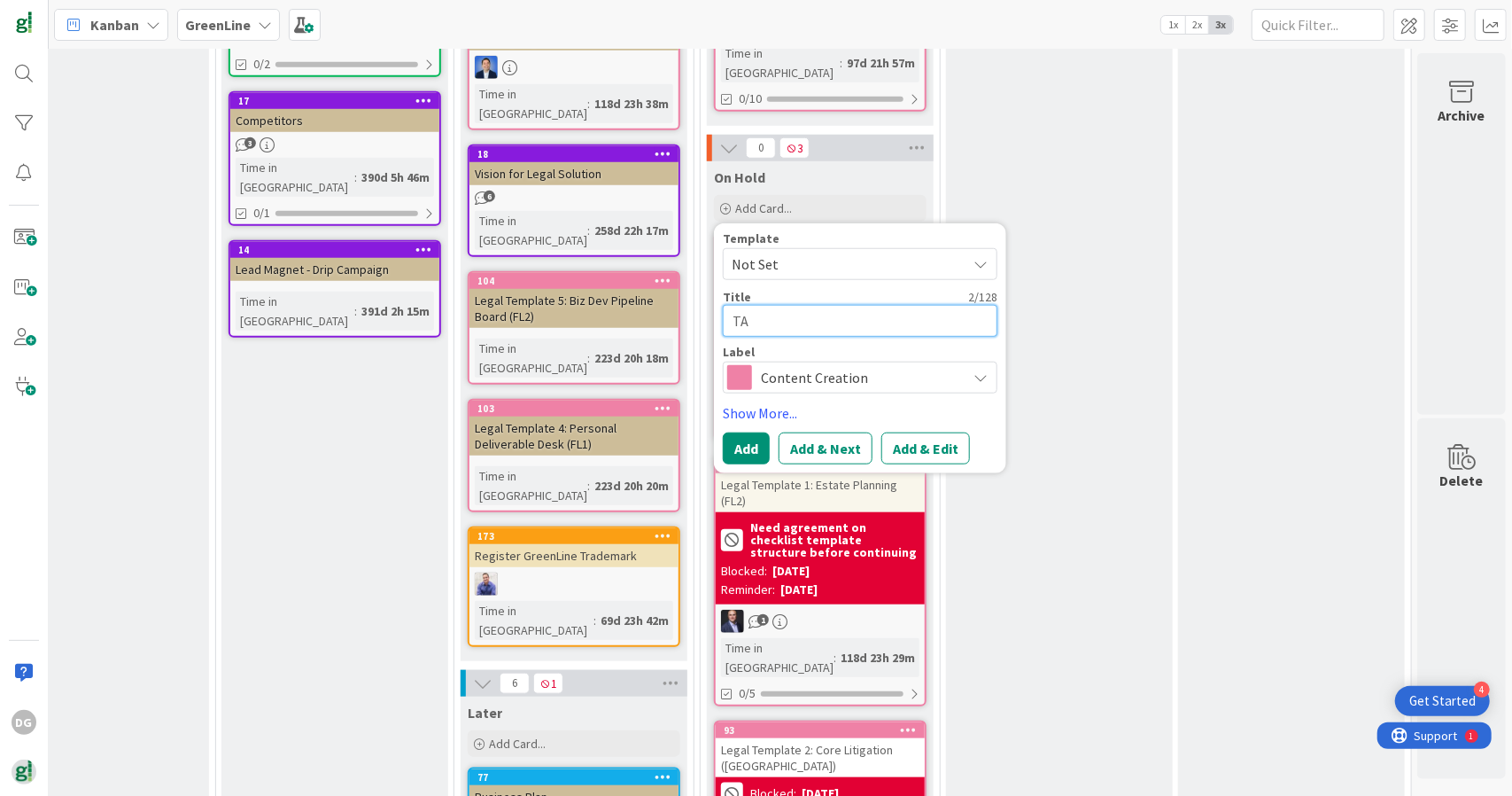
type textarea "x"
type textarea "TA"
type textarea "x"
type textarea "TA"
type textarea "x"
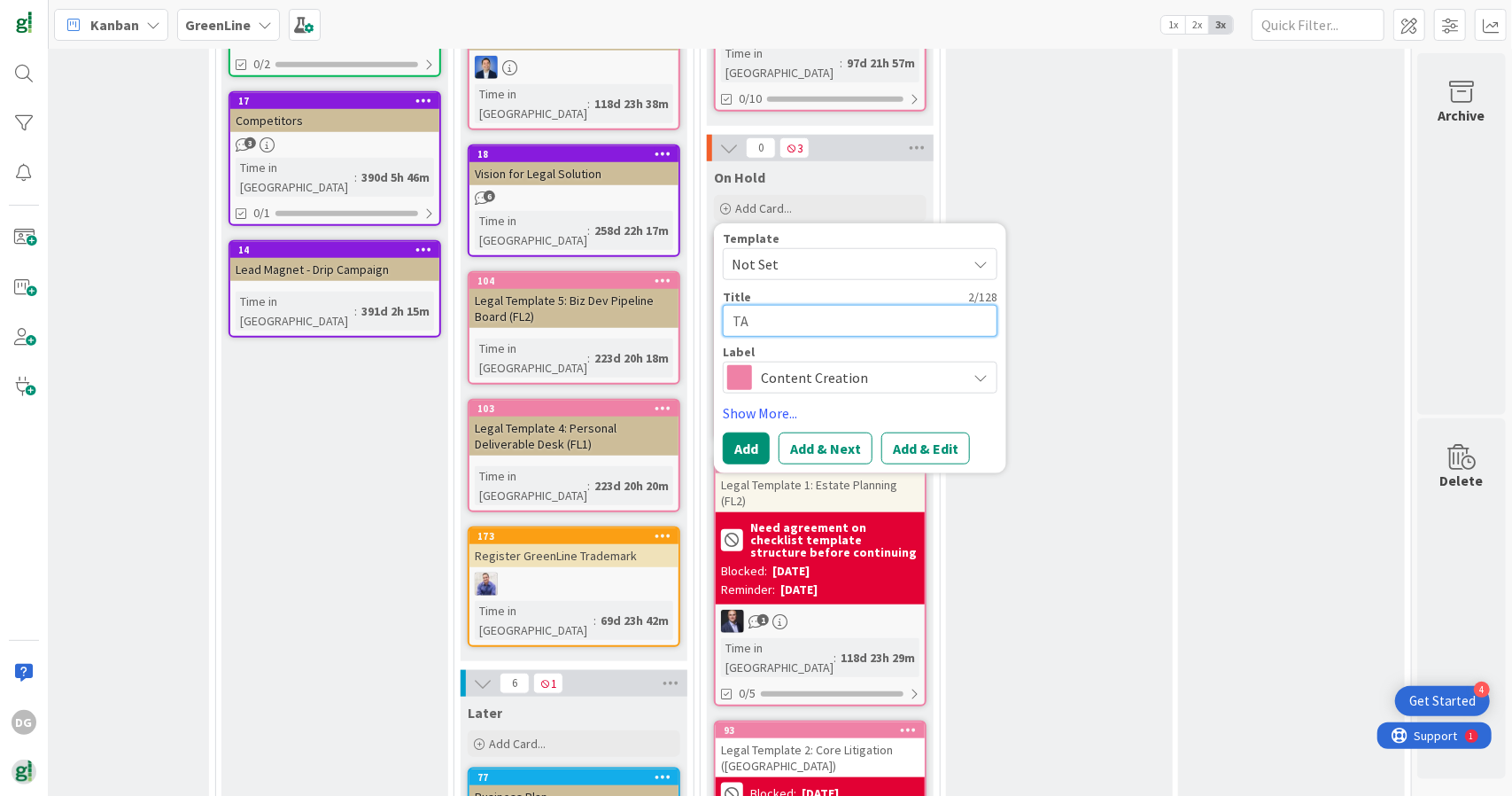
type textarea "T"
type textarea "x"
type textarea "L"
type textarea "x"
type textarea "Le"
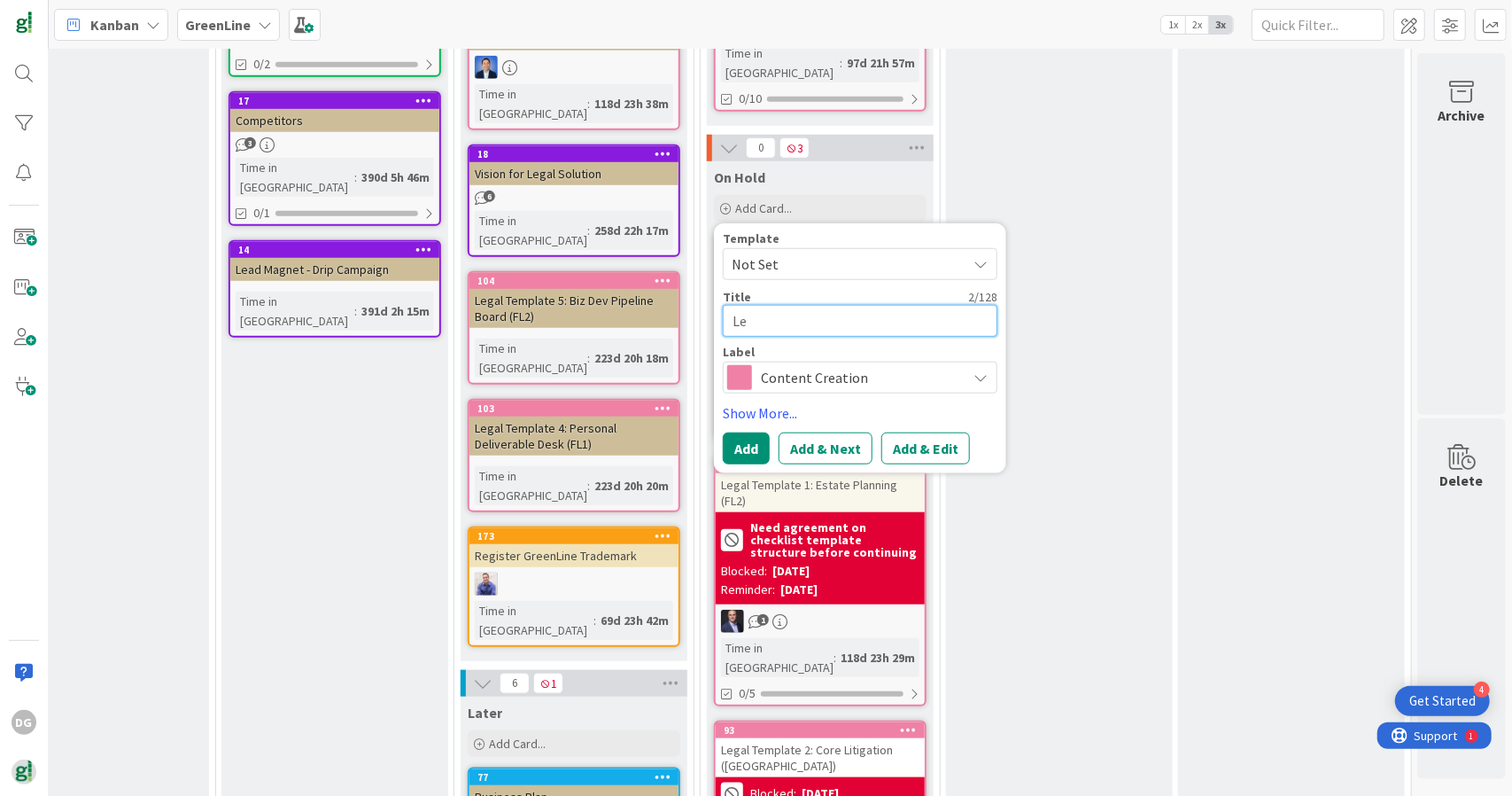
type textarea "x"
type textarea "Lea"
type textarea "x"
type textarea "Leag"
type textarea "x"
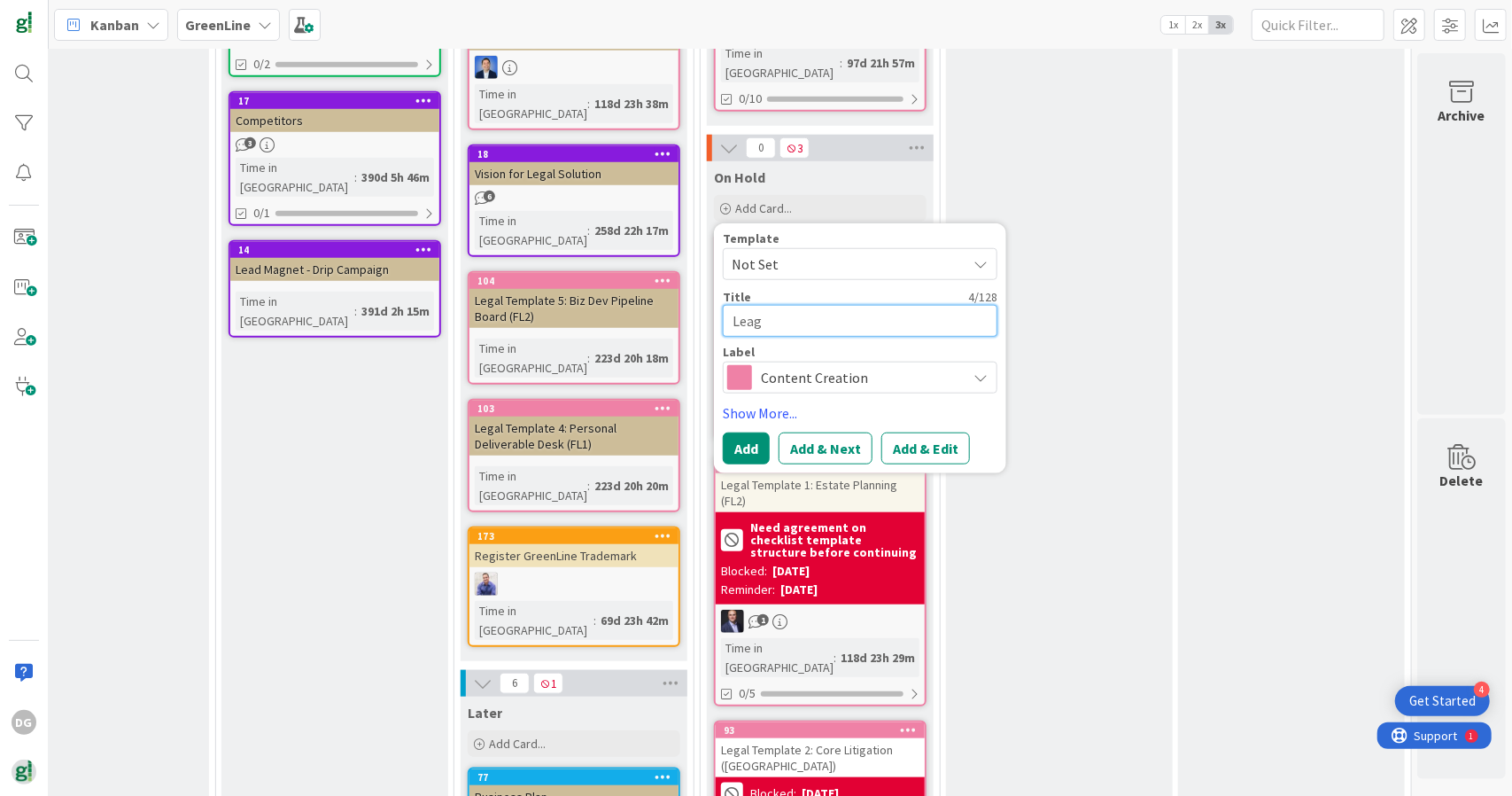
type textarea "Lea"
type textarea "x"
type textarea "Le"
type textarea "x"
type textarea "Leh"
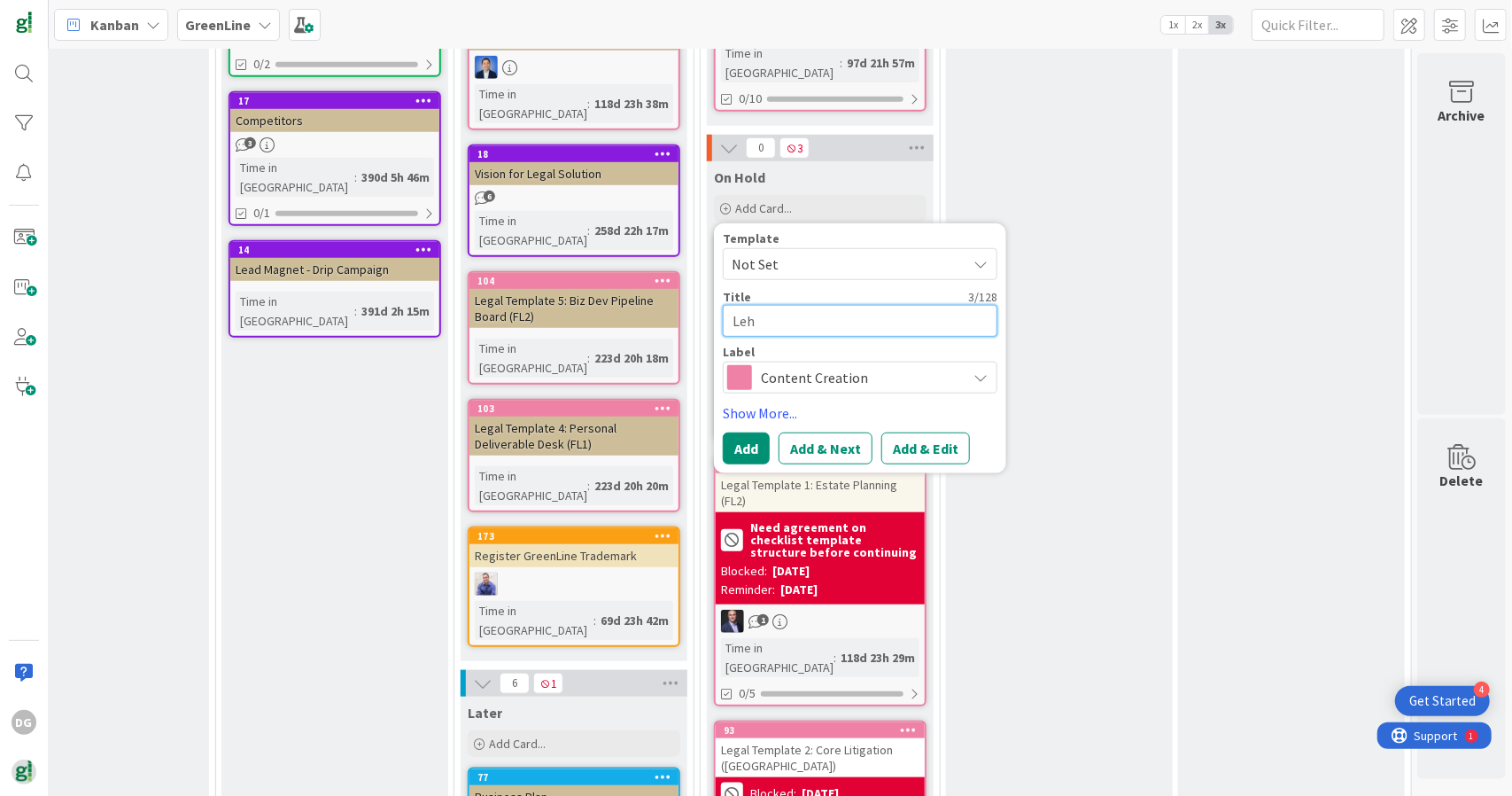
type textarea "x"
type textarea "Le"
type textarea "x"
type textarea "Leg"
type textarea "x"
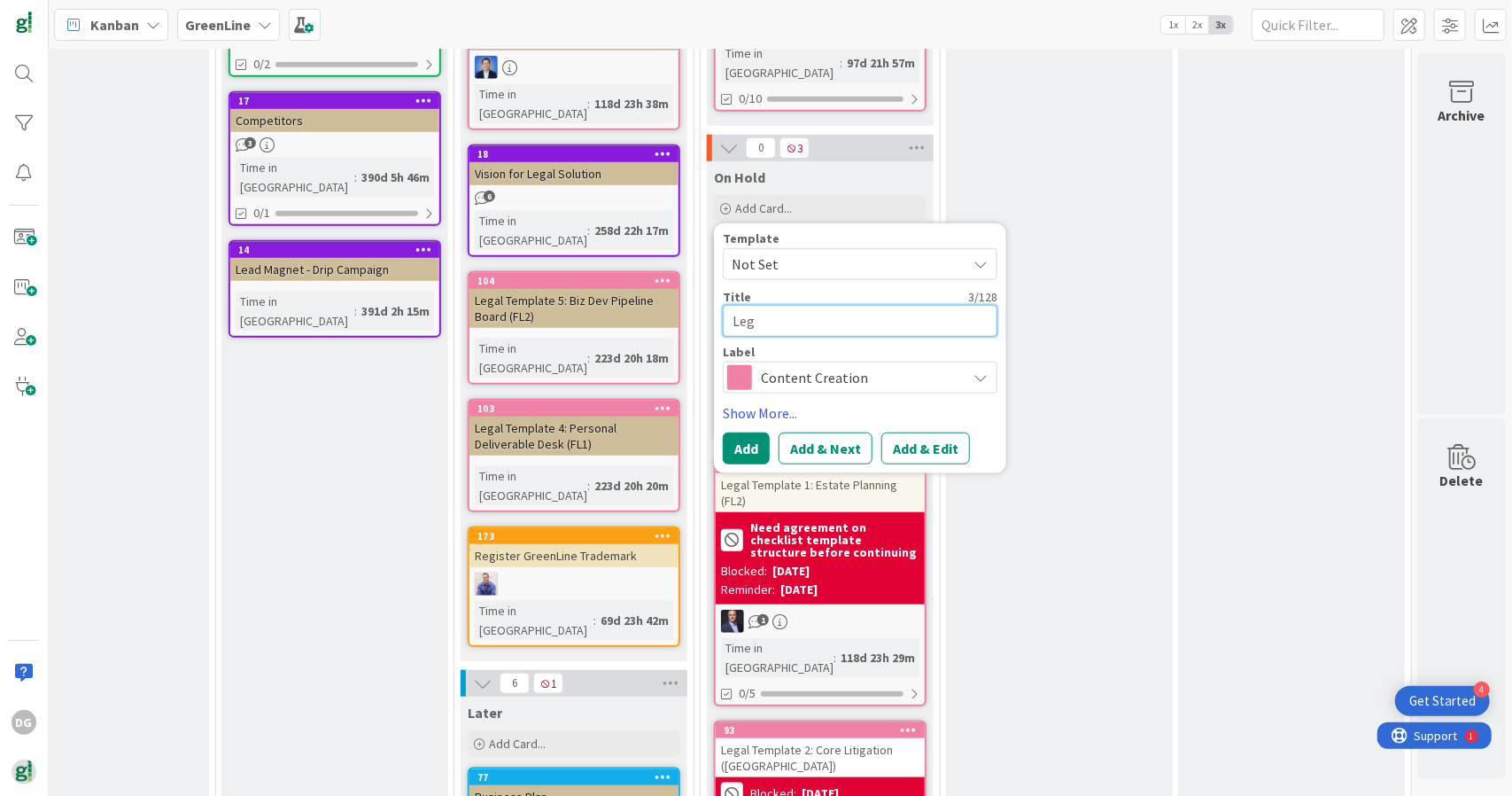
type textarea "Lega"
type textarea "x"
type textarea "Legal"
type textarea "x"
type textarea "Legal"
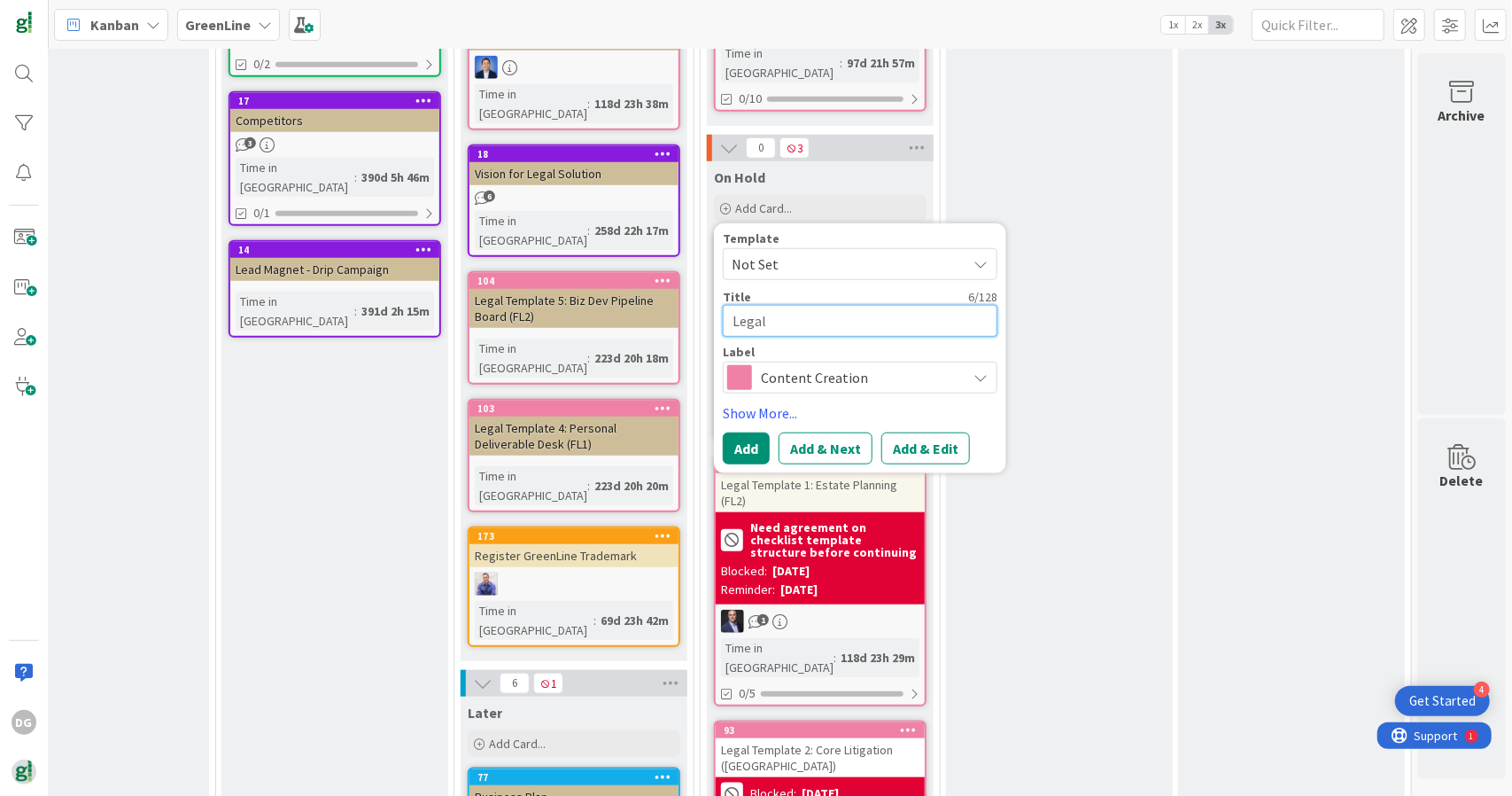
type textarea "x"
type textarea "Legal T"
type textarea "x"
type textarea "Legal Te"
type textarea "x"
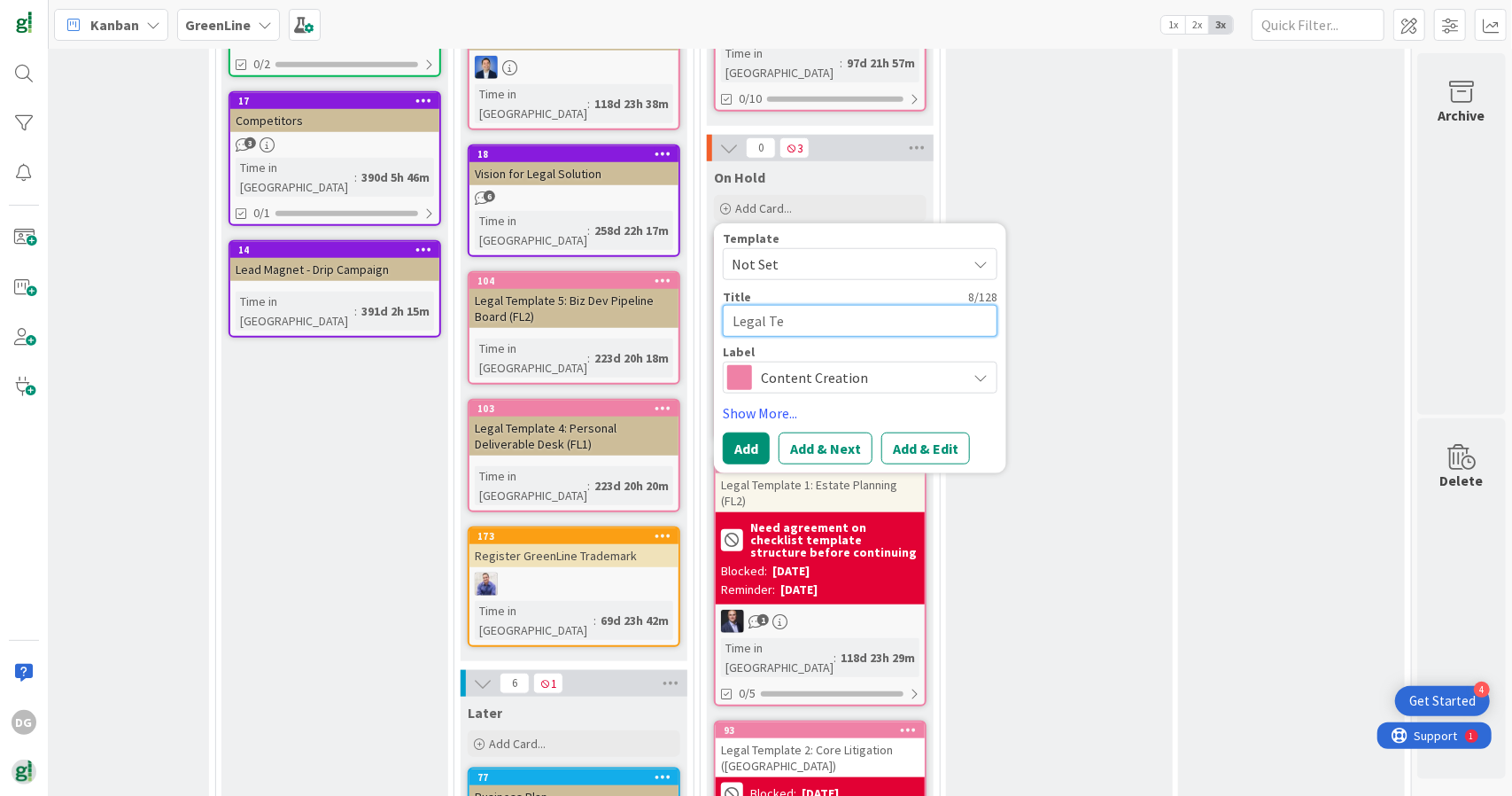
type textarea "Legal Tem"
type textarea "x"
type textarea "Legal Temp"
type textarea "x"
type textarea "Legal Templ"
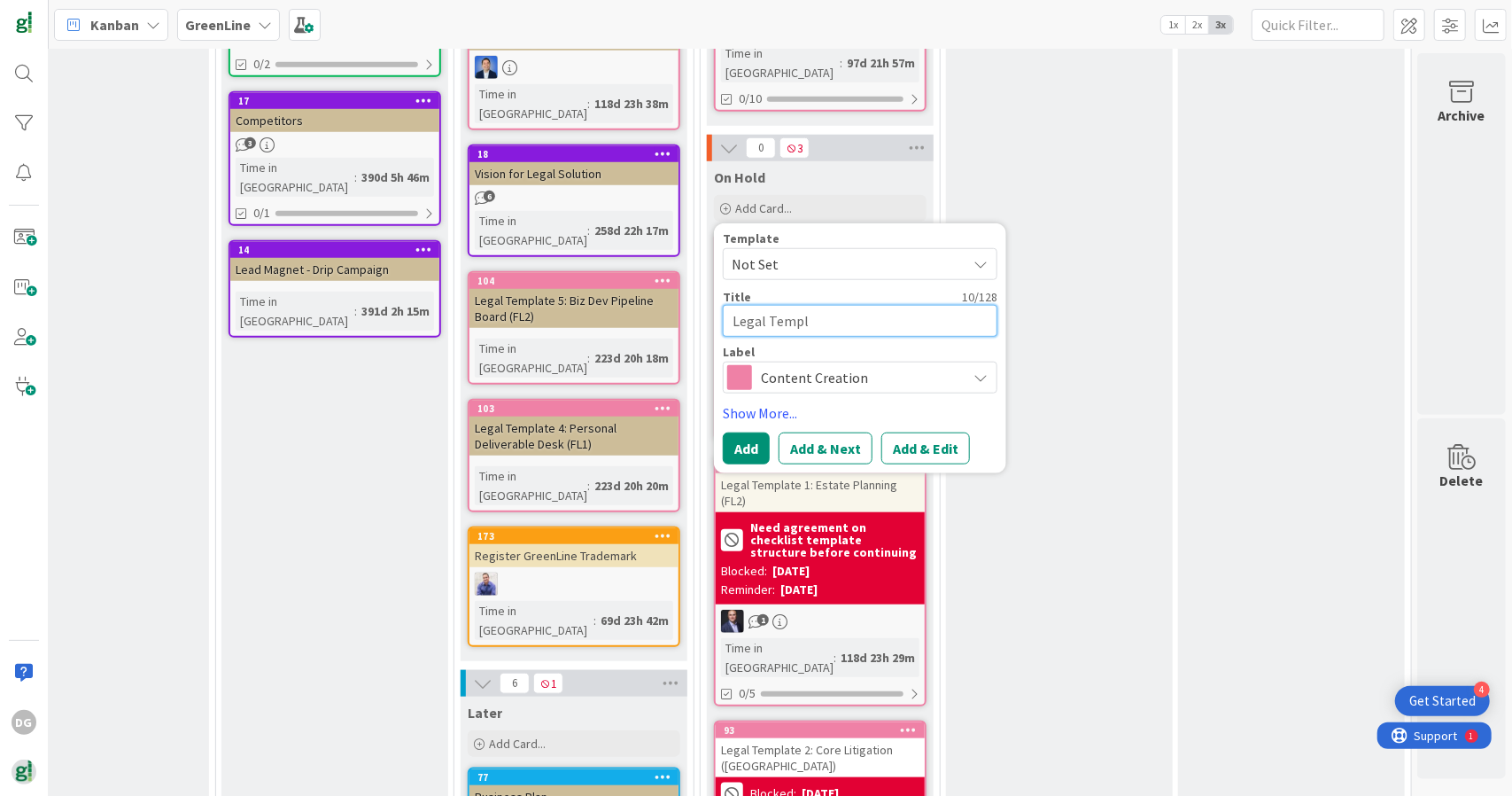
type textarea "x"
type textarea "Legal Templa"
type textarea "x"
type textarea "Legal Templat"
type textarea "x"
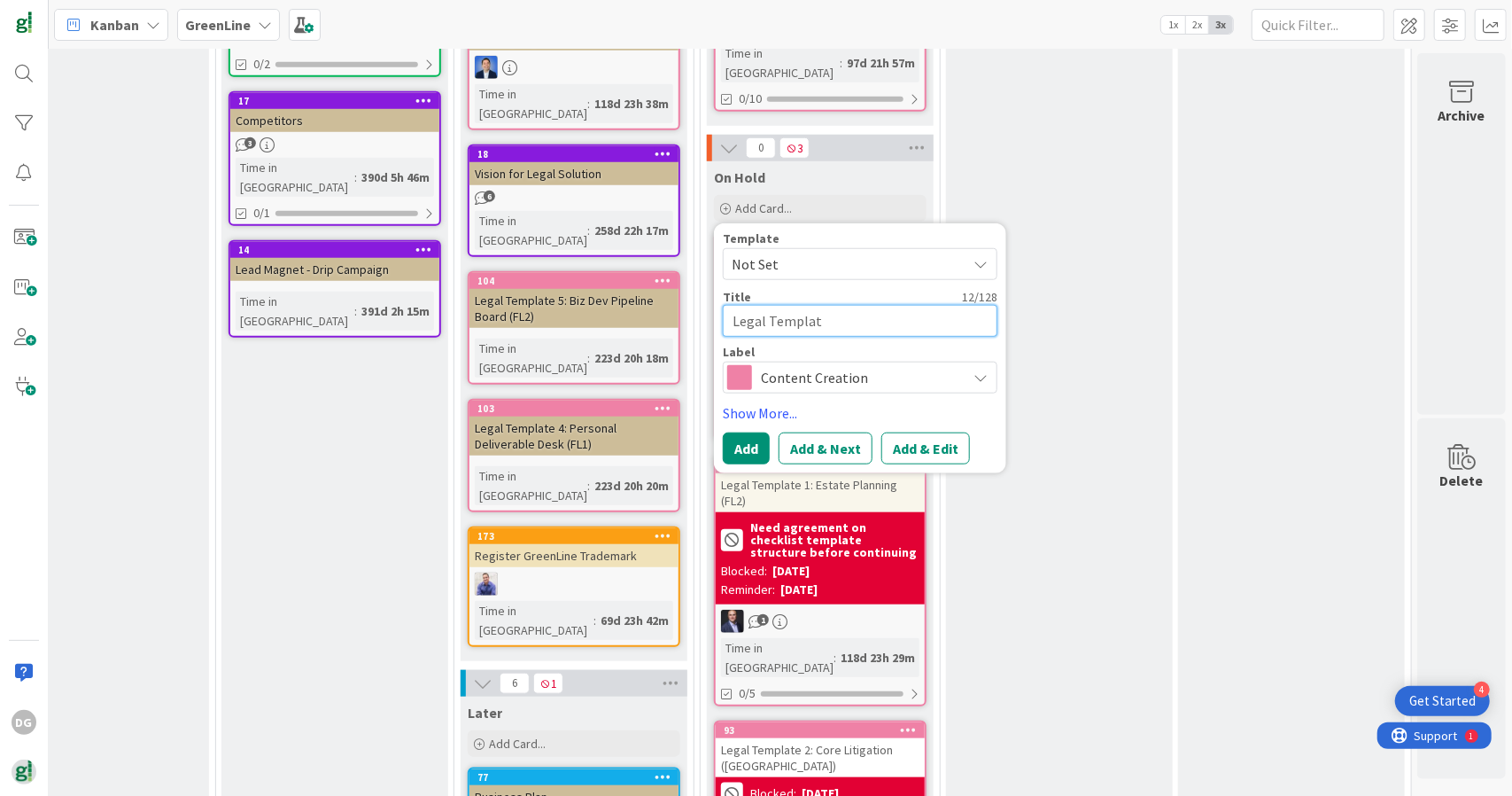
type textarea "Legal Template"
type textarea "x"
type textarea "Legal Template:"
type textarea "x"
type textarea "Legal Template:"
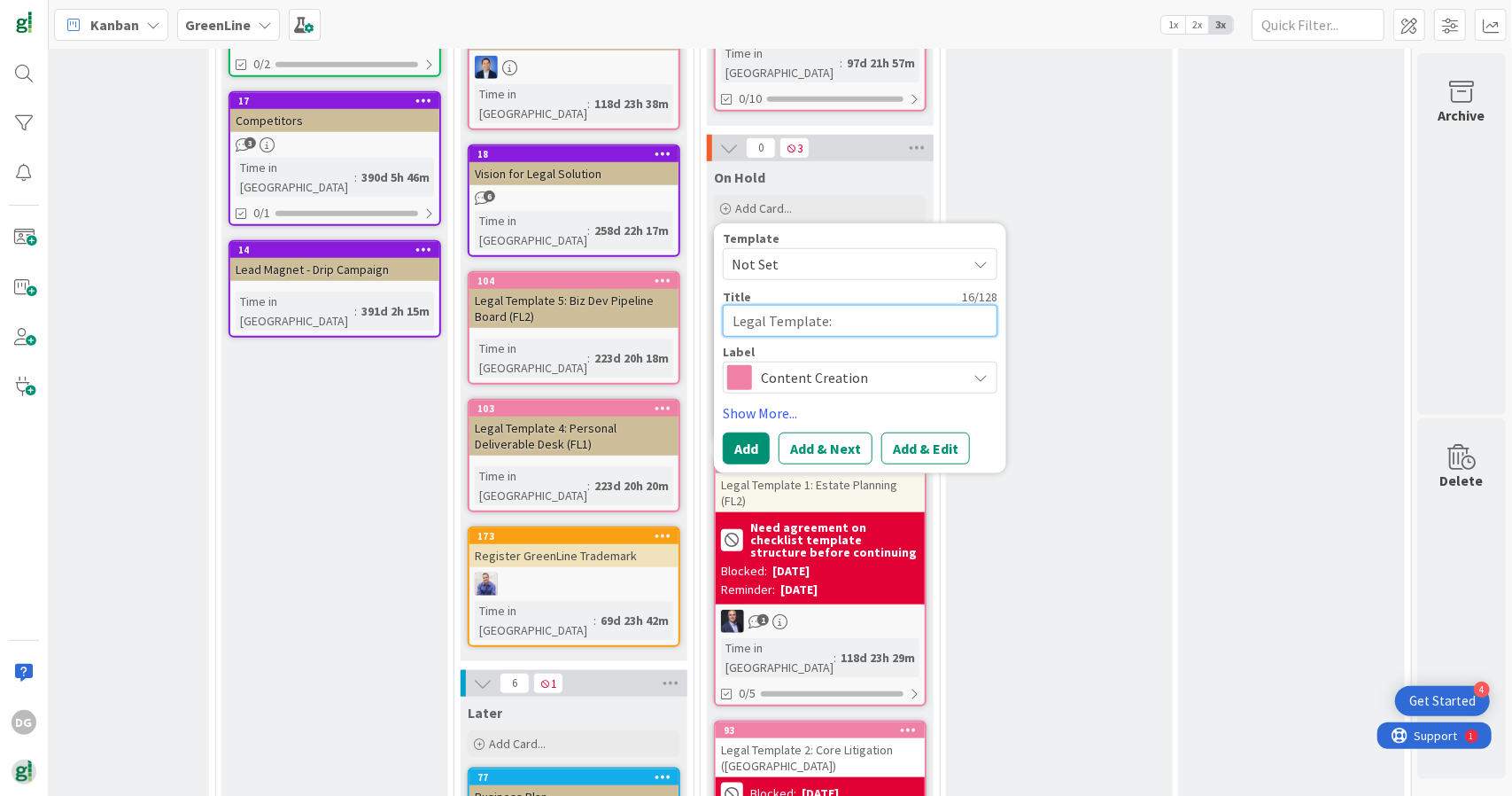
type textarea "x"
type textarea "Legal Template: T"
type textarea "x"
type textarea "Legal Template: TA"
click at [735, 433] on button "Add" at bounding box center [746, 449] width 47 height 32
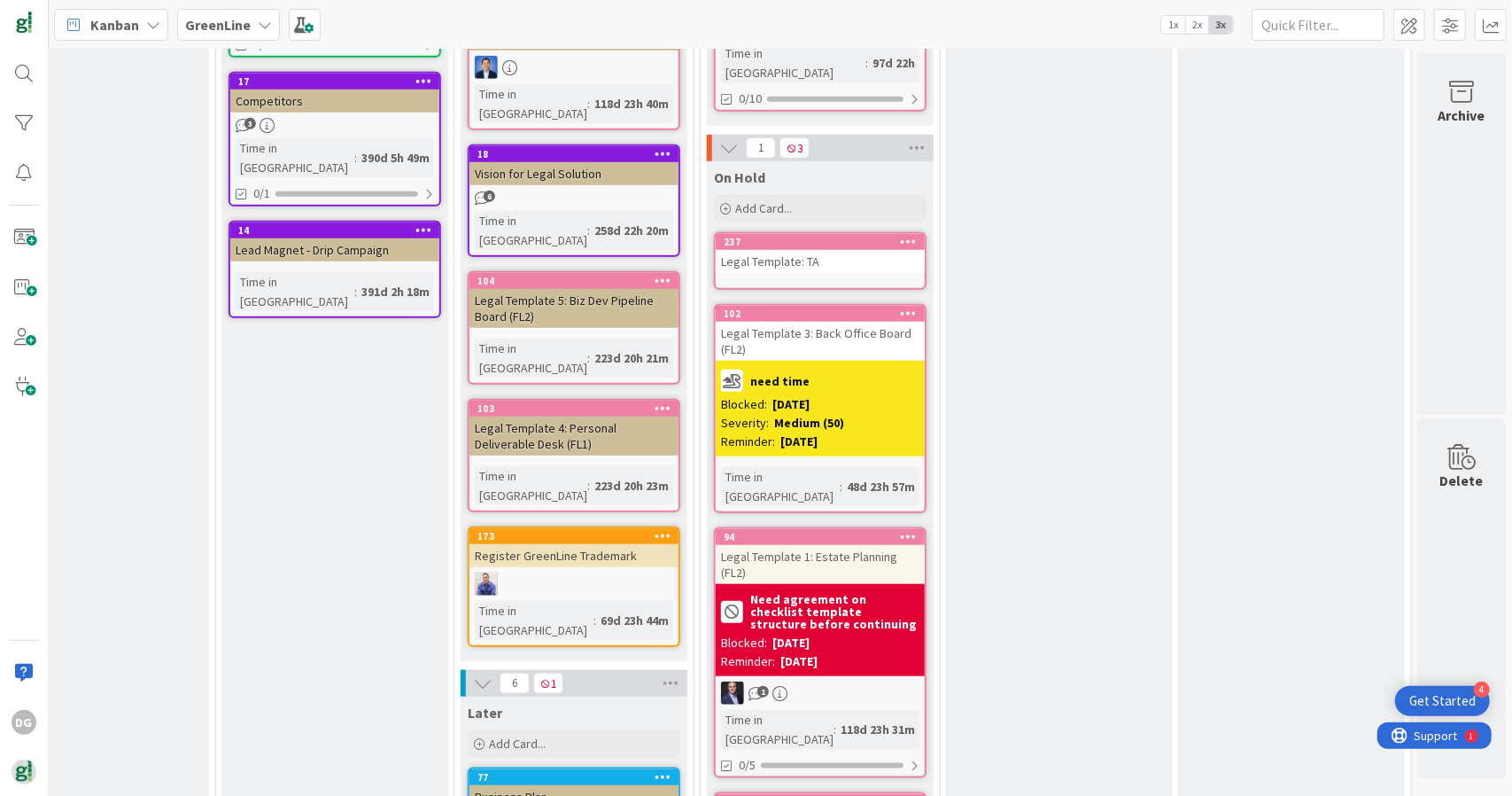
click at [902, 235] on icon at bounding box center [909, 241] width 17 height 12
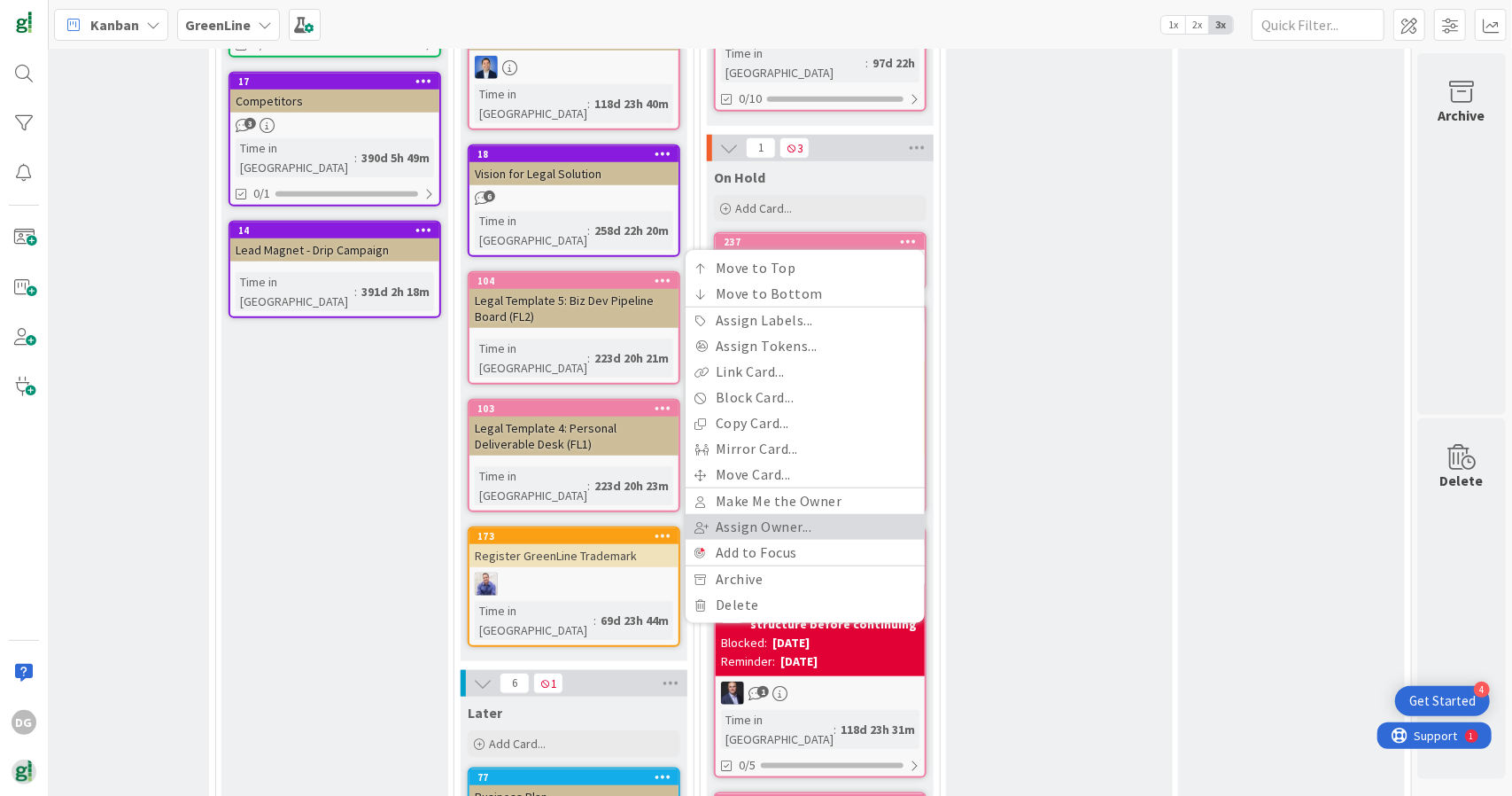
click at [805, 514] on link "Assign Owner..." at bounding box center [805, 526] width 239 height 26
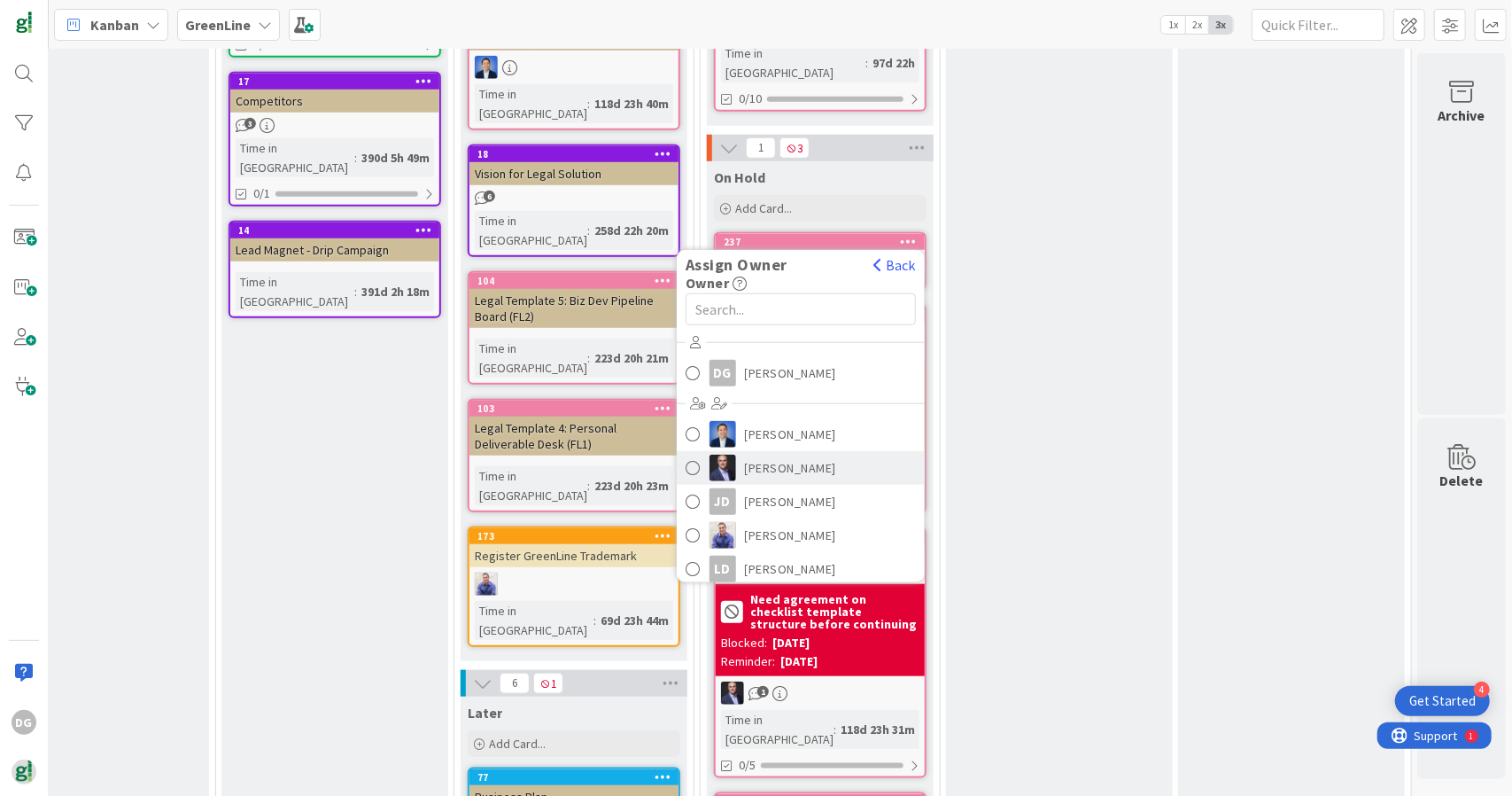
click at [778, 454] on span "[PERSON_NAME]" at bounding box center [790, 467] width 92 height 27
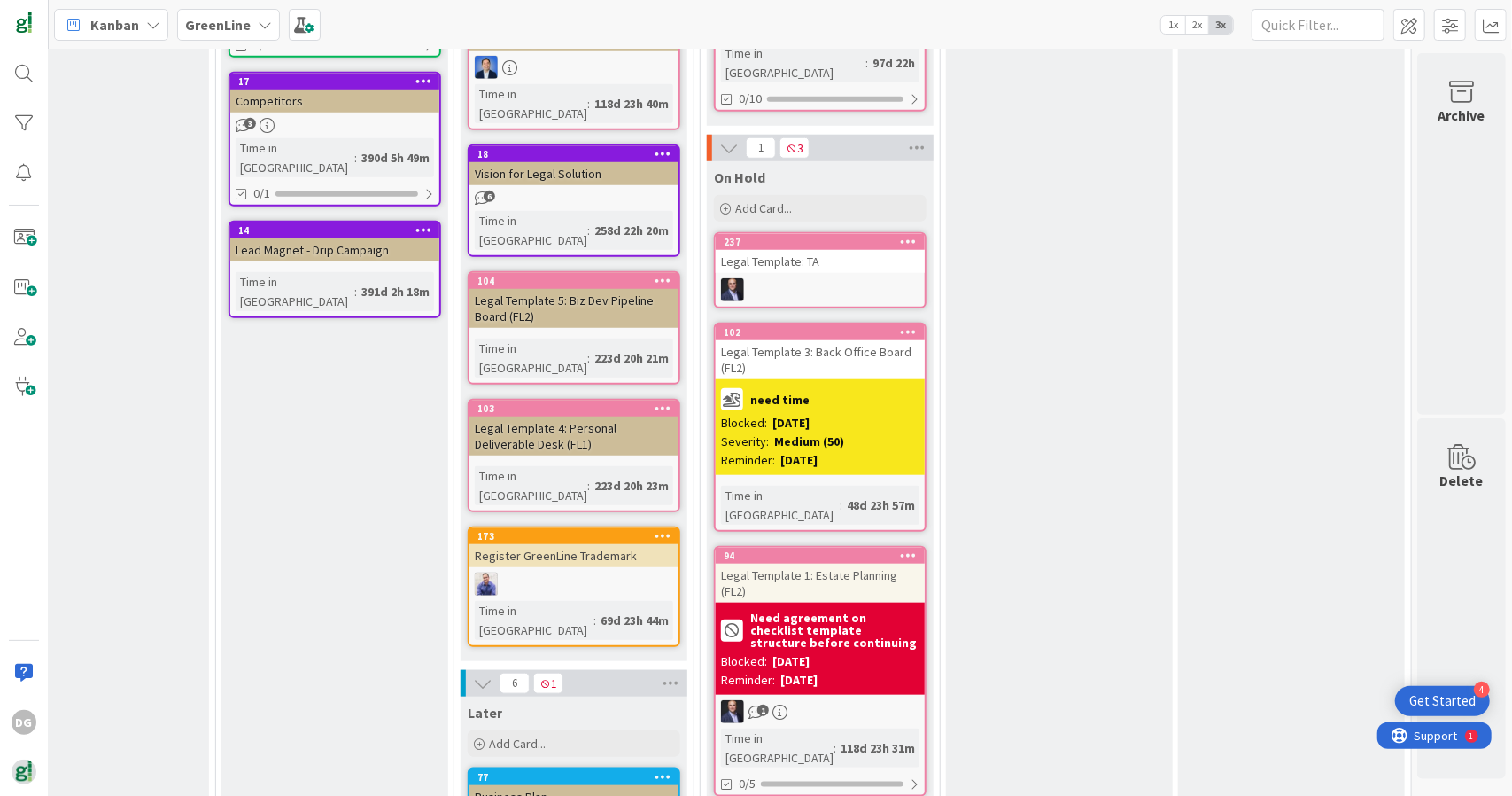
click at [990, 289] on div "Verify Add Card... 138 Draft License Agreement 6 5 Time in Column : 98d 12h 34m…" at bounding box center [1059, 461] width 227 height 2624
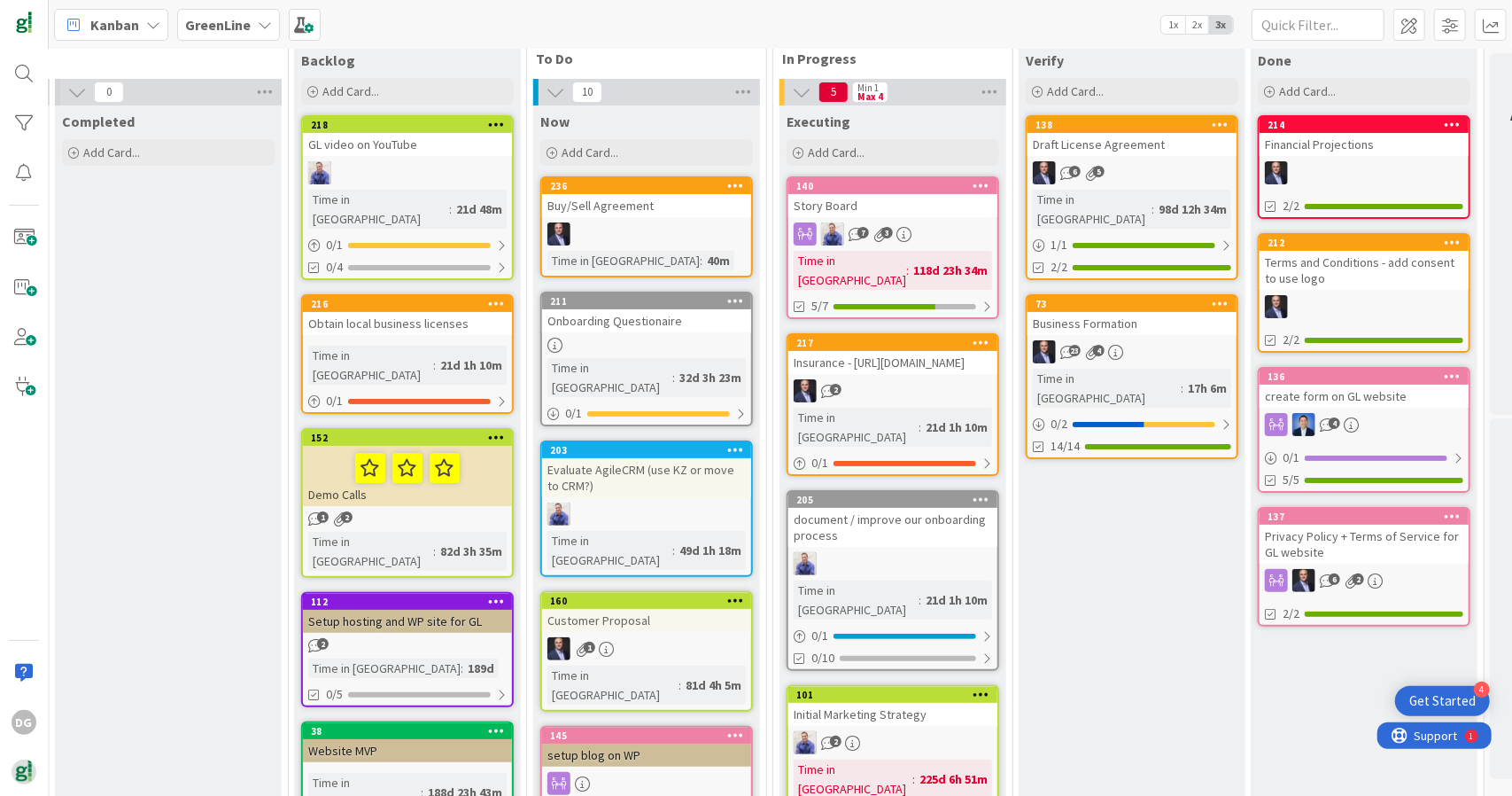
scroll to position [95, 331]
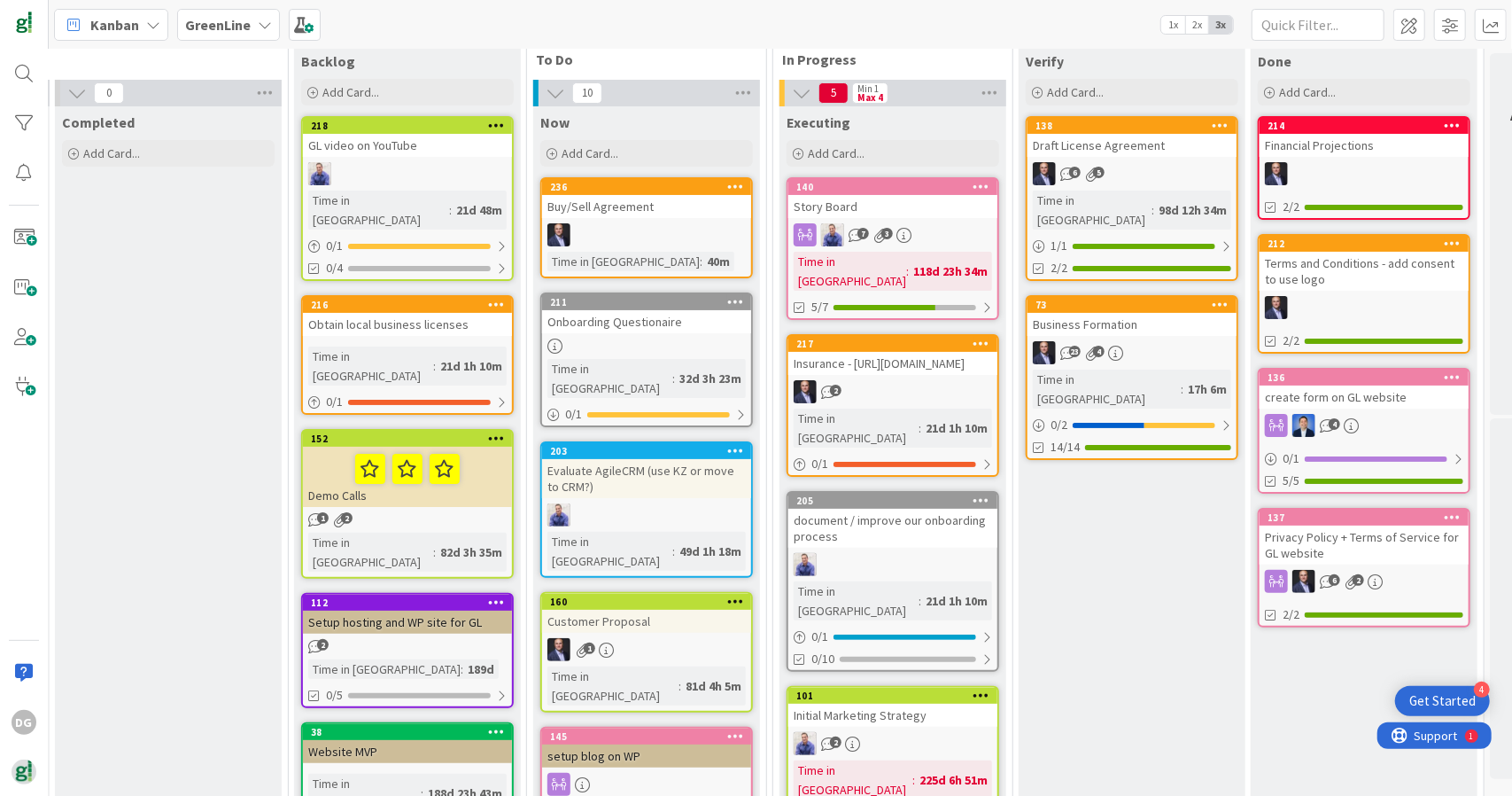
click at [241, 27] on b "GreenLine" at bounding box center [218, 25] width 66 height 18
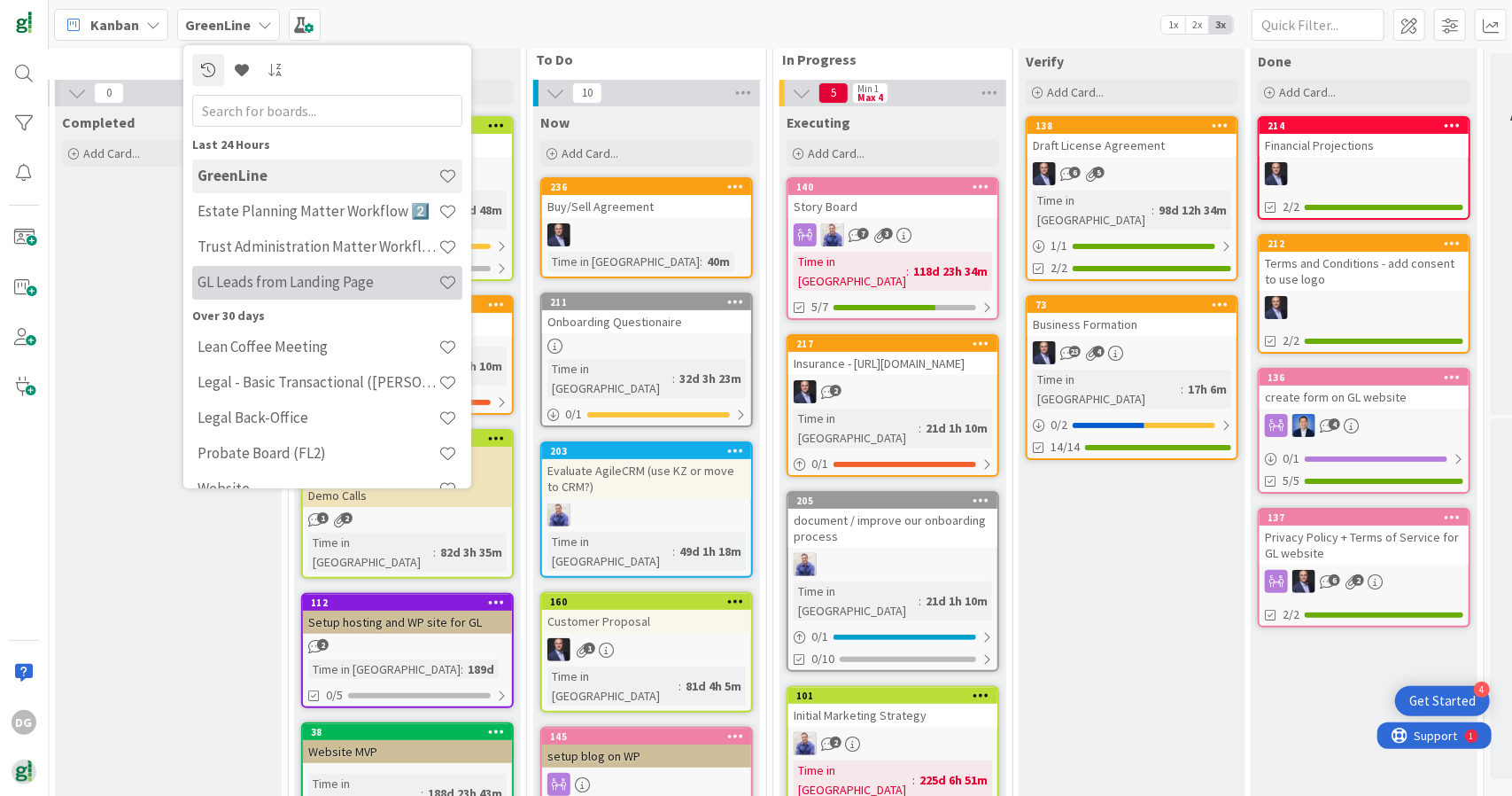
click at [287, 286] on h4 "GL Leads from Landing Page" at bounding box center [318, 281] width 241 height 18
